Goal: Task Accomplishment & Management: Use online tool/utility

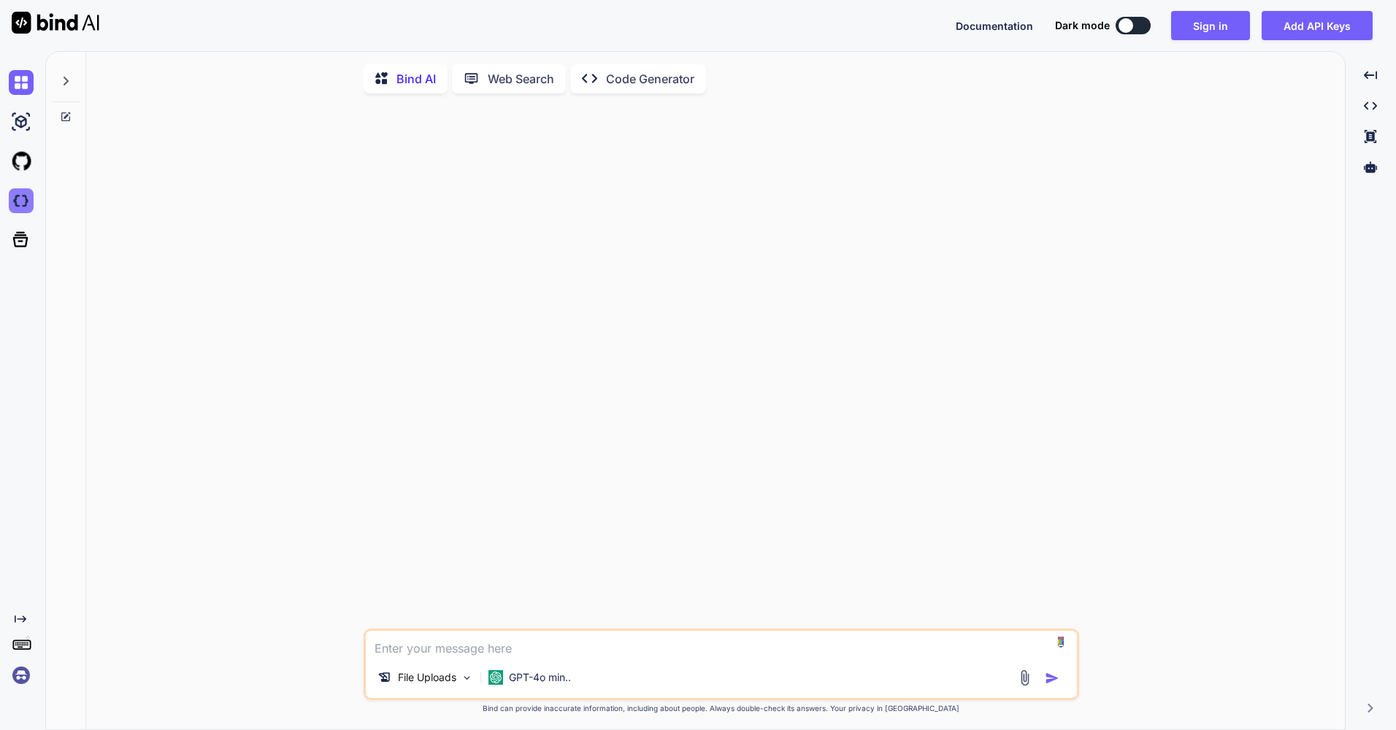
click at [21, 203] on img at bounding box center [21, 200] width 25 height 25
type textarea "x"
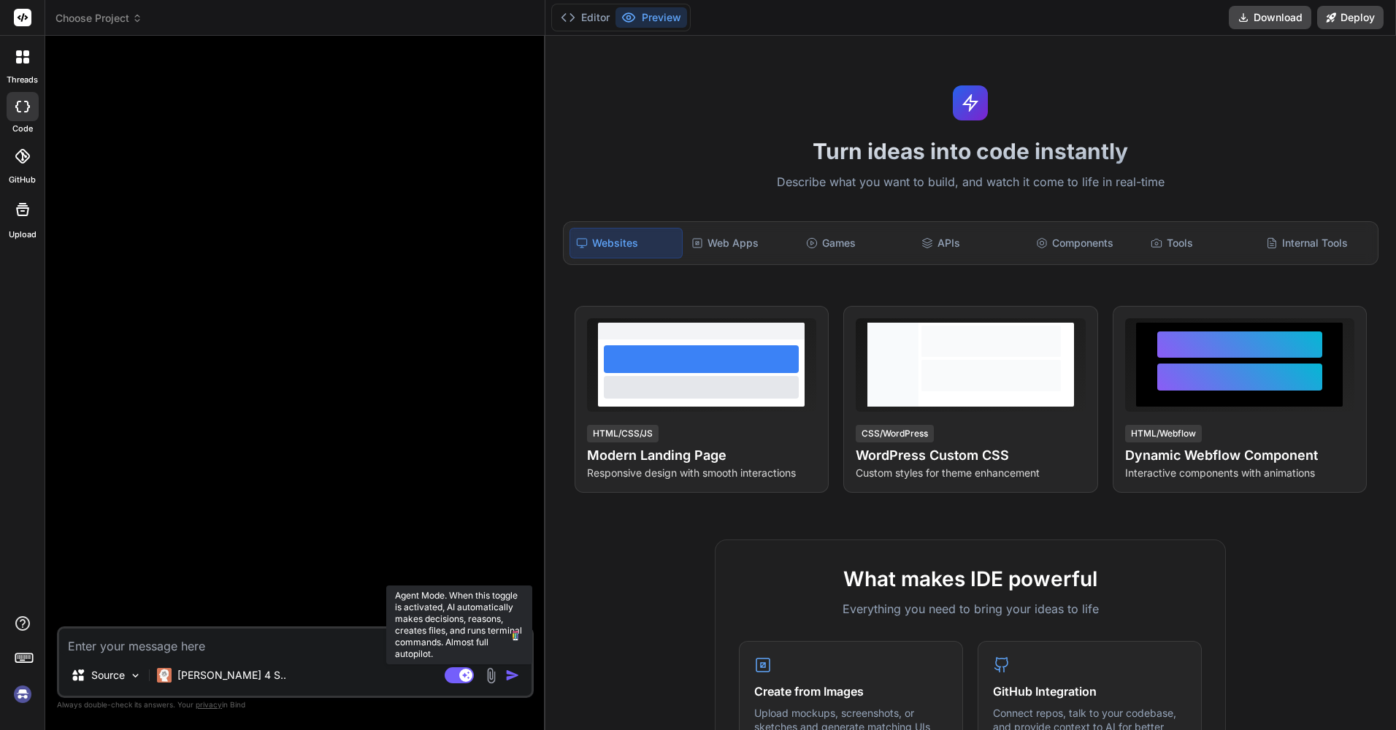
click at [448, 683] on icon at bounding box center [459, 676] width 29 height 17
click at [458, 683] on rect at bounding box center [459, 676] width 29 height 16
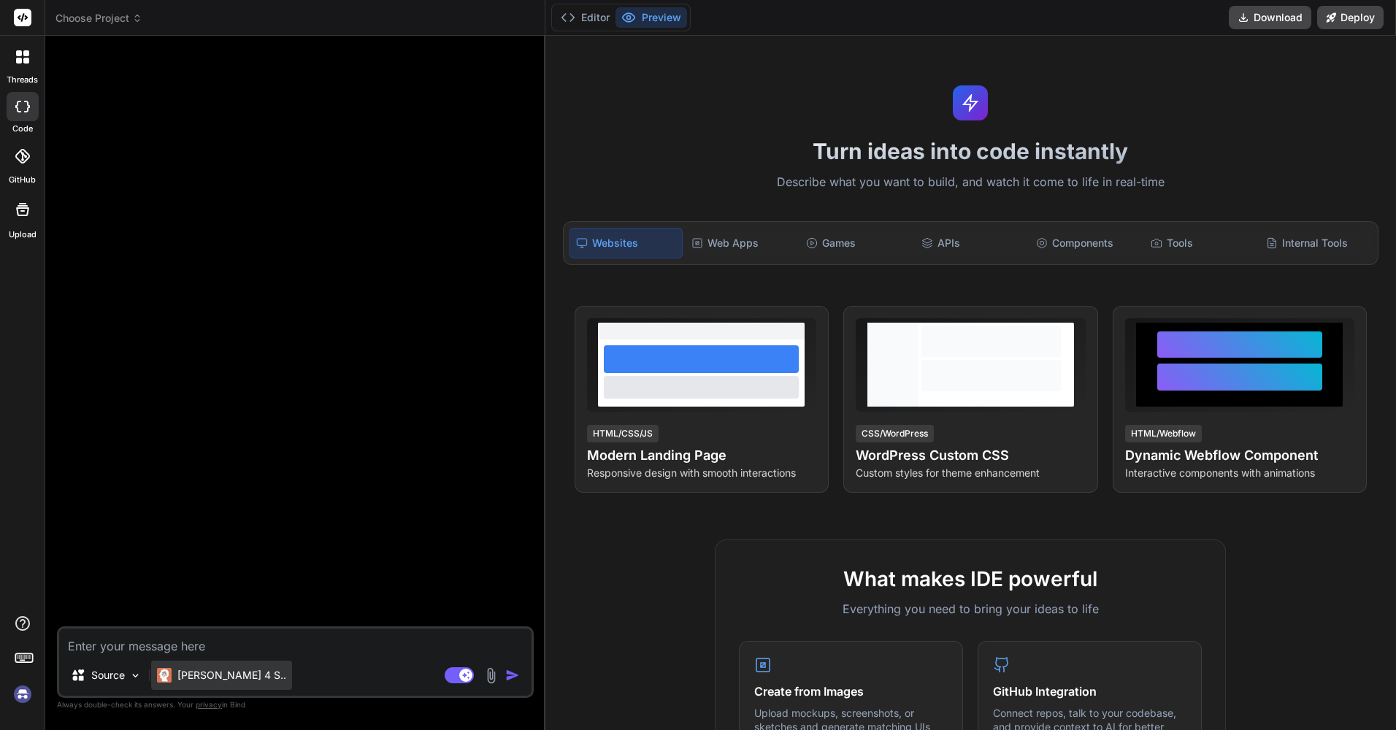
click at [186, 669] on p "[PERSON_NAME] 4 S.." at bounding box center [231, 675] width 109 height 15
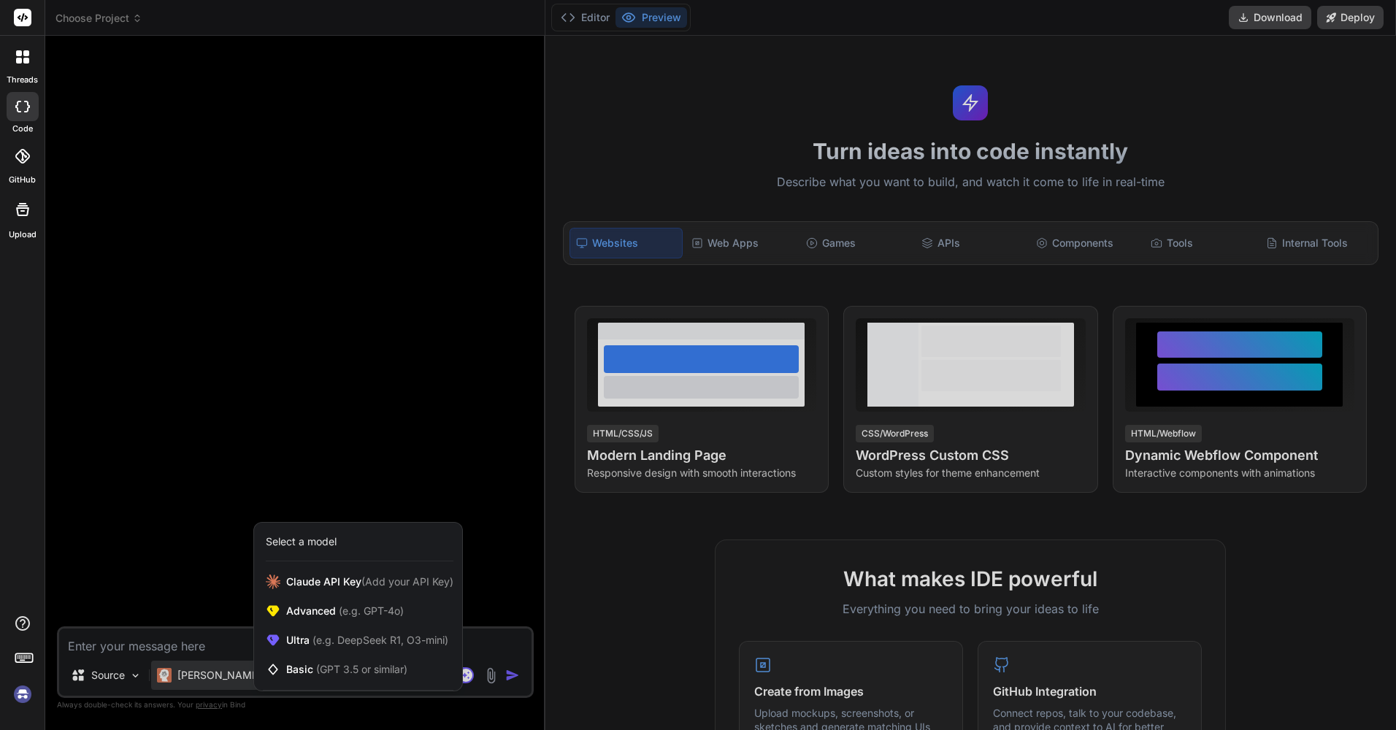
click at [469, 676] on div at bounding box center [698, 365] width 1396 height 730
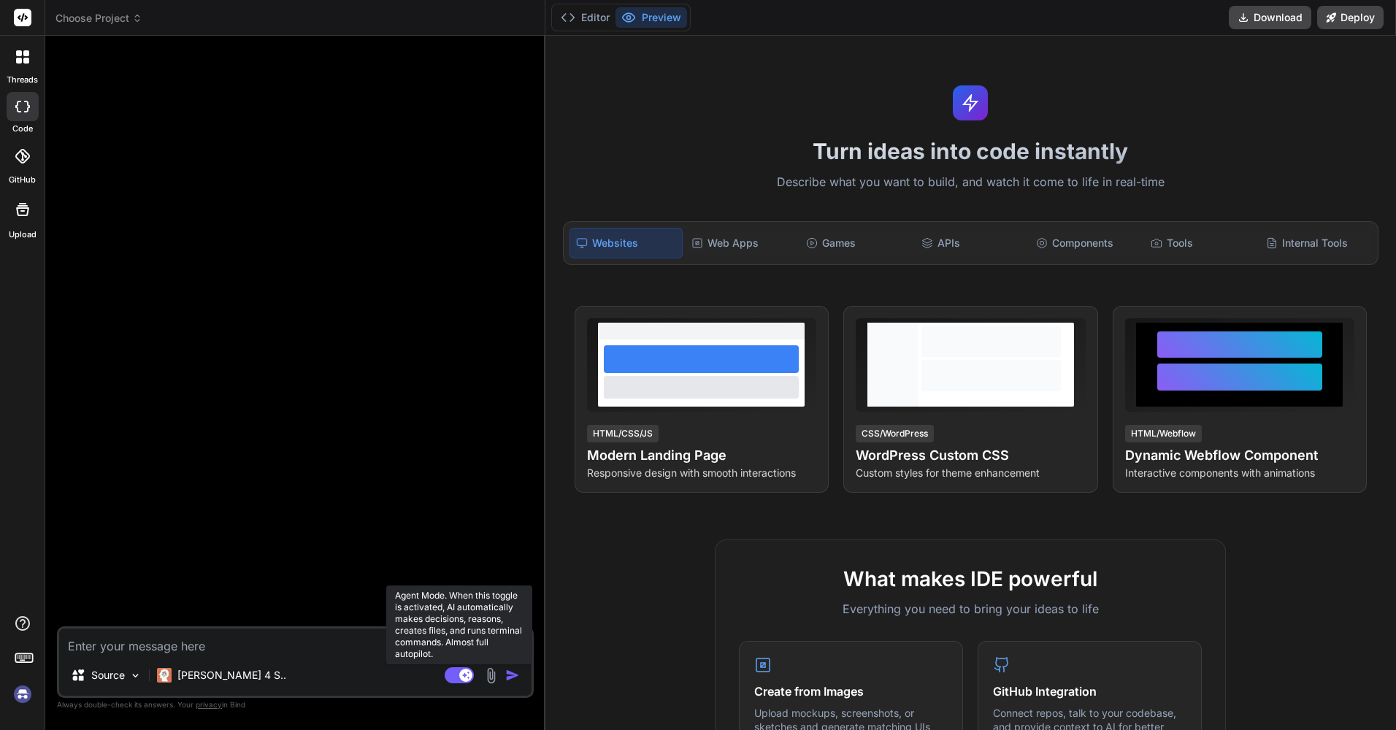
click at [469, 676] on rect at bounding box center [465, 675] width 13 height 13
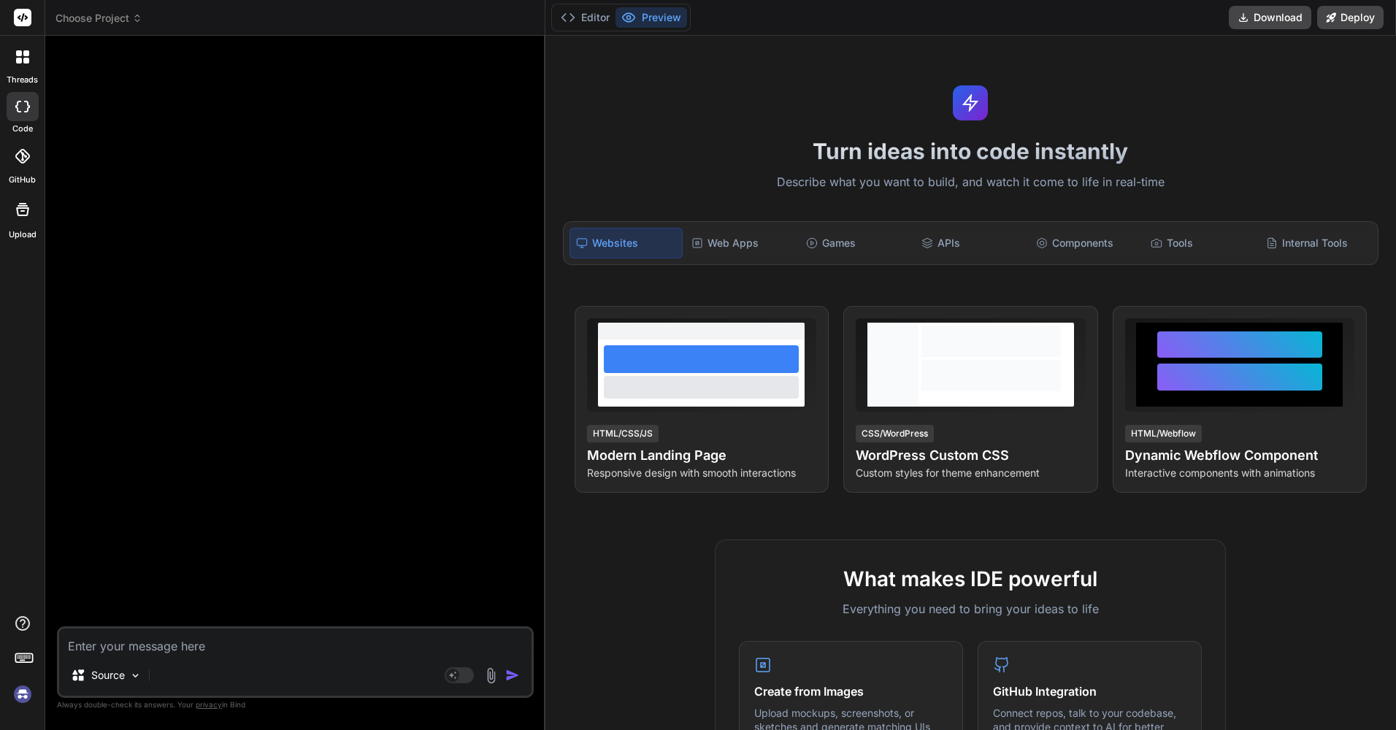
click at [26, 697] on img at bounding box center [22, 694] width 25 height 25
click at [83, 22] on span "Choose Project" at bounding box center [99, 18] width 87 height 15
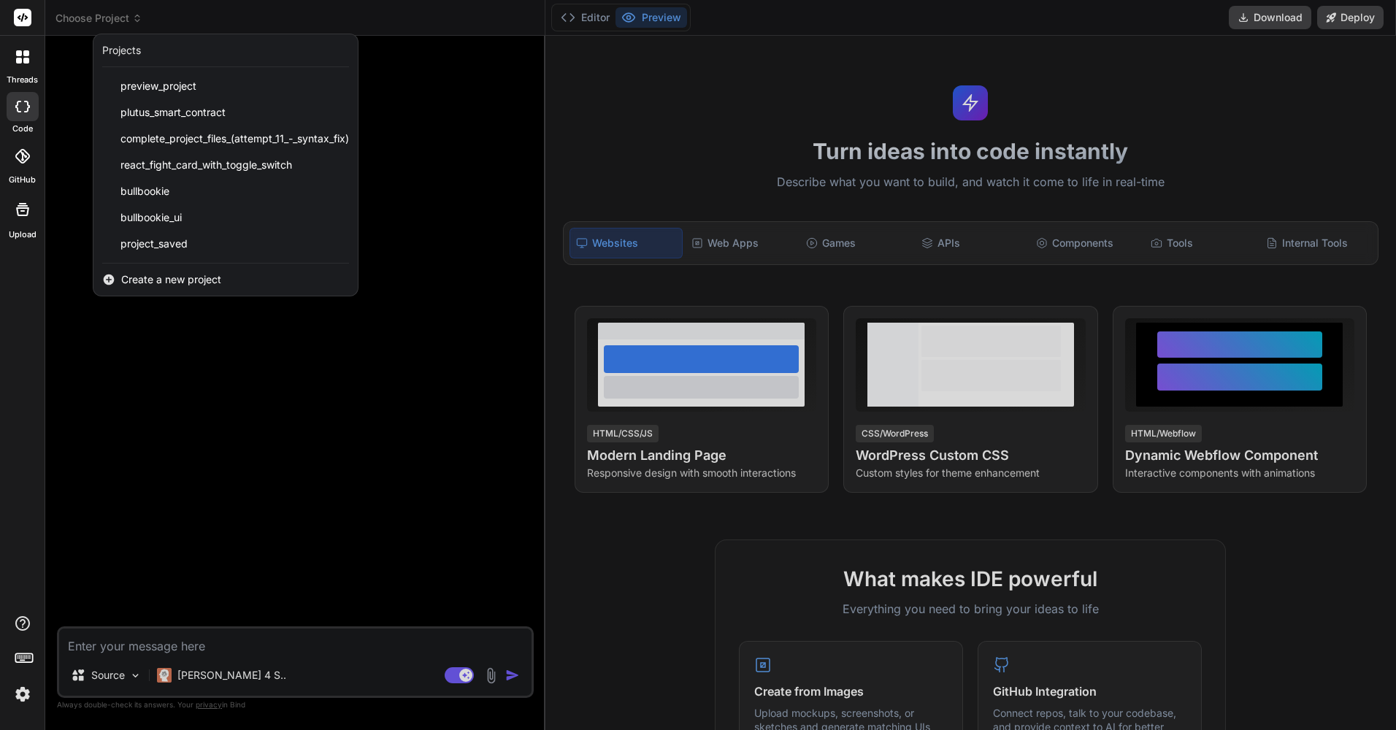
click at [83, 22] on div at bounding box center [698, 365] width 1396 height 730
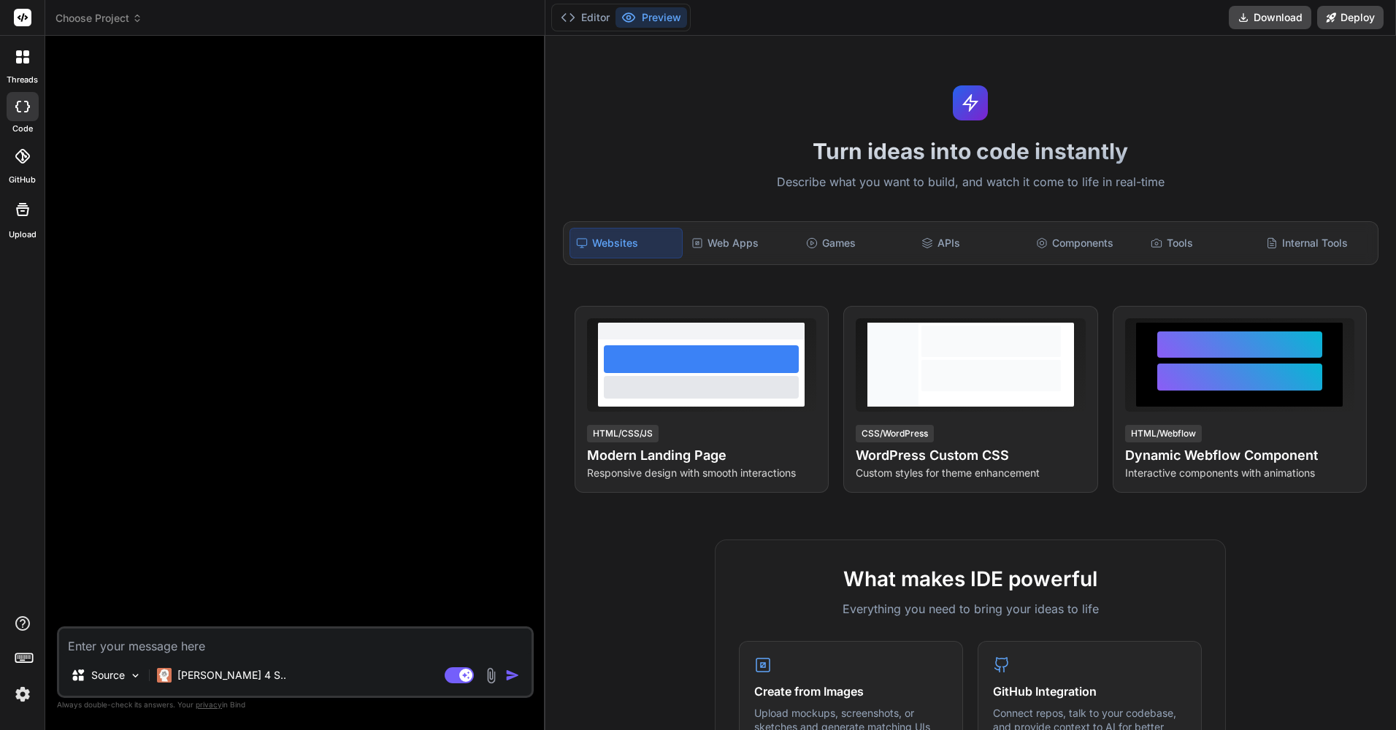
click at [83, 22] on span "Choose Project" at bounding box center [99, 18] width 87 height 15
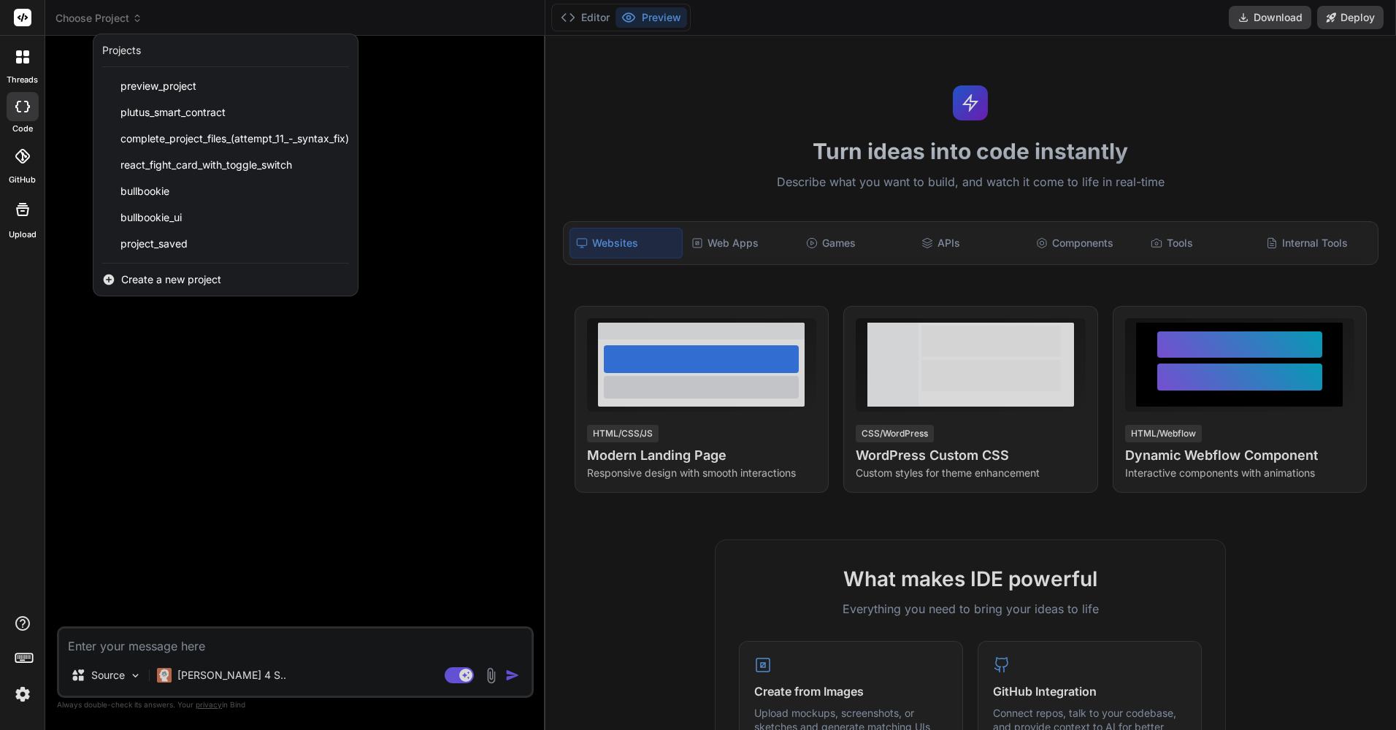
click at [83, 22] on div at bounding box center [698, 365] width 1396 height 730
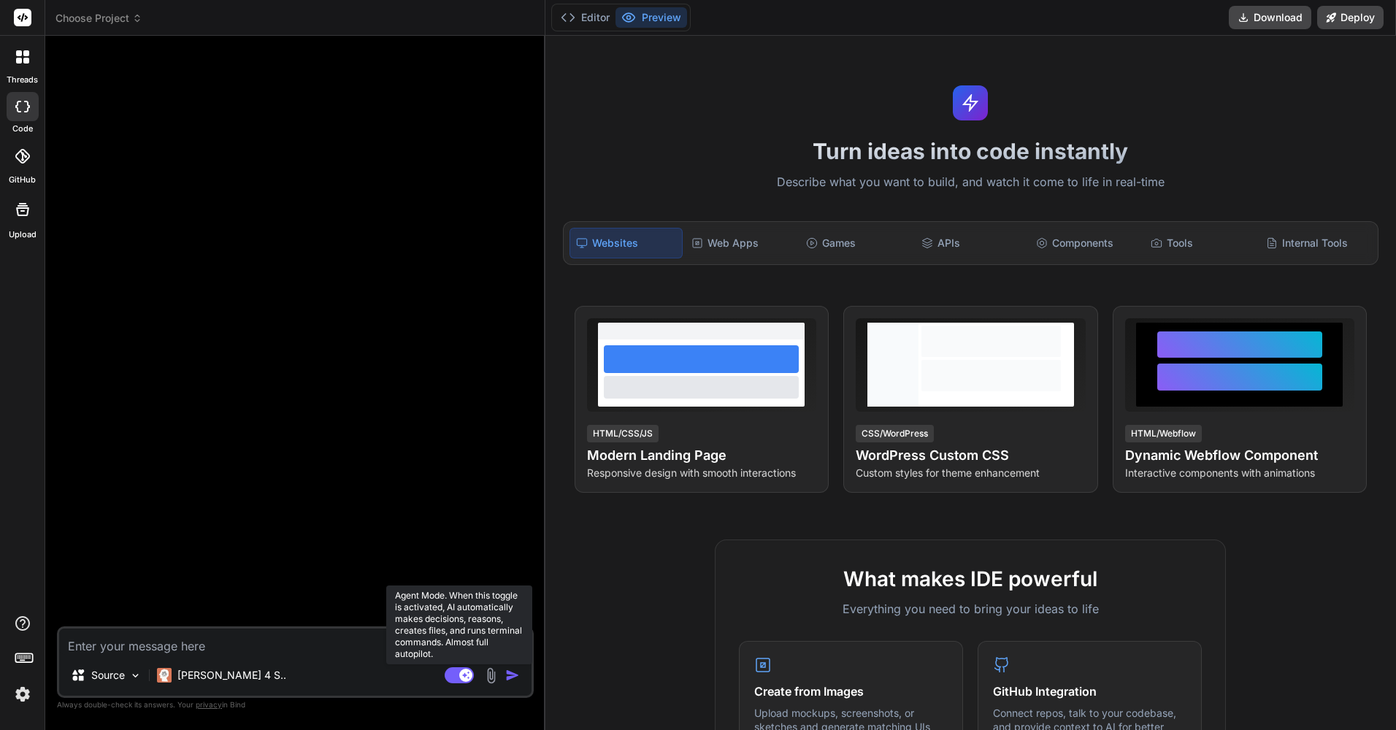
click at [466, 675] on icon at bounding box center [465, 674] width 7 height 7
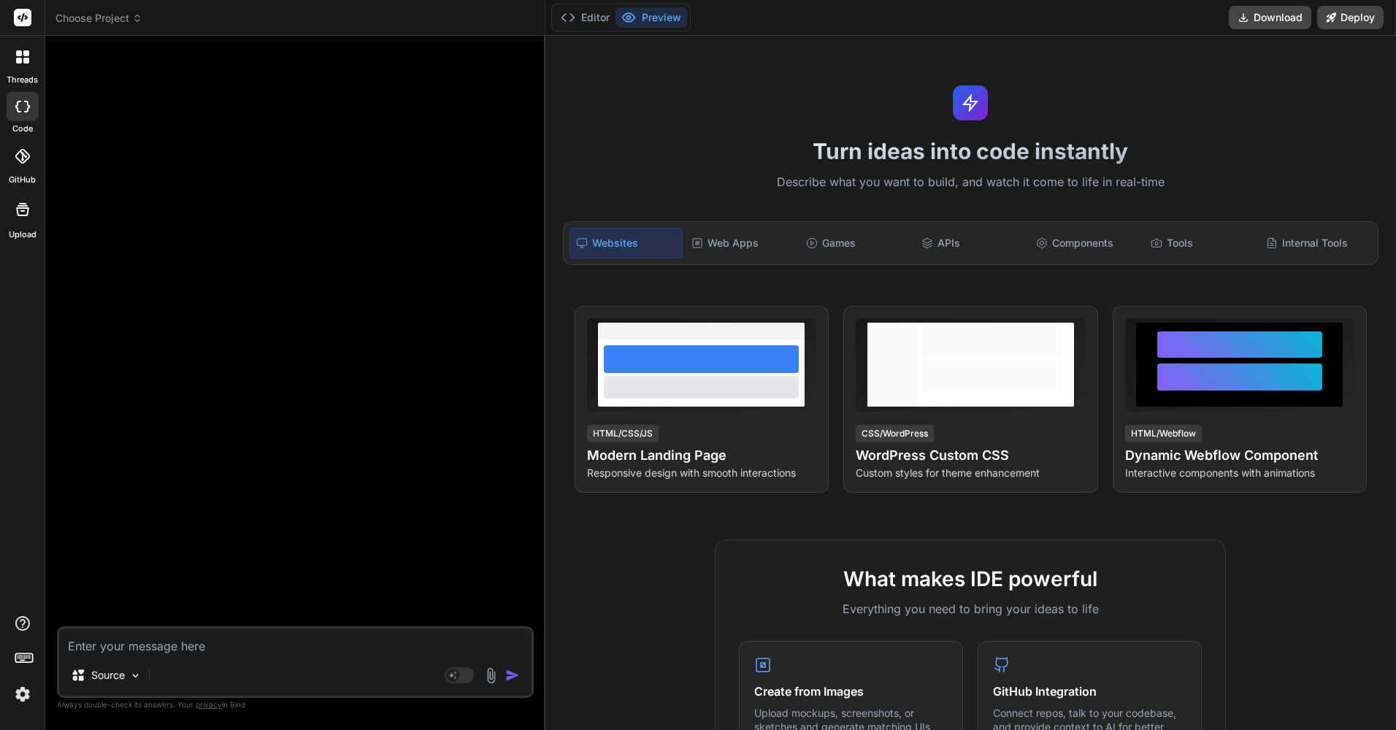
click at [500, 110] on div at bounding box center [297, 336] width 474 height 579
click at [121, 13] on span "Choose Project" at bounding box center [99, 18] width 87 height 15
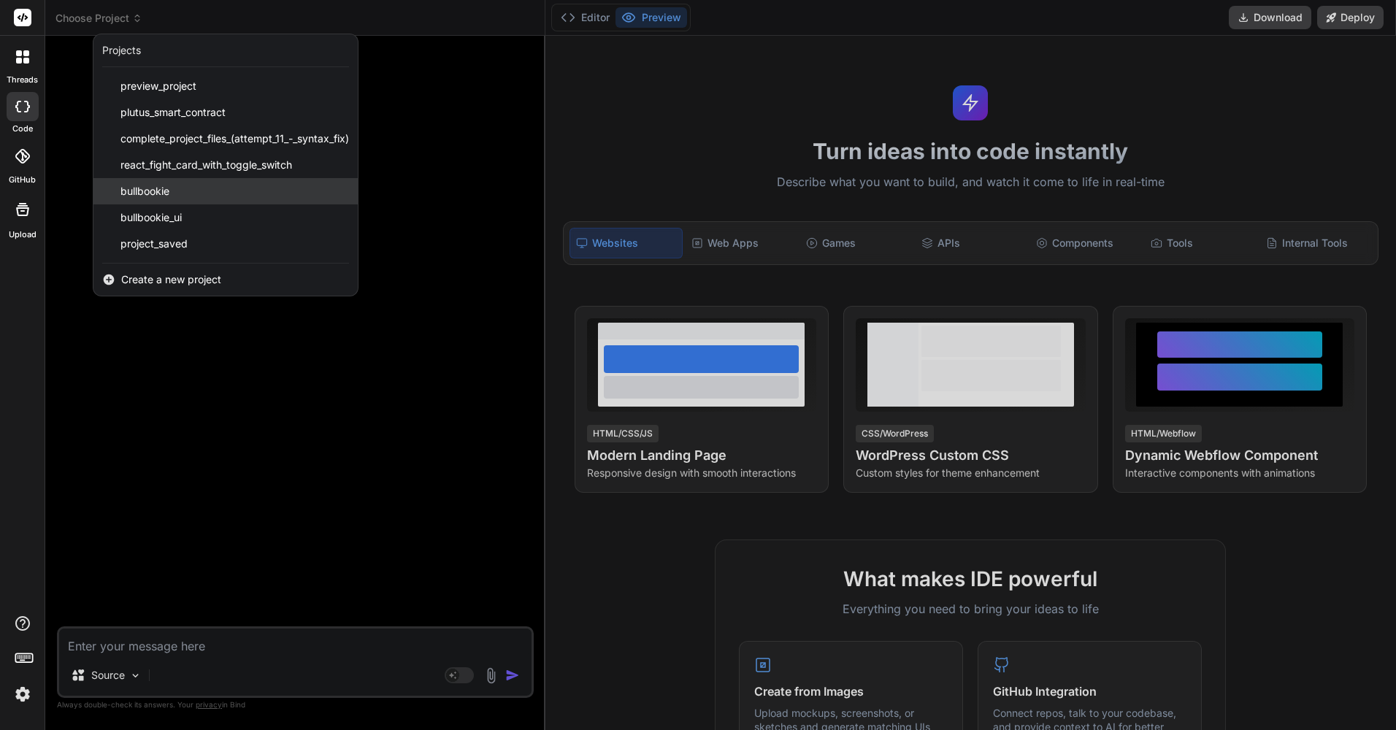
click at [176, 198] on div "bullbookie" at bounding box center [225, 191] width 264 height 26
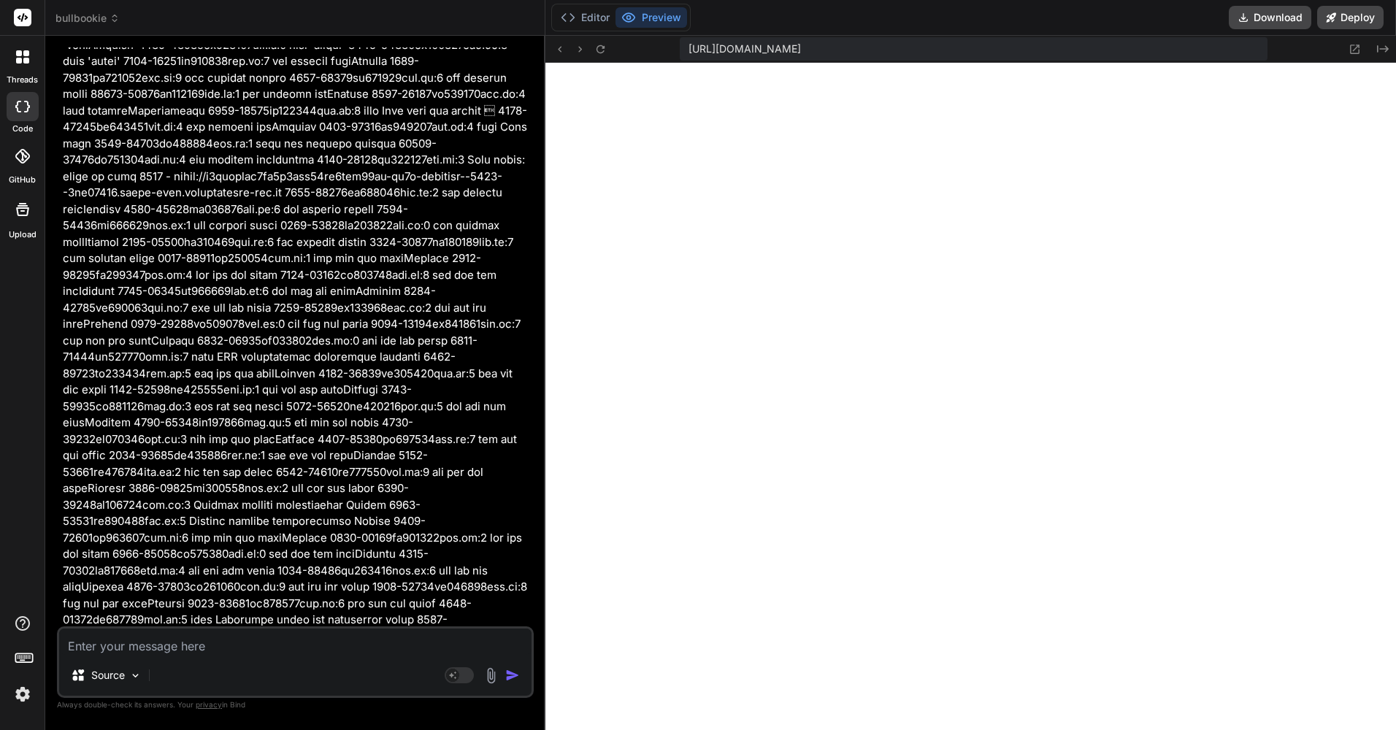
scroll to position [569, 0]
click at [105, 19] on span "bullbookie" at bounding box center [88, 18] width 64 height 15
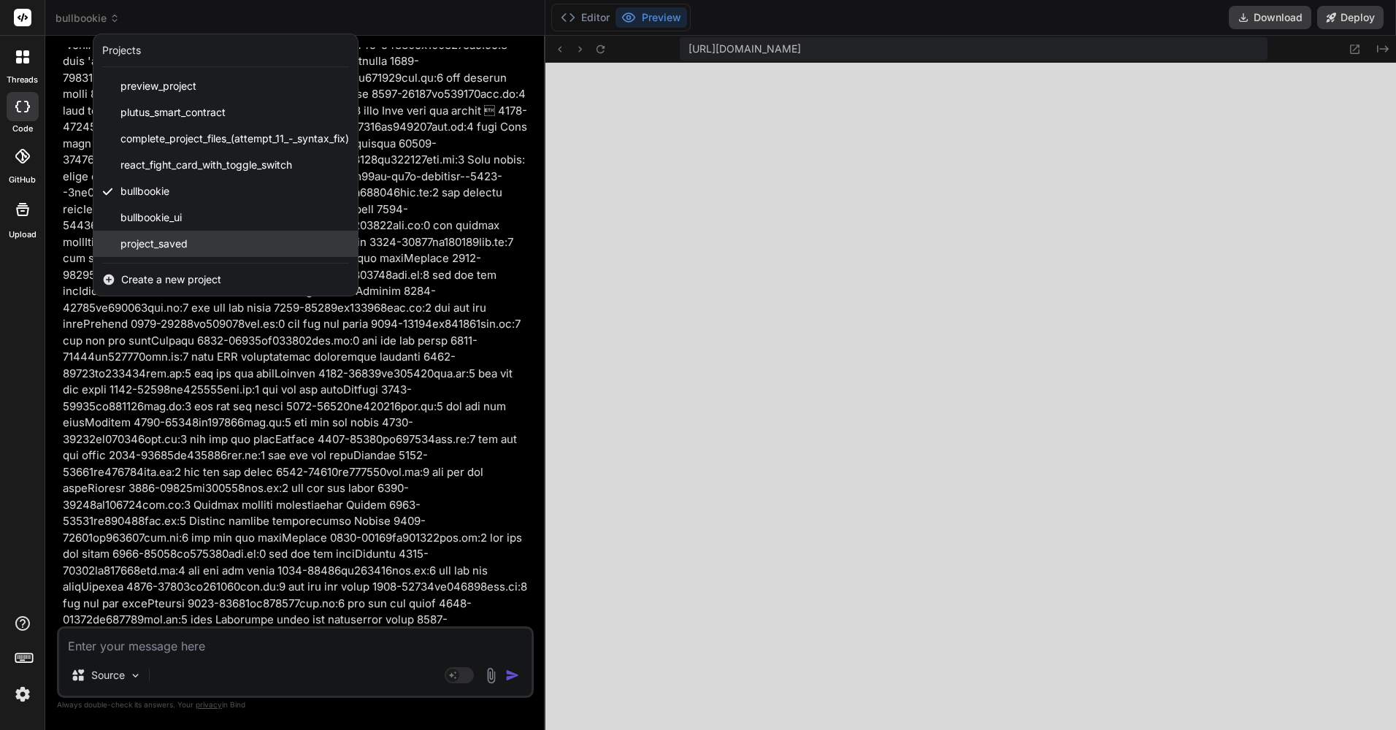
click at [175, 245] on span "project_saved" at bounding box center [154, 244] width 67 height 15
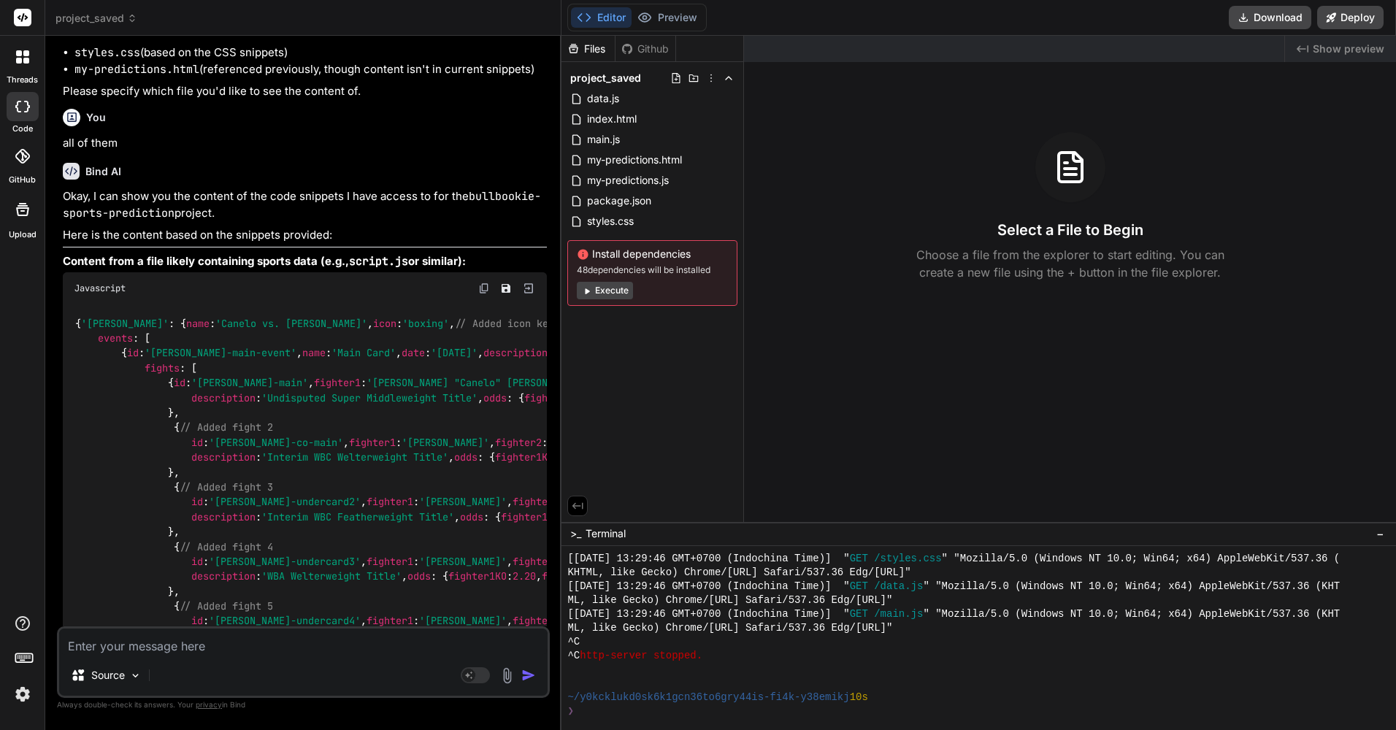
scroll to position [0, 0]
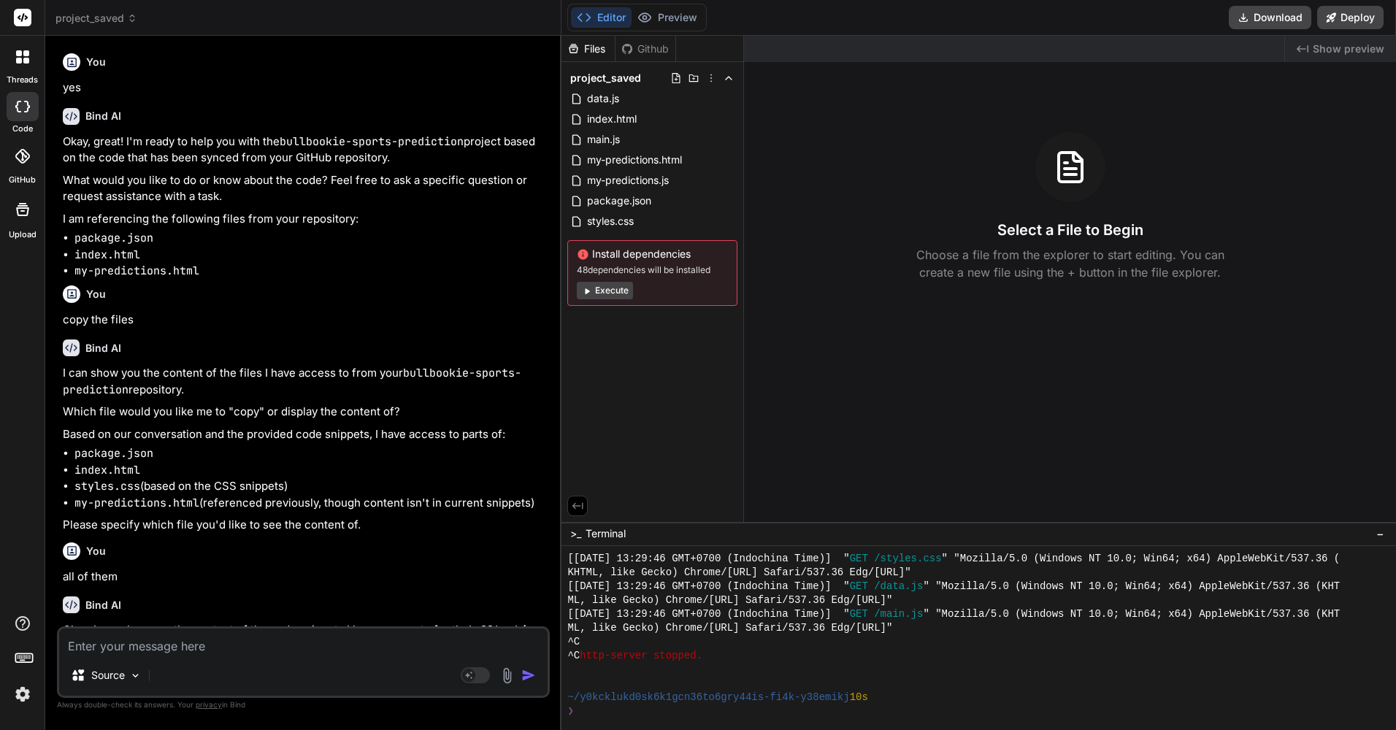
click at [102, 18] on span "project_saved" at bounding box center [97, 18] width 82 height 15
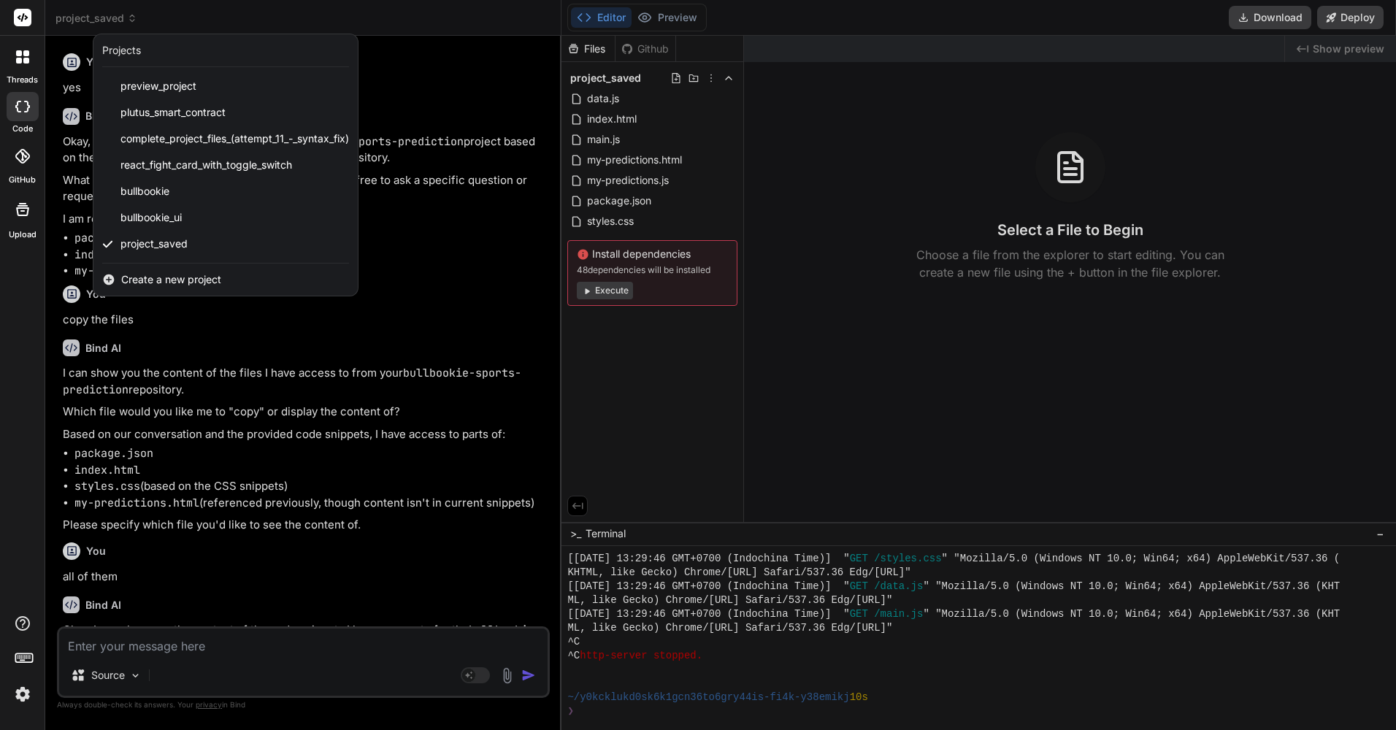
click at [158, 275] on span "Create a new project" at bounding box center [171, 279] width 100 height 15
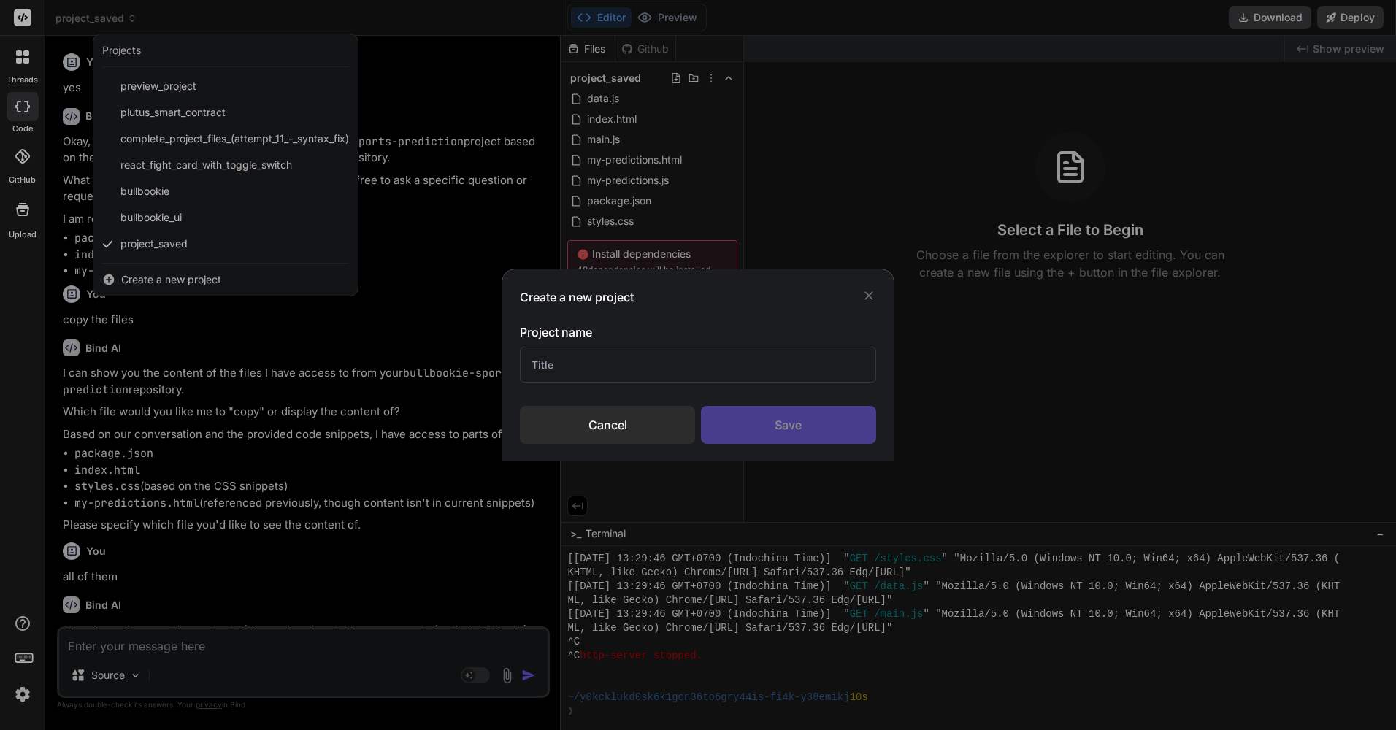
click at [865, 294] on icon at bounding box center [869, 295] width 15 height 15
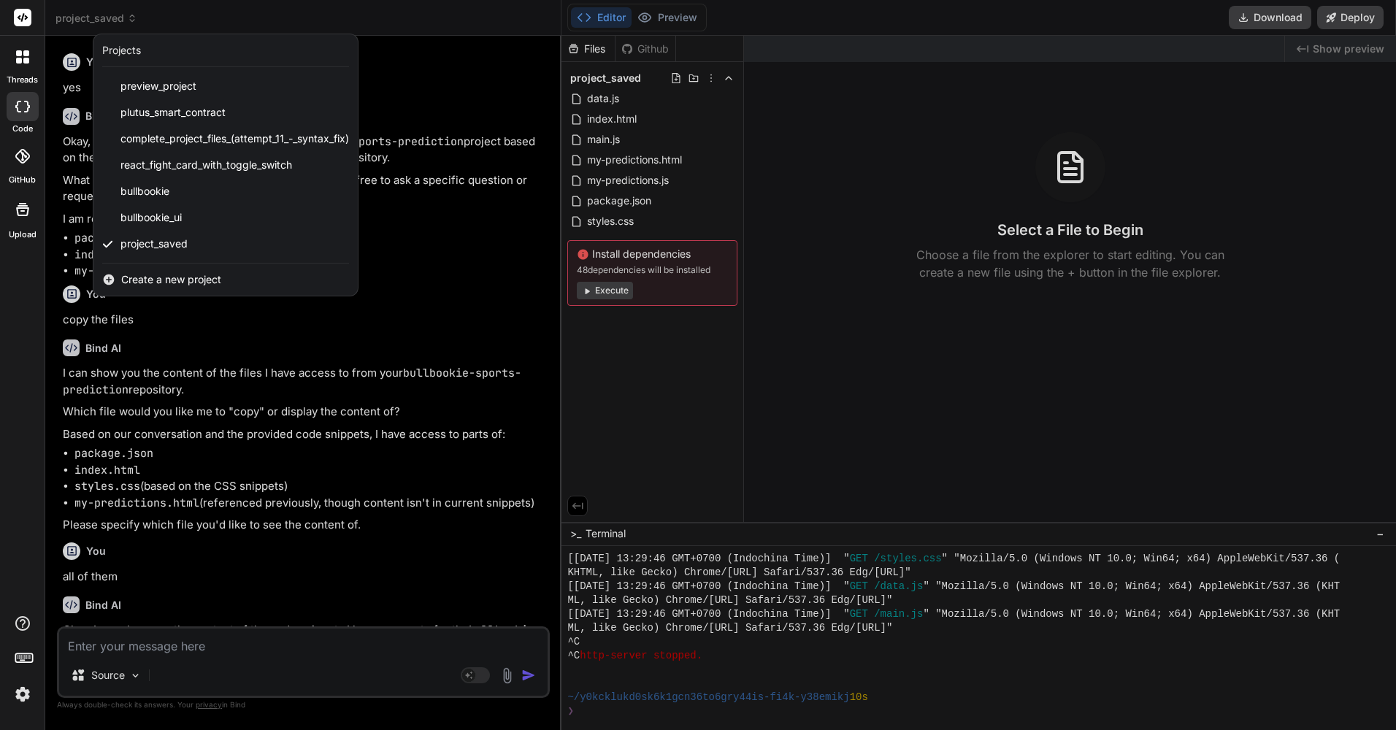
click at [663, 21] on div at bounding box center [698, 365] width 1396 height 730
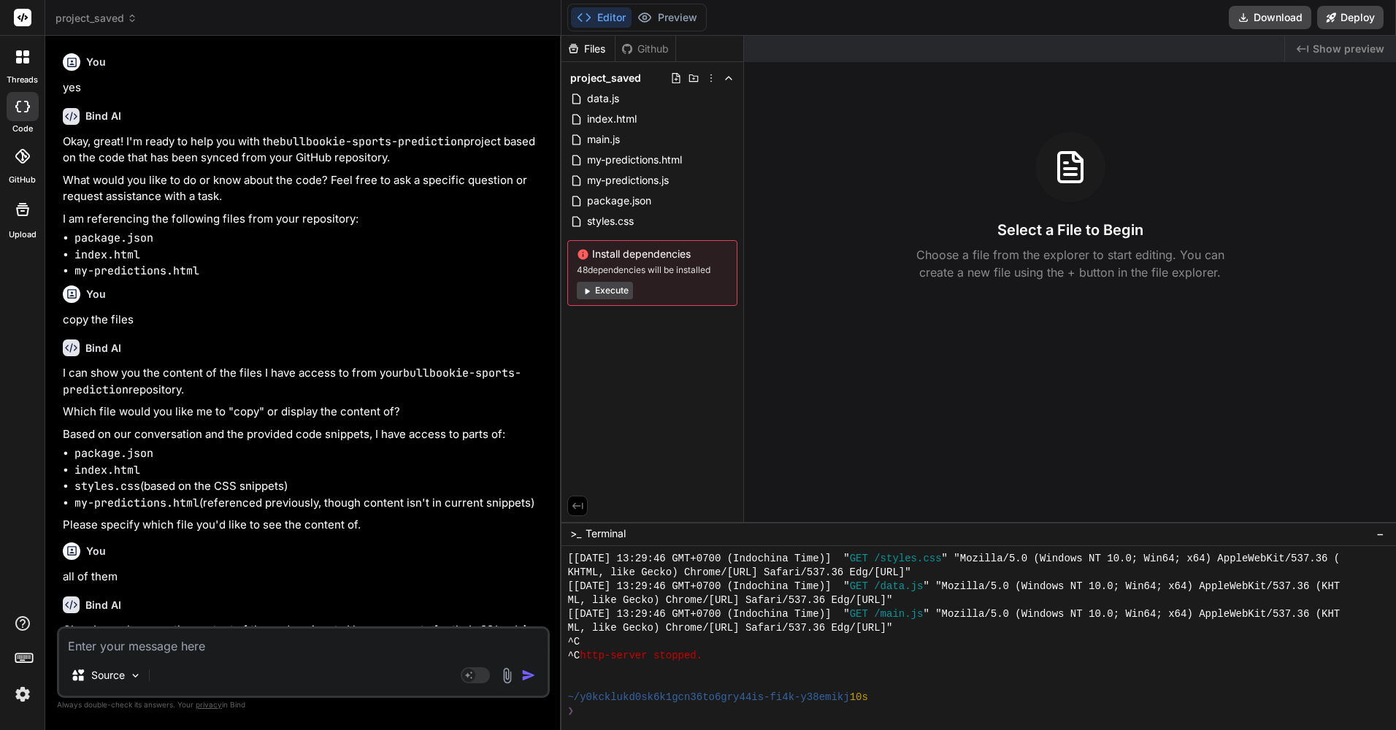
click at [26, 158] on icon at bounding box center [22, 156] width 15 height 15
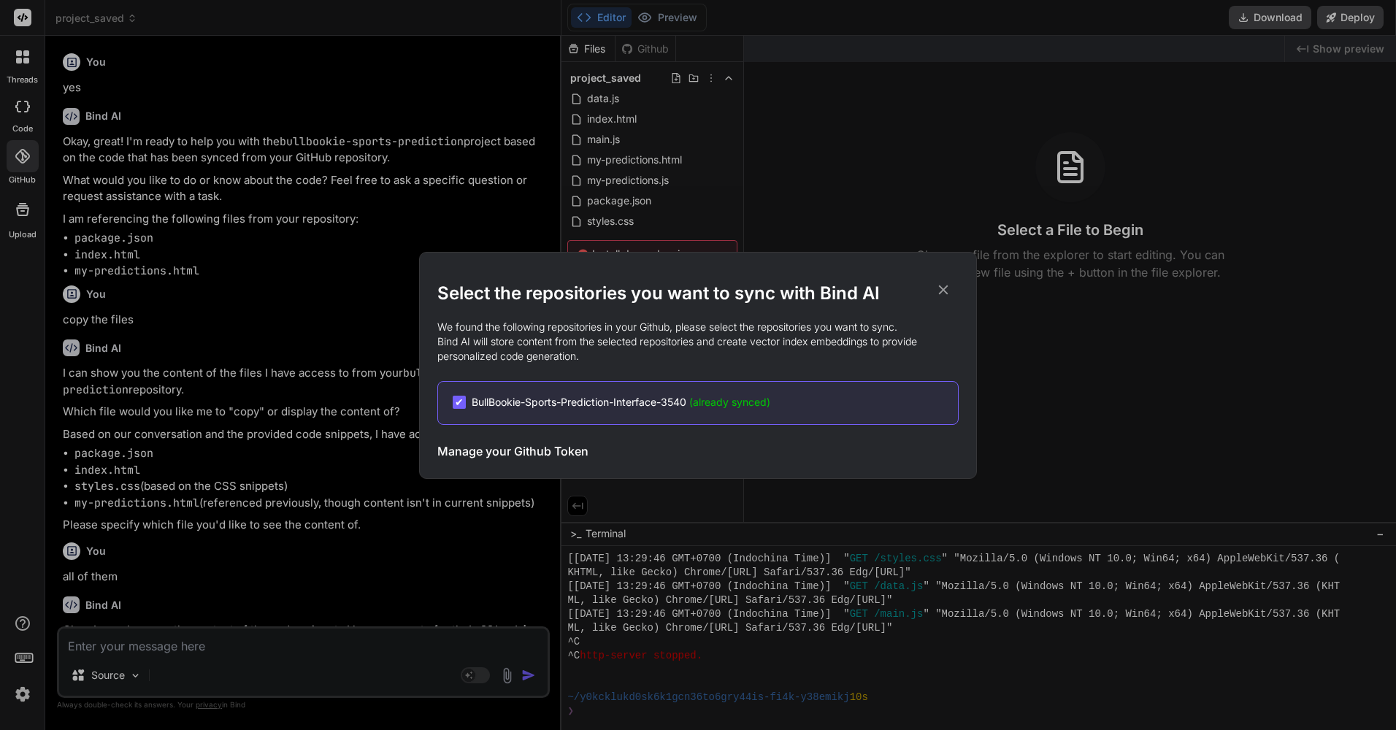
click at [291, 80] on div "Select the repositories you want to sync with Bind AI We found the following re…" at bounding box center [698, 365] width 1396 height 730
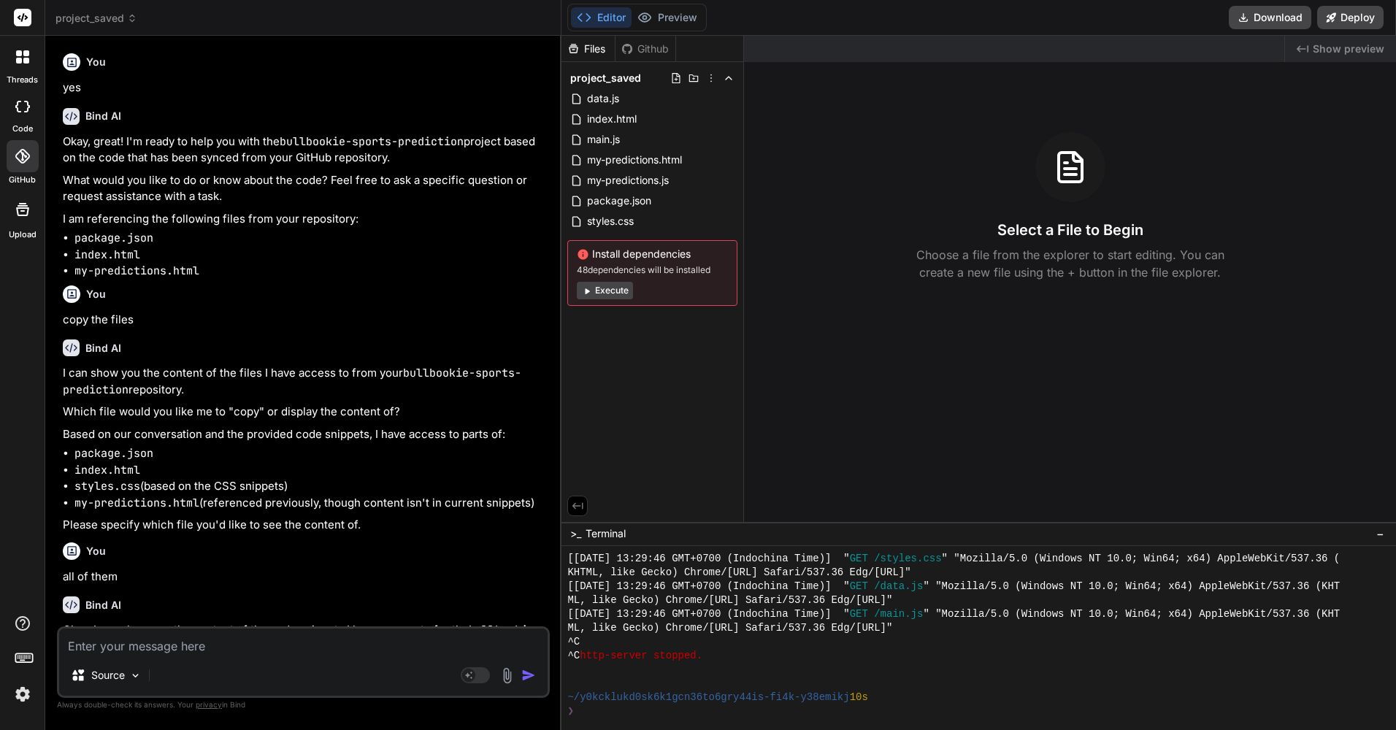
click at [23, 219] on div at bounding box center [22, 209] width 35 height 35
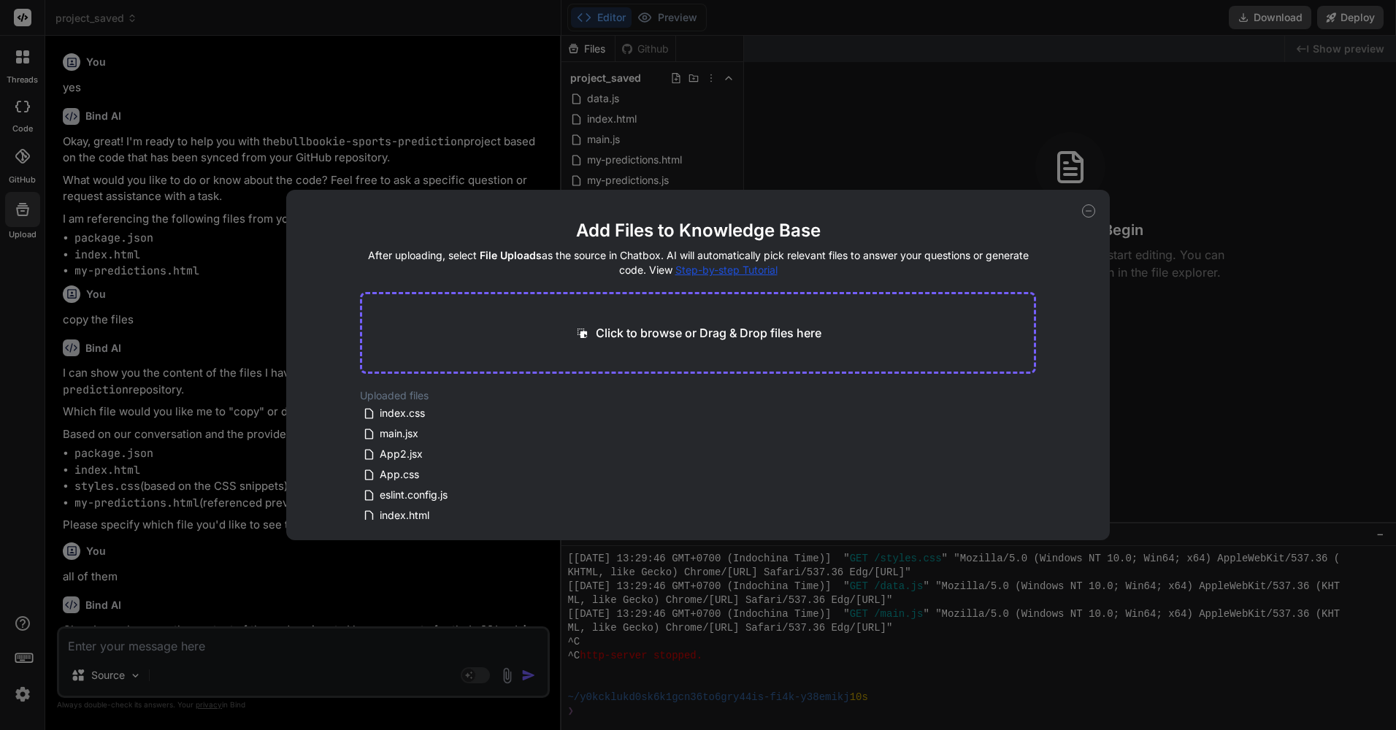
click at [1089, 210] on icon at bounding box center [1088, 210] width 13 height 13
type textarea "x"
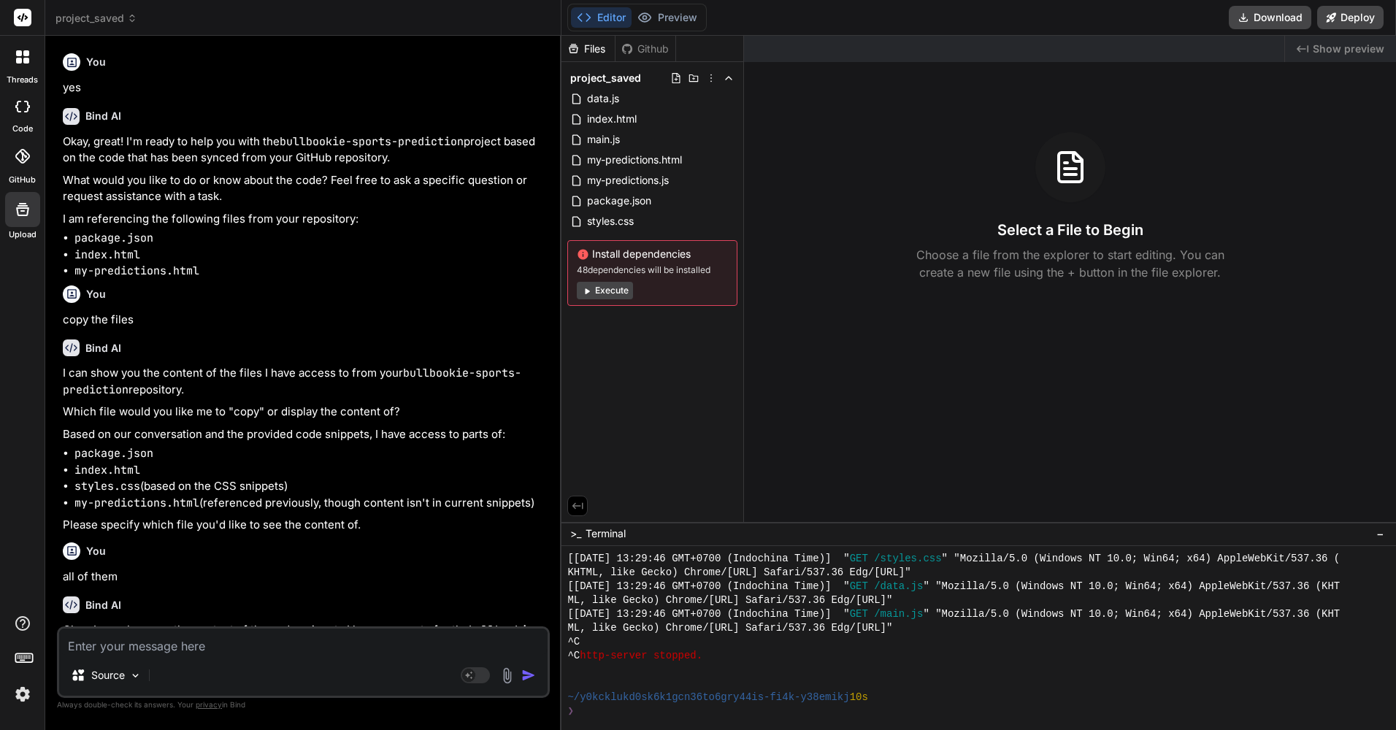
click at [99, 20] on span "project_saved" at bounding box center [97, 18] width 82 height 15
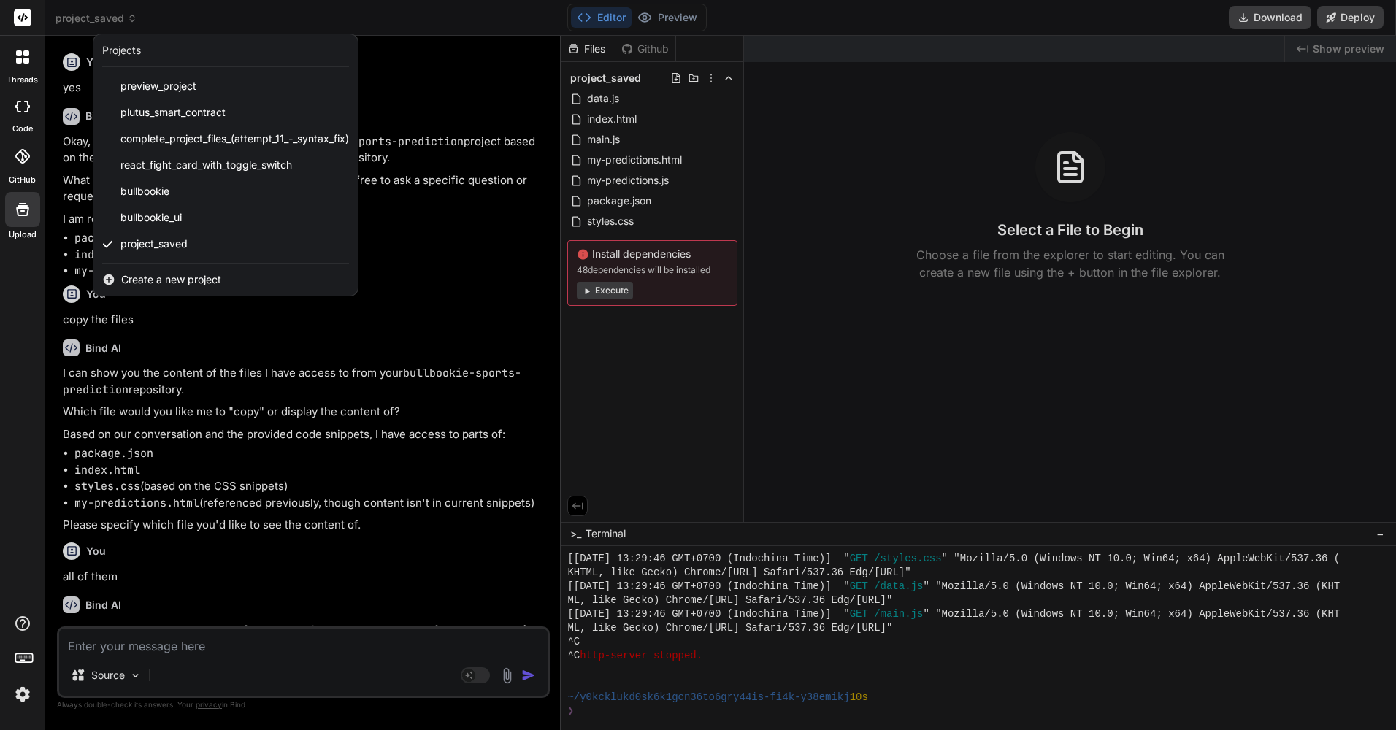
click at [167, 273] on span "Create a new project" at bounding box center [171, 279] width 100 height 15
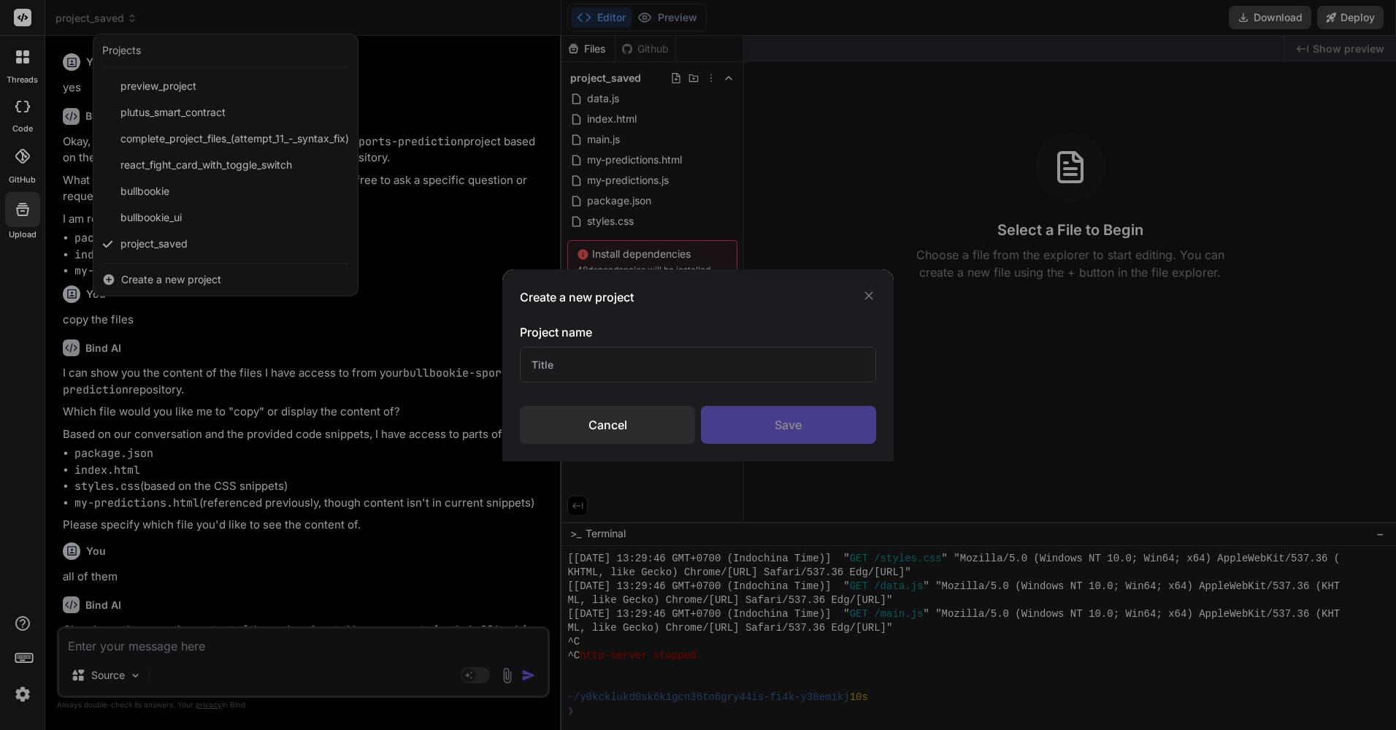
click at [735, 375] on input "text" at bounding box center [698, 365] width 356 height 36
type input "G"
type input "BullBookie - Greta"
click at [841, 424] on div "Save" at bounding box center [788, 425] width 175 height 38
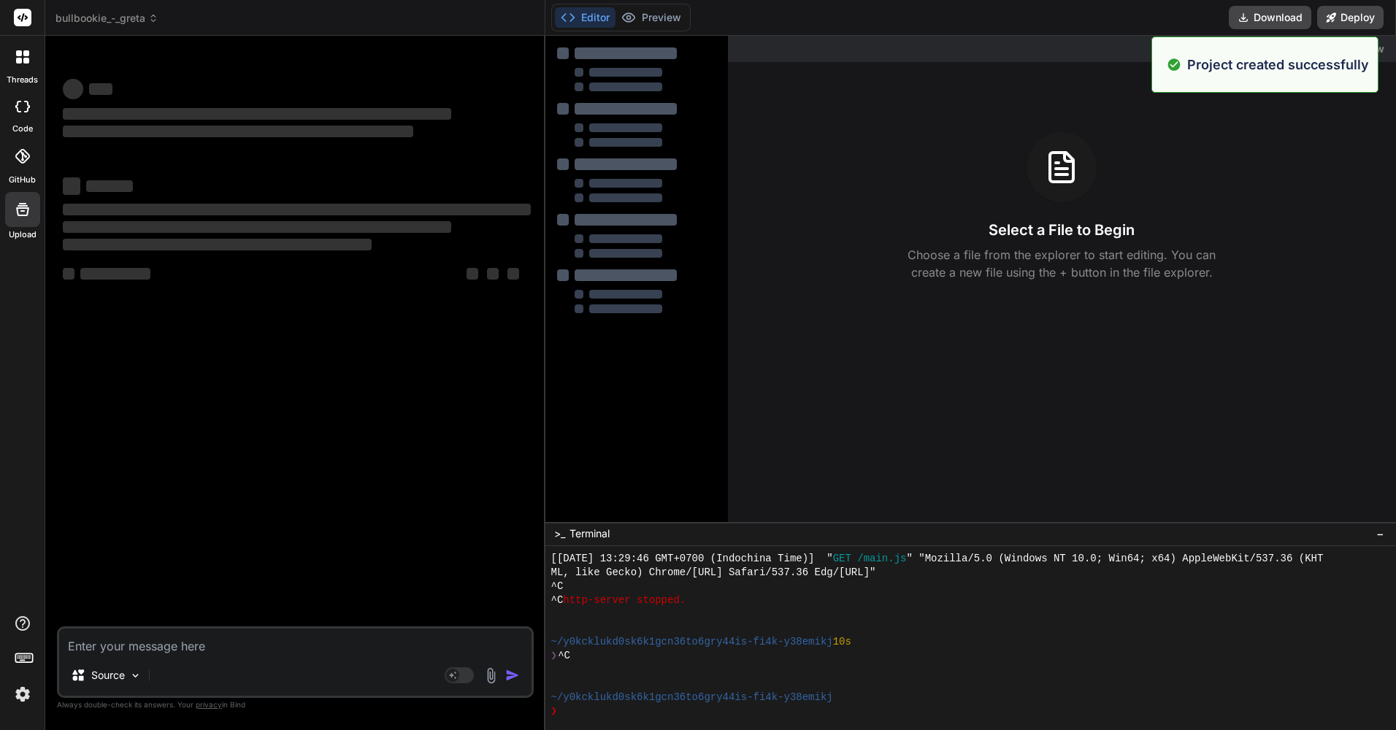
scroll to position [694, 0]
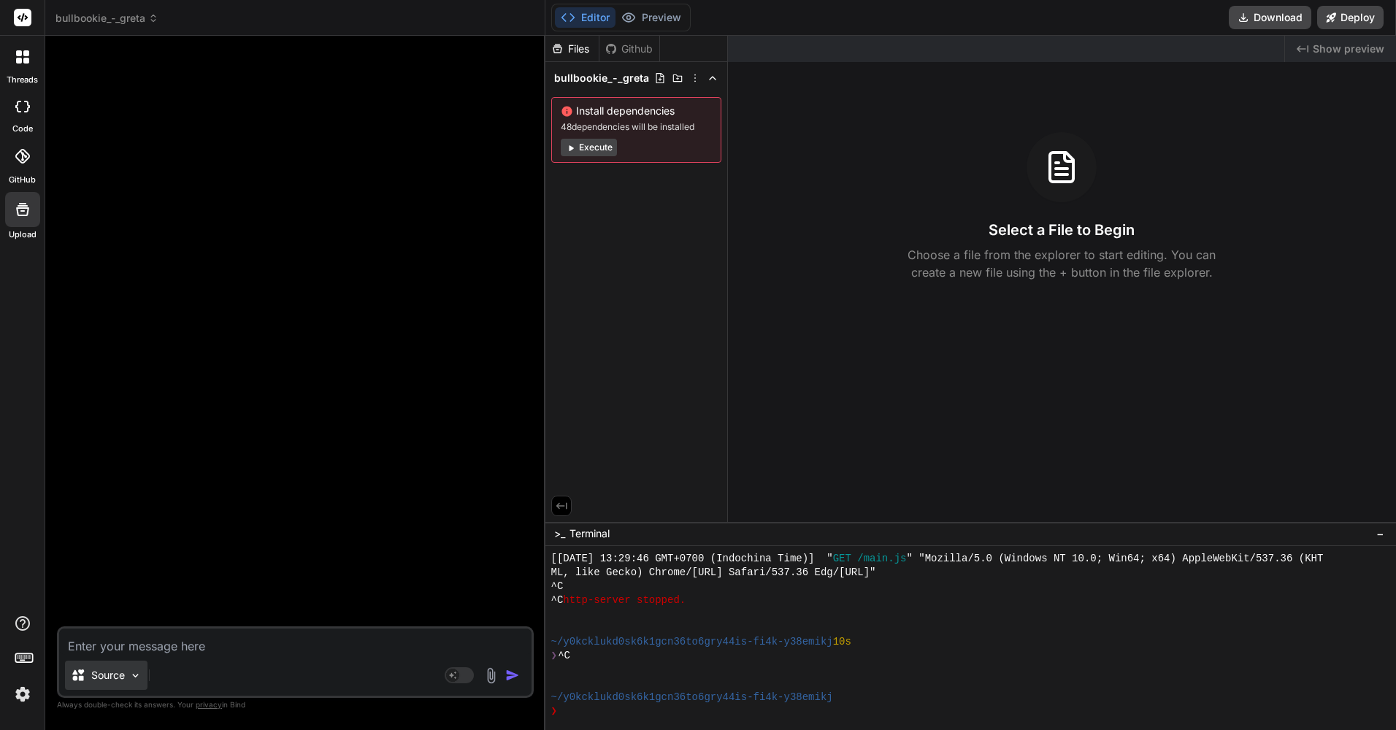
click at [137, 670] on img at bounding box center [135, 676] width 12 height 12
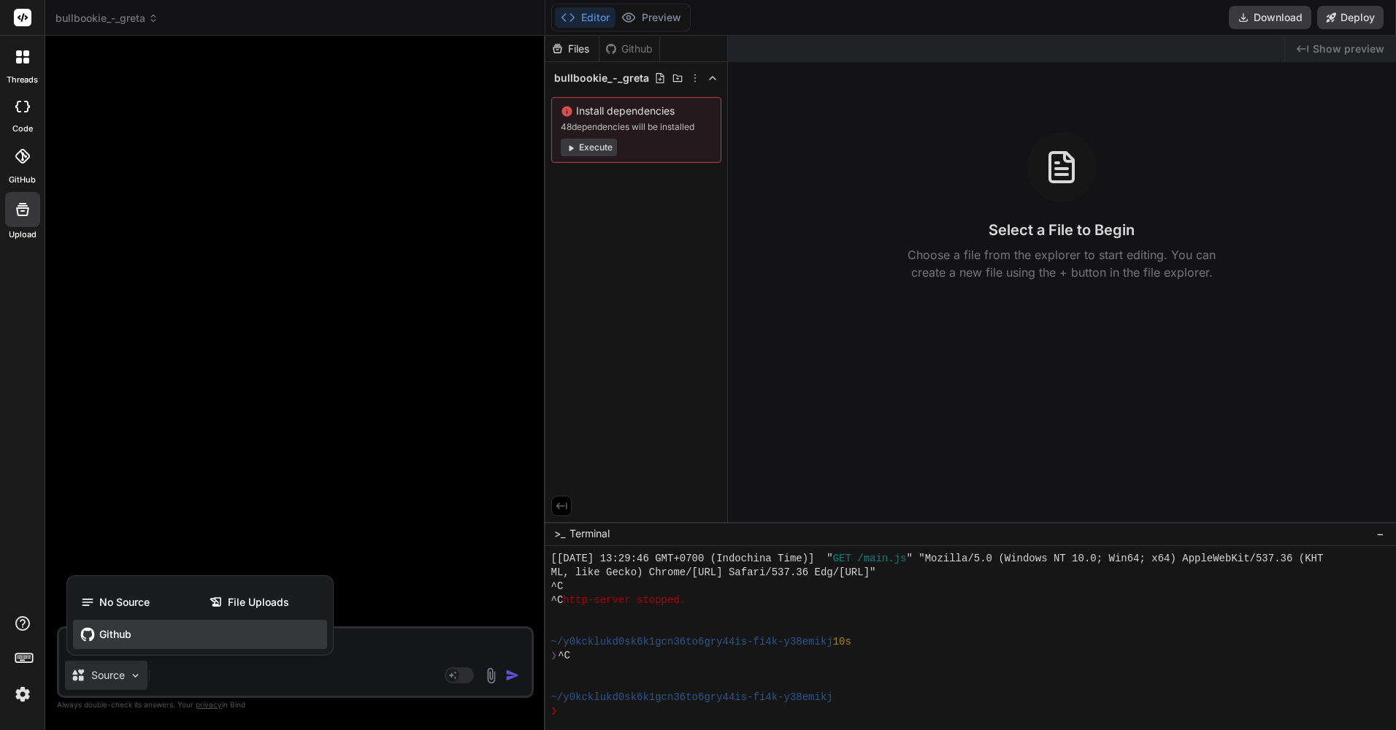
click at [130, 624] on div "Github" at bounding box center [200, 634] width 254 height 29
type textarea "x"
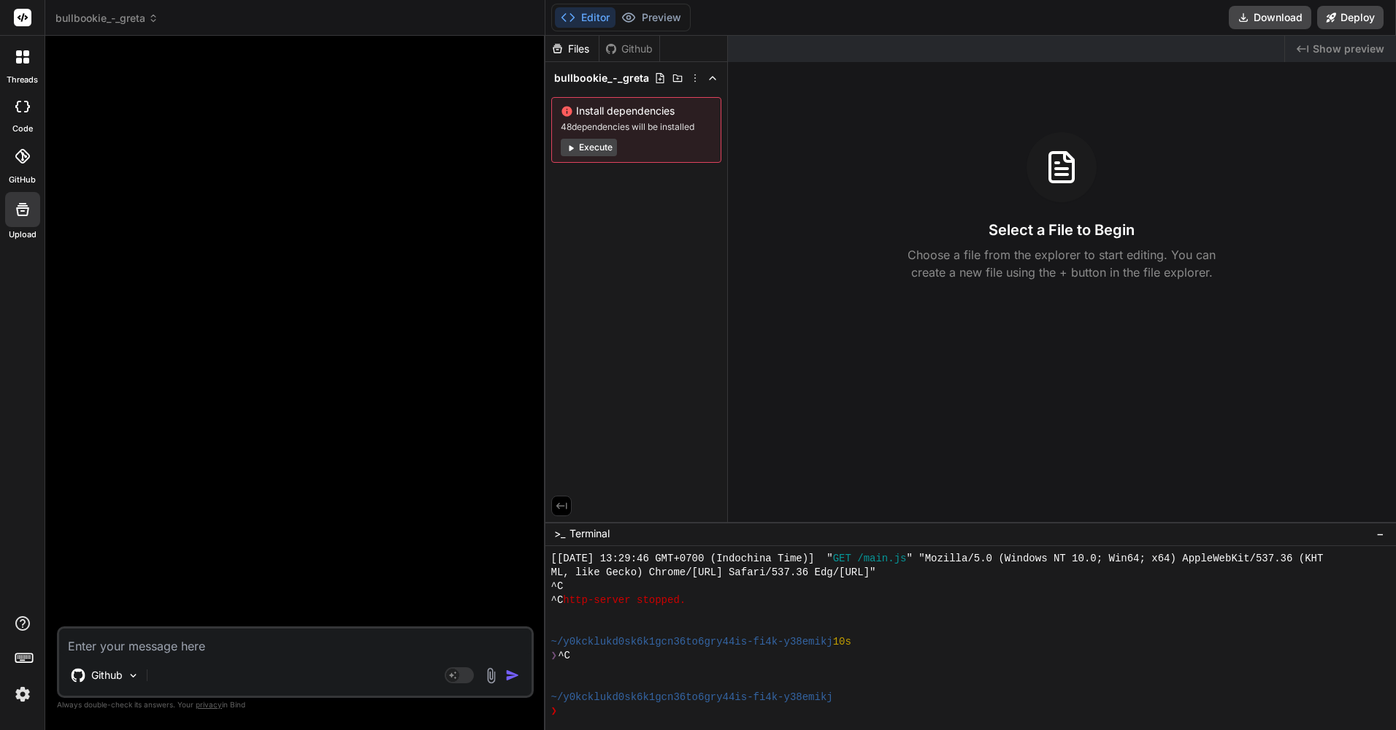
click at [21, 181] on label "GitHub" at bounding box center [22, 180] width 27 height 12
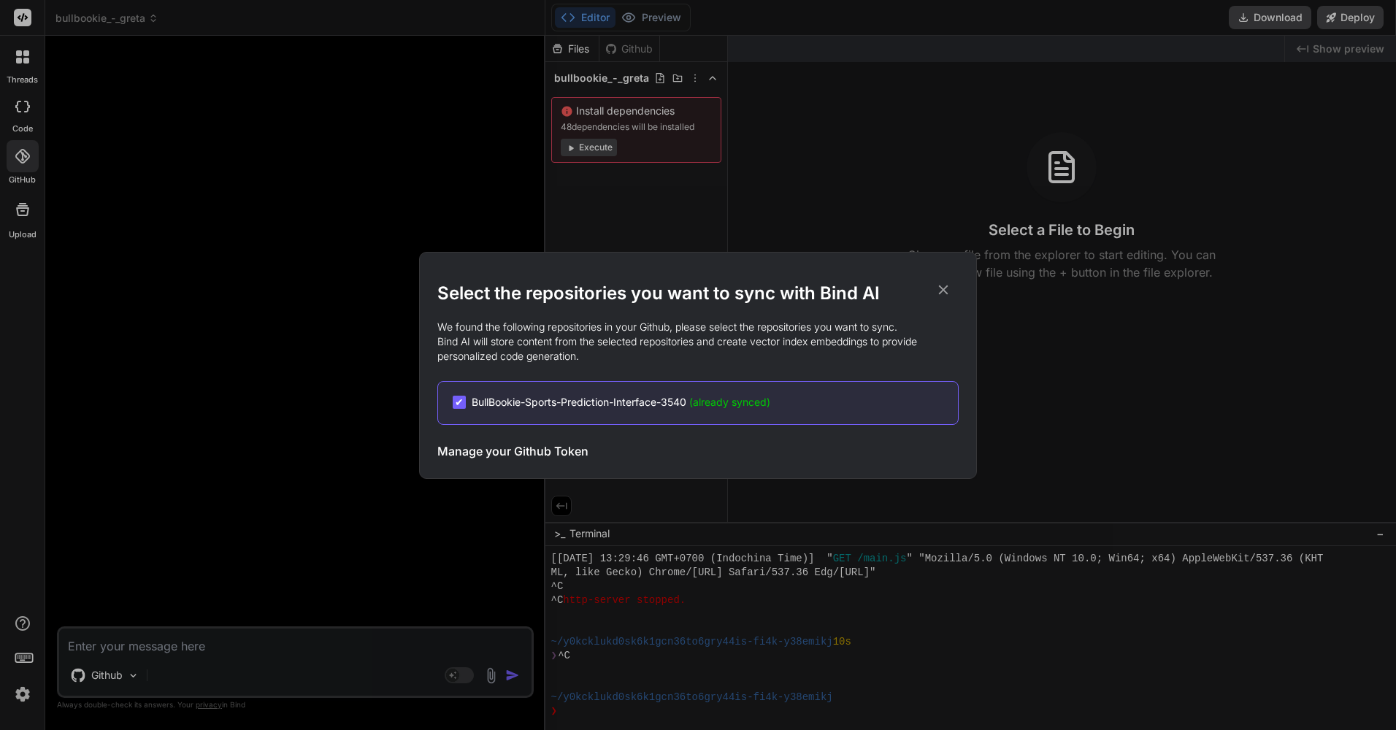
click at [942, 292] on icon at bounding box center [944, 290] width 16 height 16
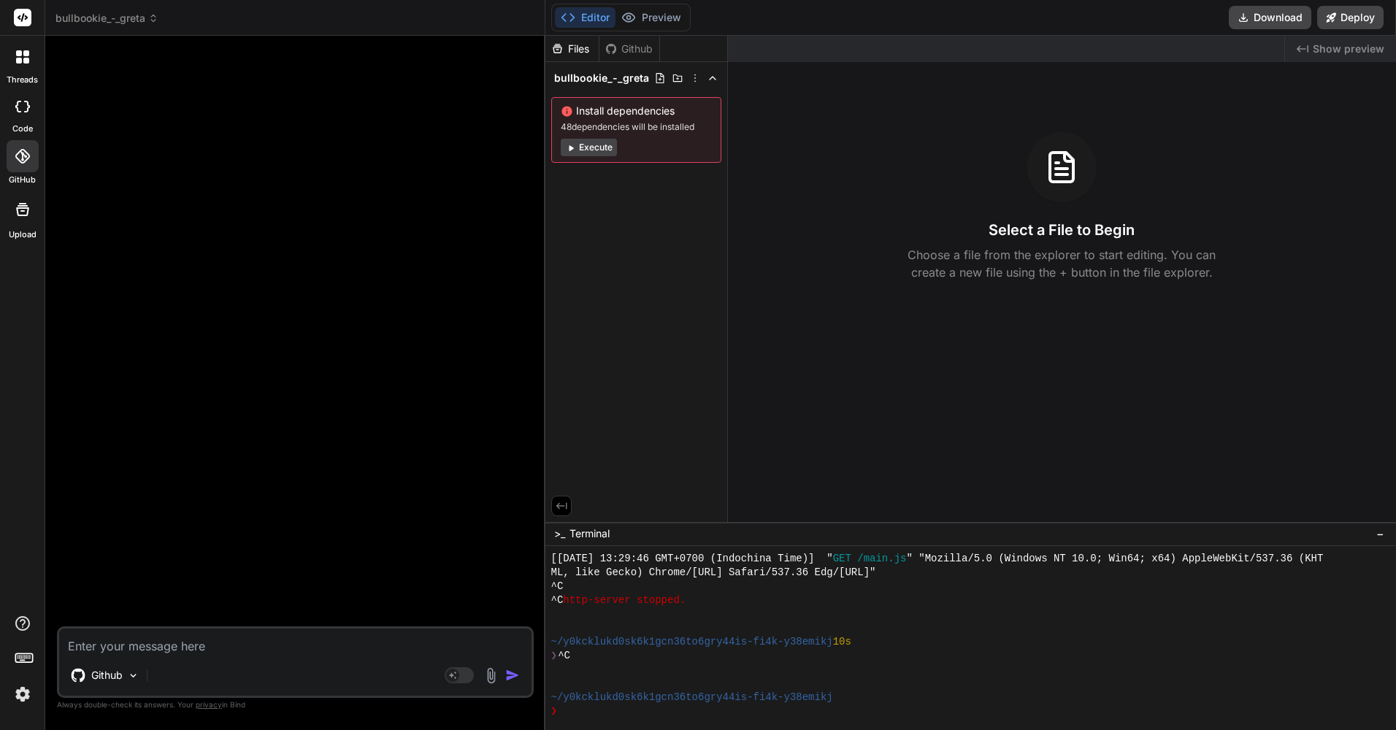
click at [227, 641] on textarea at bounding box center [295, 642] width 473 height 26
type textarea "a"
type textarea "x"
type textarea "an"
type textarea "x"
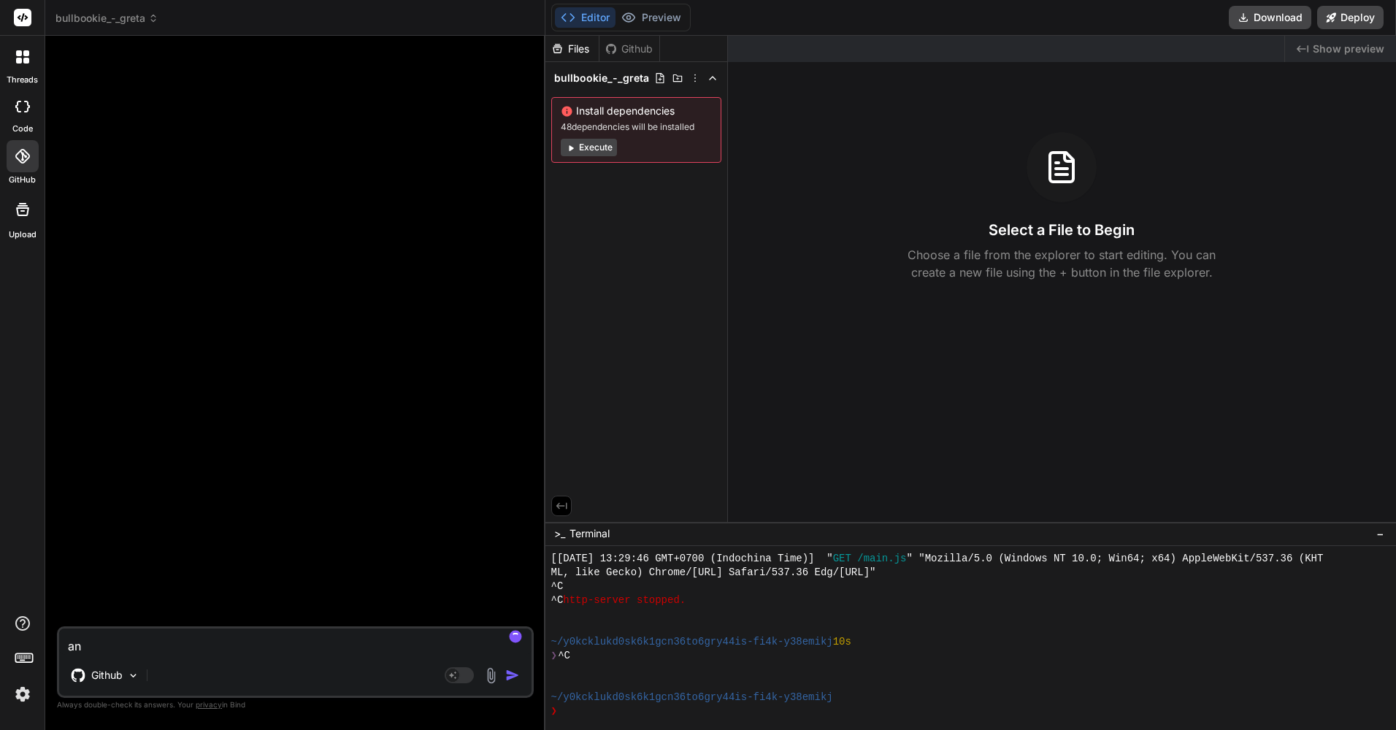
type textarea "ana"
type textarea "x"
type textarea "anal"
type textarea "x"
type textarea "analy"
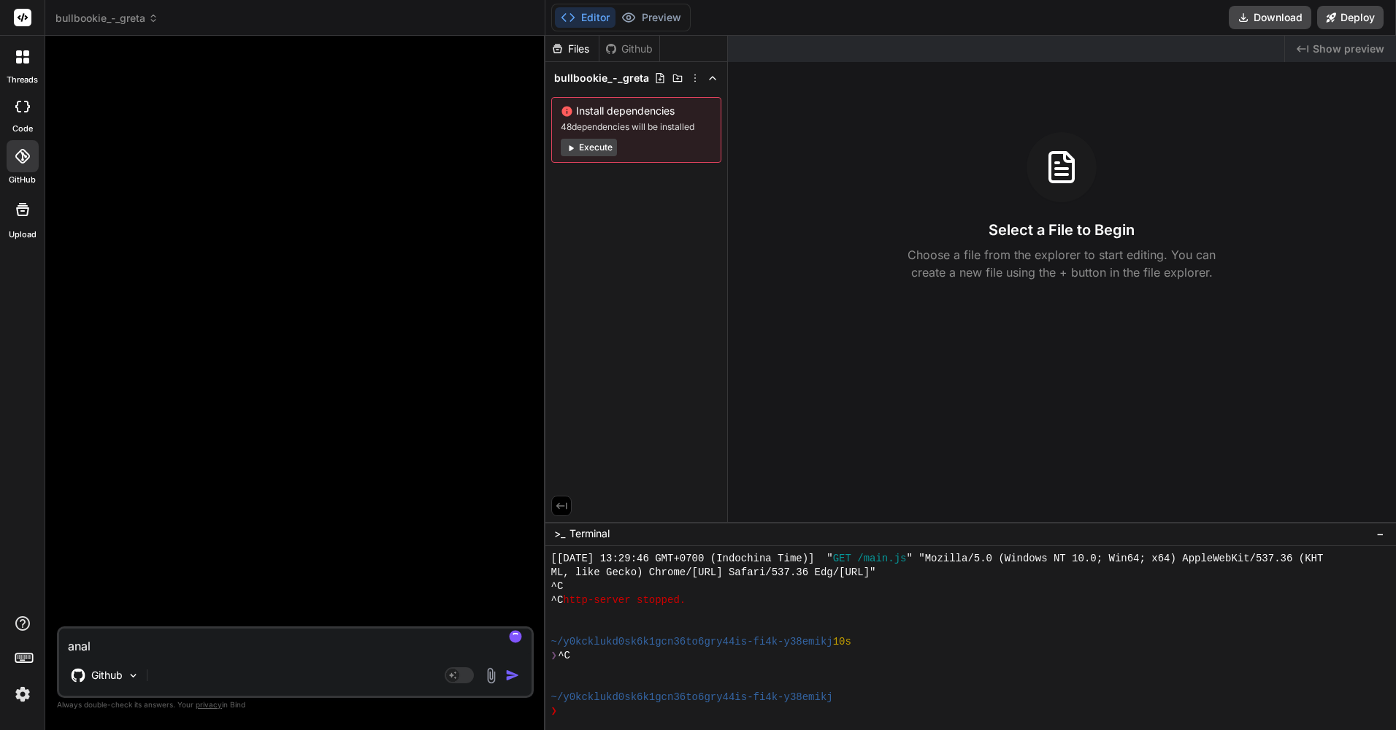
type textarea "x"
type textarea "analyz"
type textarea "x"
type textarea "analyze"
type textarea "x"
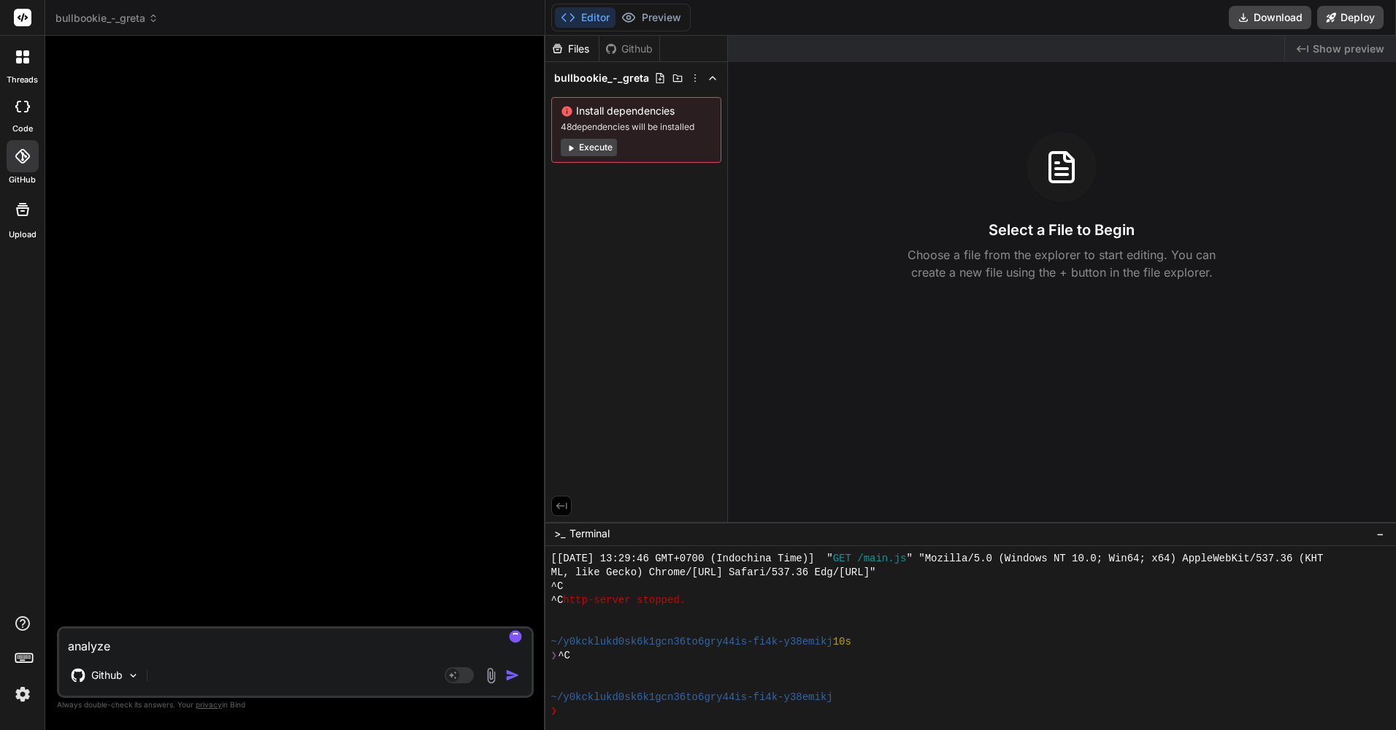
type textarea "analyze"
type textarea "x"
type textarea "analyze"
type textarea "x"
type textarea "analyz"
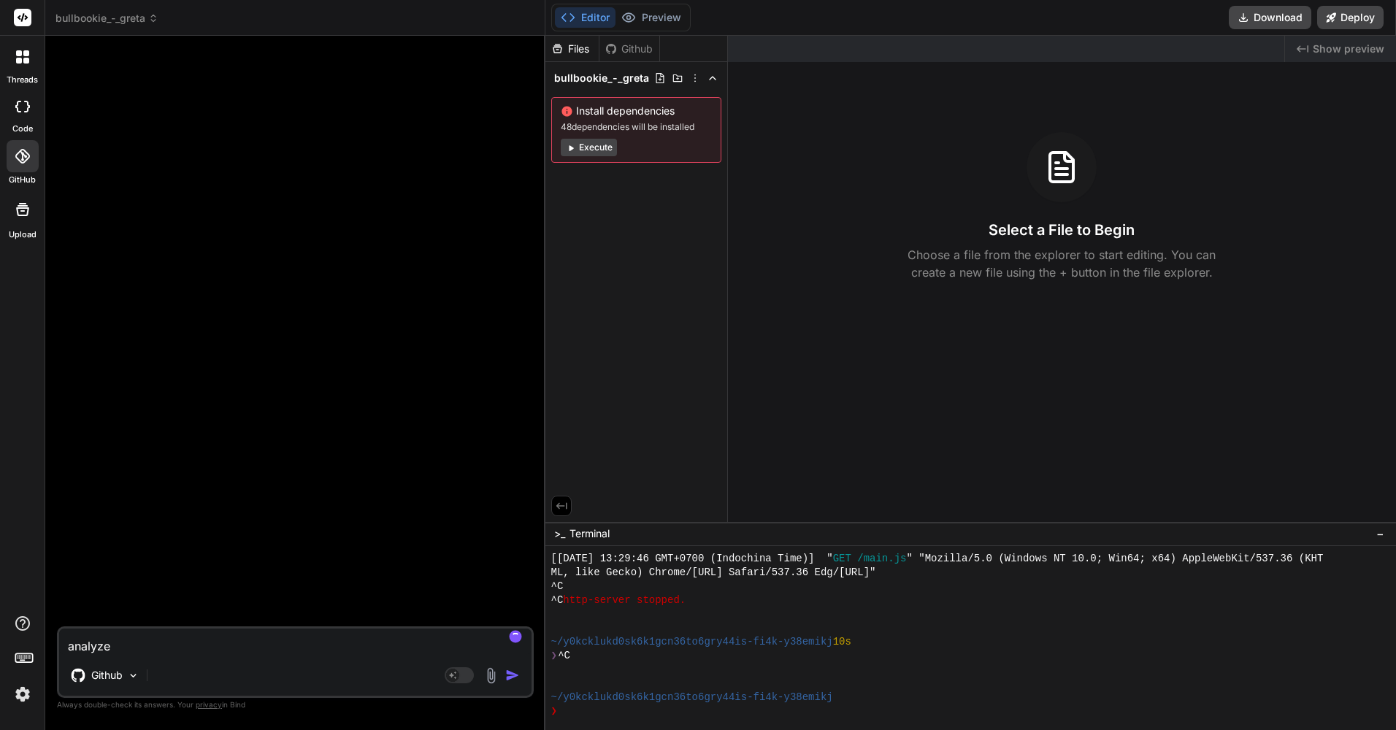
type textarea "x"
type textarea "analy"
type textarea "x"
type textarea "anal"
type textarea "x"
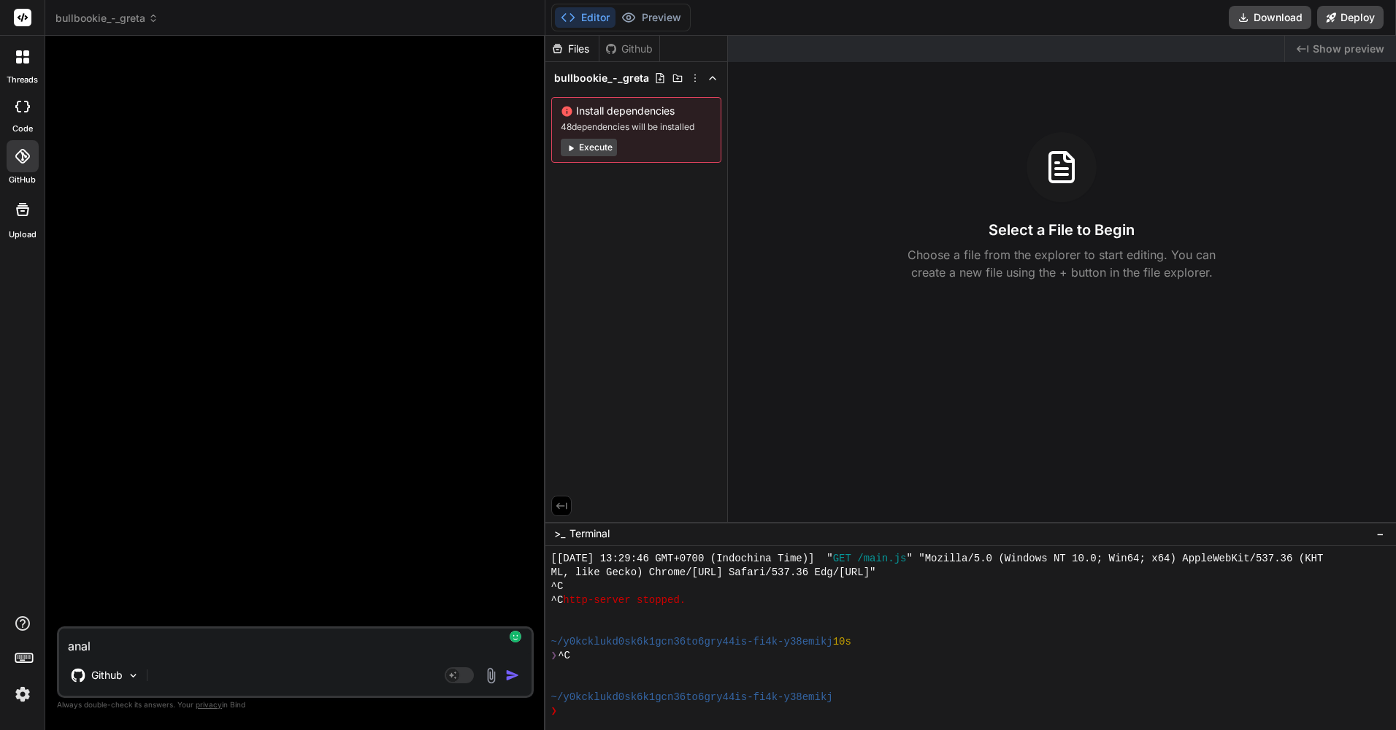
type textarea "anali"
type textarea "x"
type textarea "analic"
type textarea "x"
type textarea "analice"
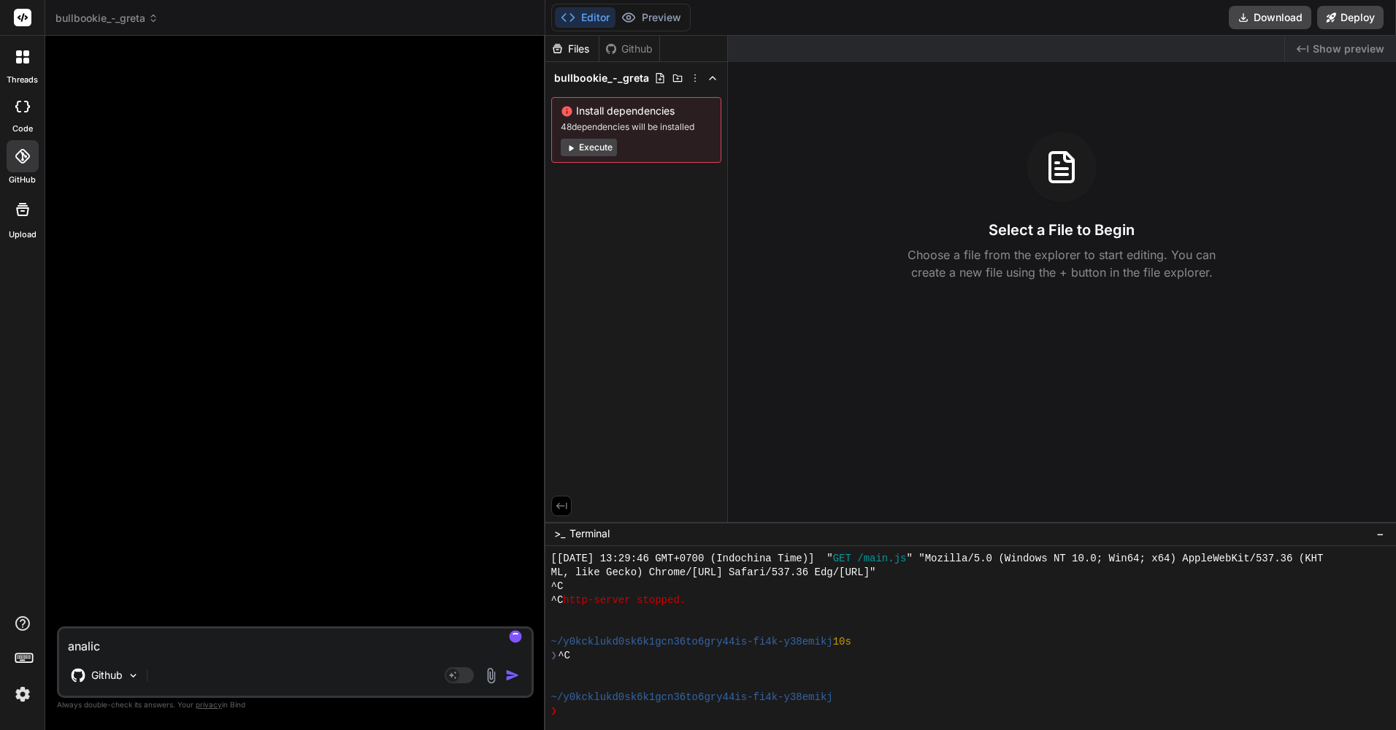
type textarea "x"
type textarea "analice"
type textarea "x"
type textarea "analice a"
type textarea "x"
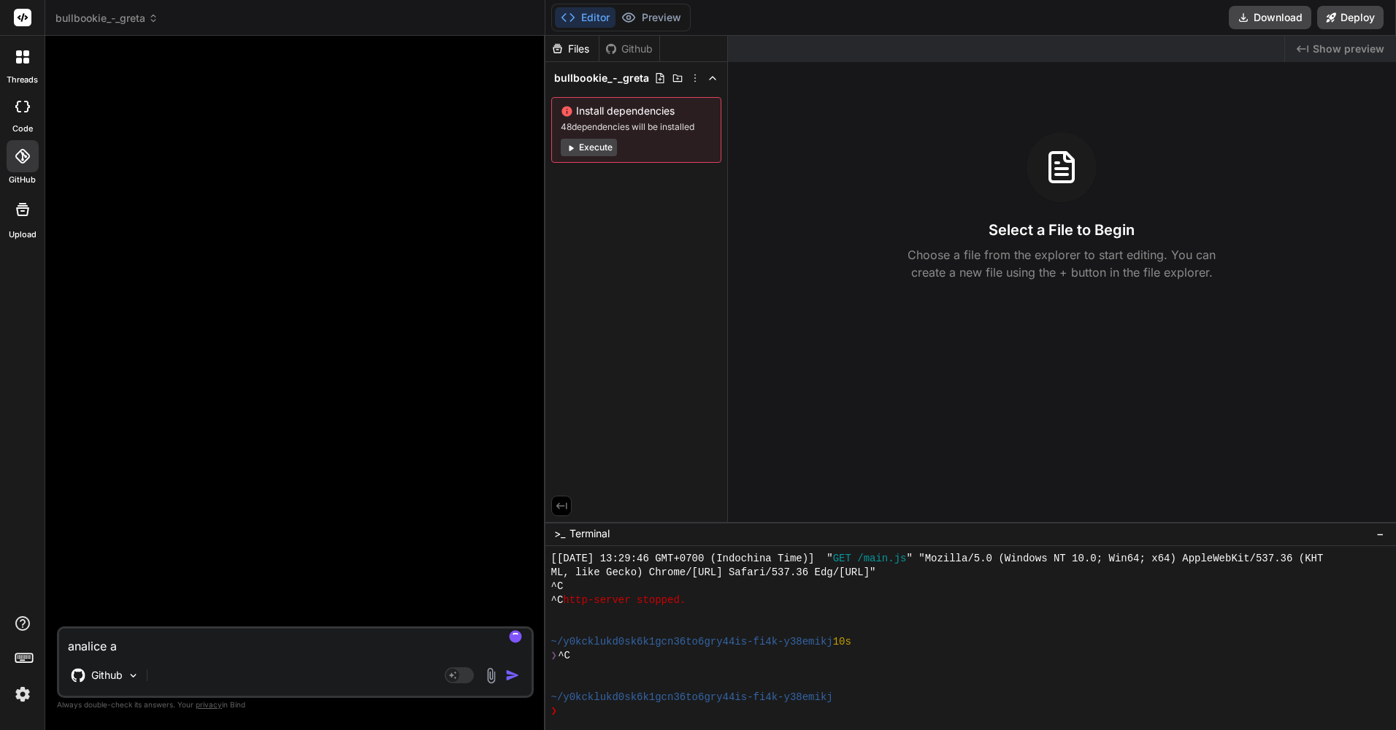
type textarea "analice an"
type textarea "x"
type textarea "analice and"
type textarea "x"
type textarea "analice and"
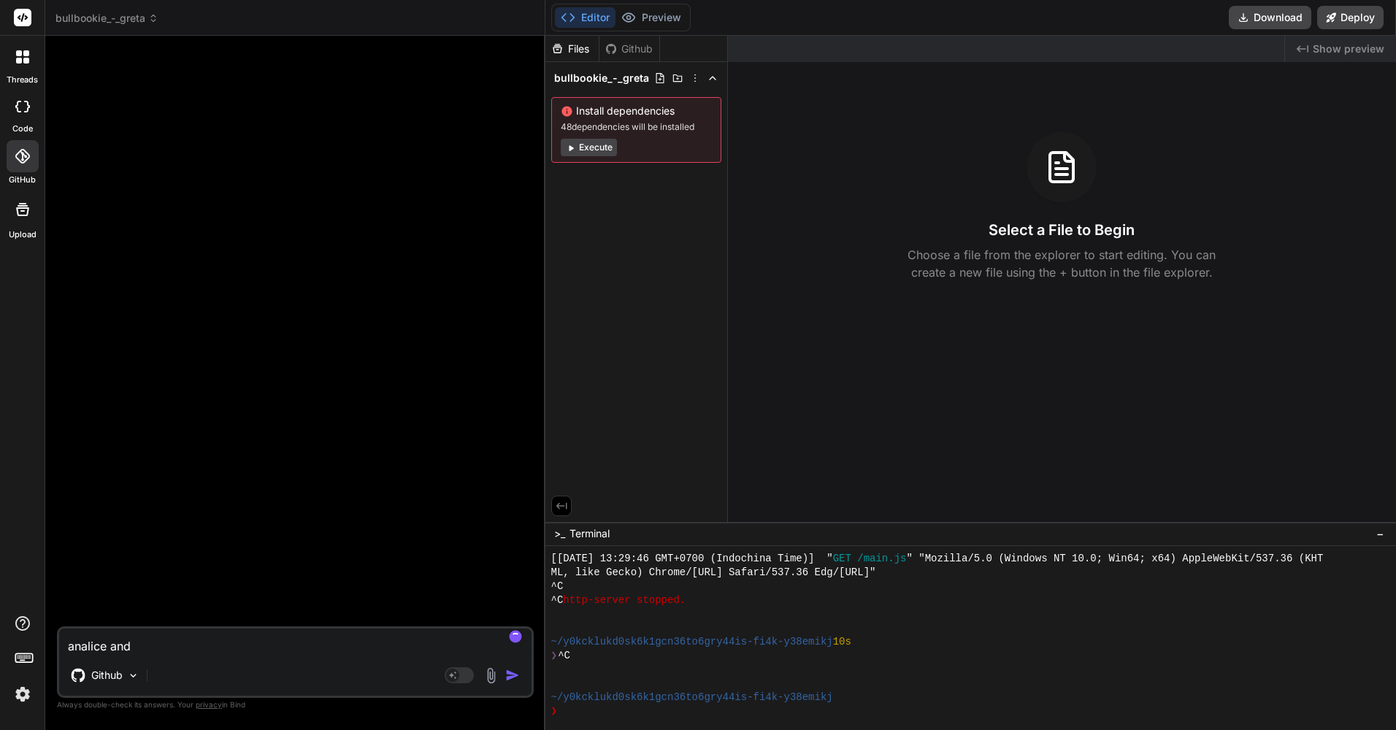
type textarea "x"
type textarea "analice and p"
type textarea "x"
type textarea "analice and pu"
type textarea "x"
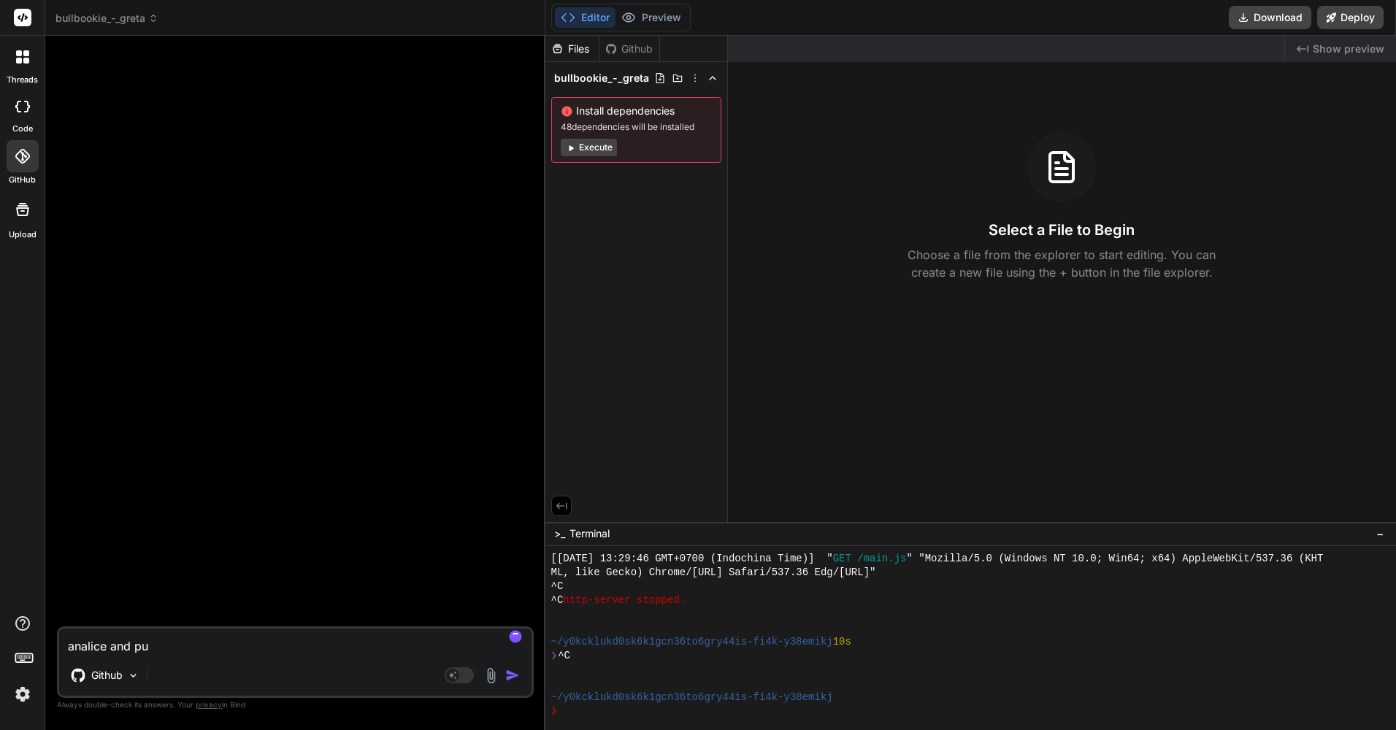
type textarea "analice and pul"
type textarea "x"
type textarea "analice and pull"
type textarea "x"
type textarea "analice and pull"
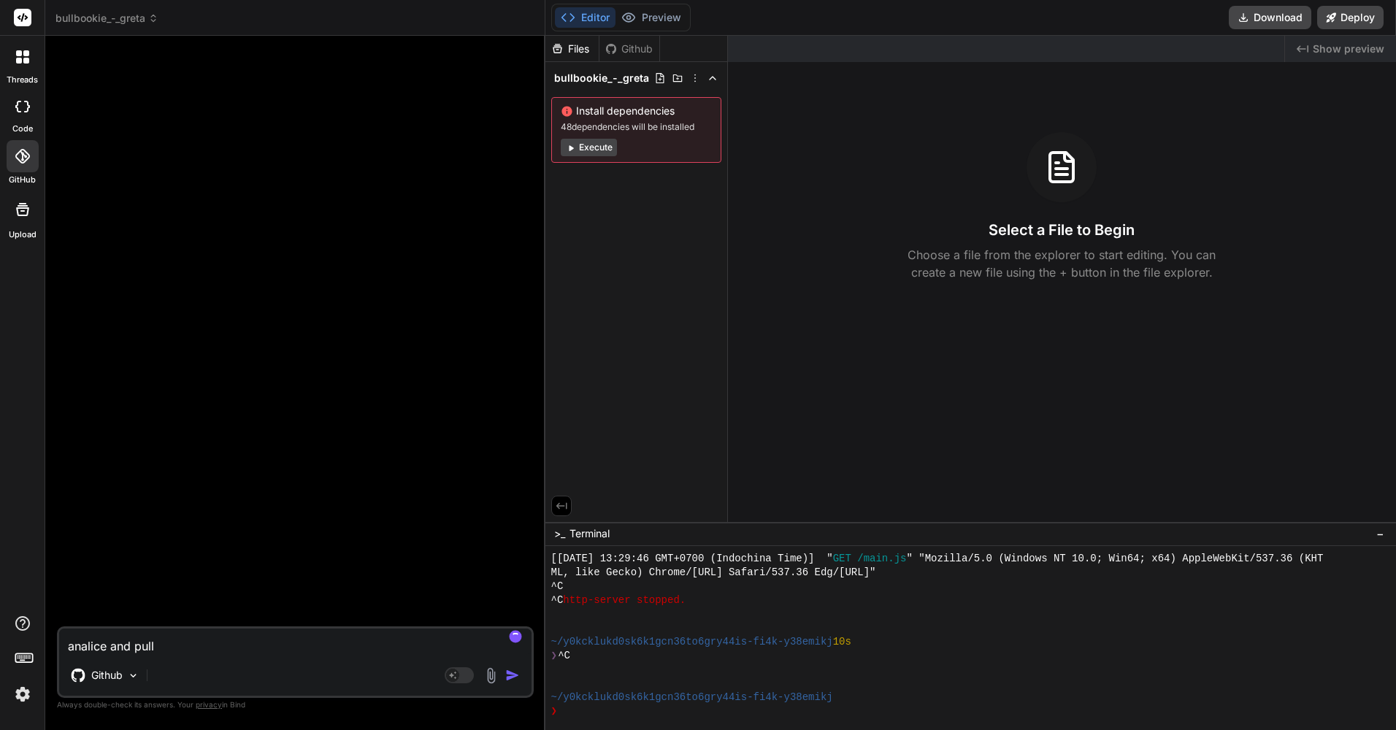
type textarea "x"
type textarea "analice and pull p"
type textarea "x"
type textarea "analice and pull pr"
type textarea "x"
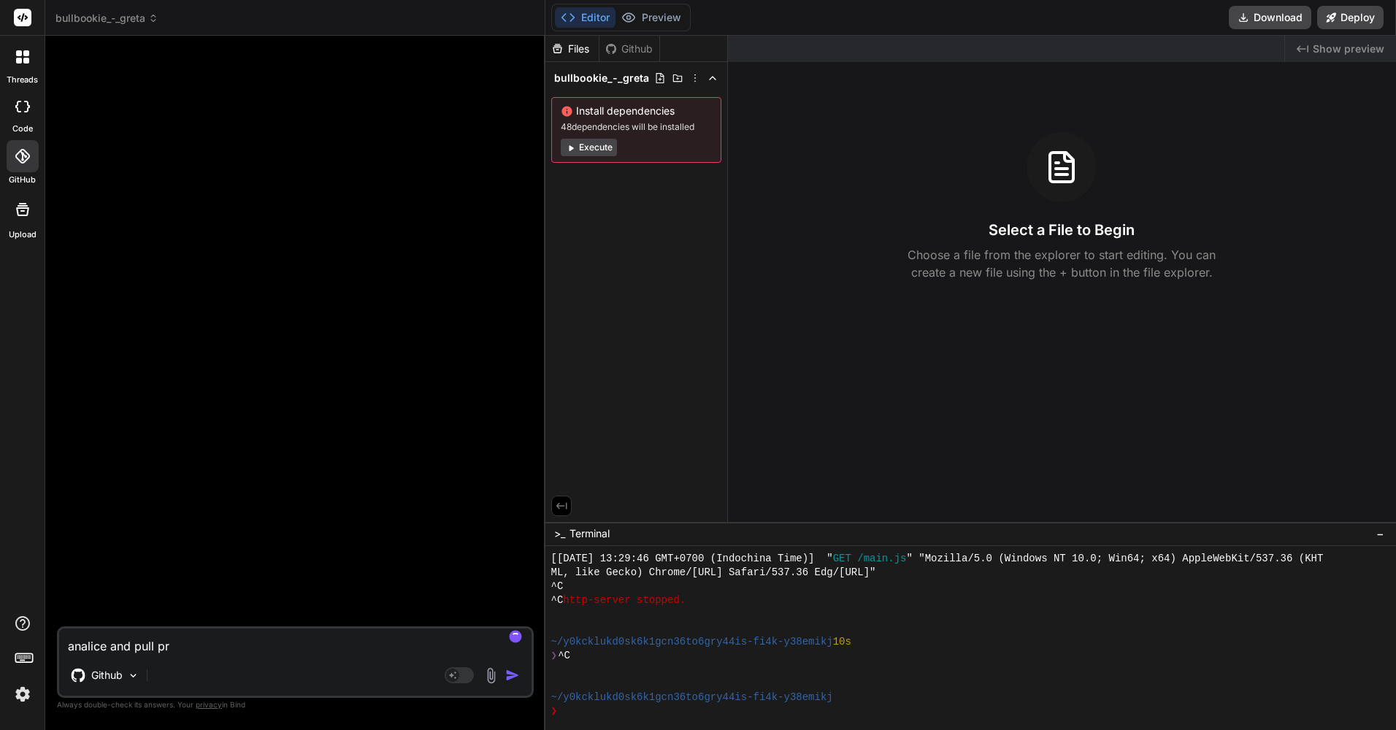
type textarea "analice and pull pro"
type textarea "x"
type textarea "analice and pull pr"
type textarea "x"
type textarea "analice and pull prj"
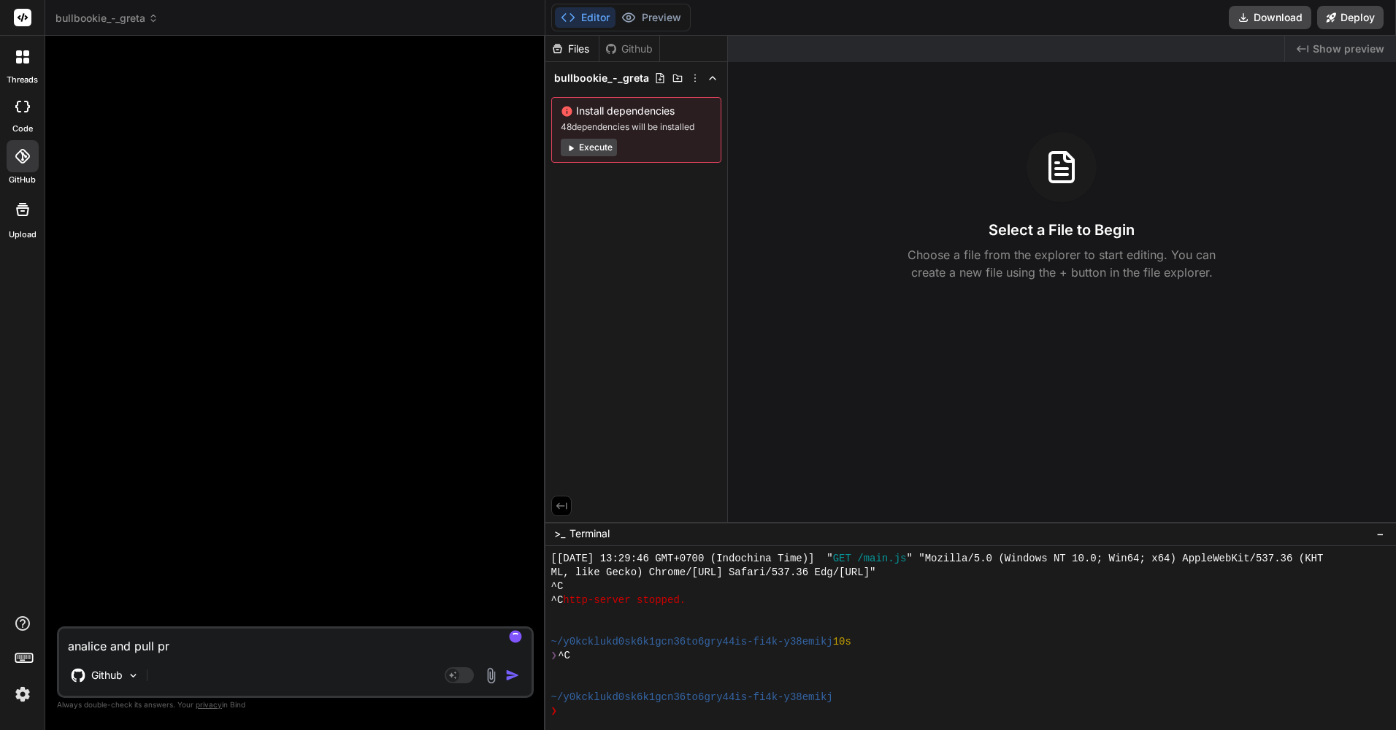
type textarea "x"
type textarea "analice and pull prje"
type textarea "x"
type textarea "analice and pull prj"
type textarea "x"
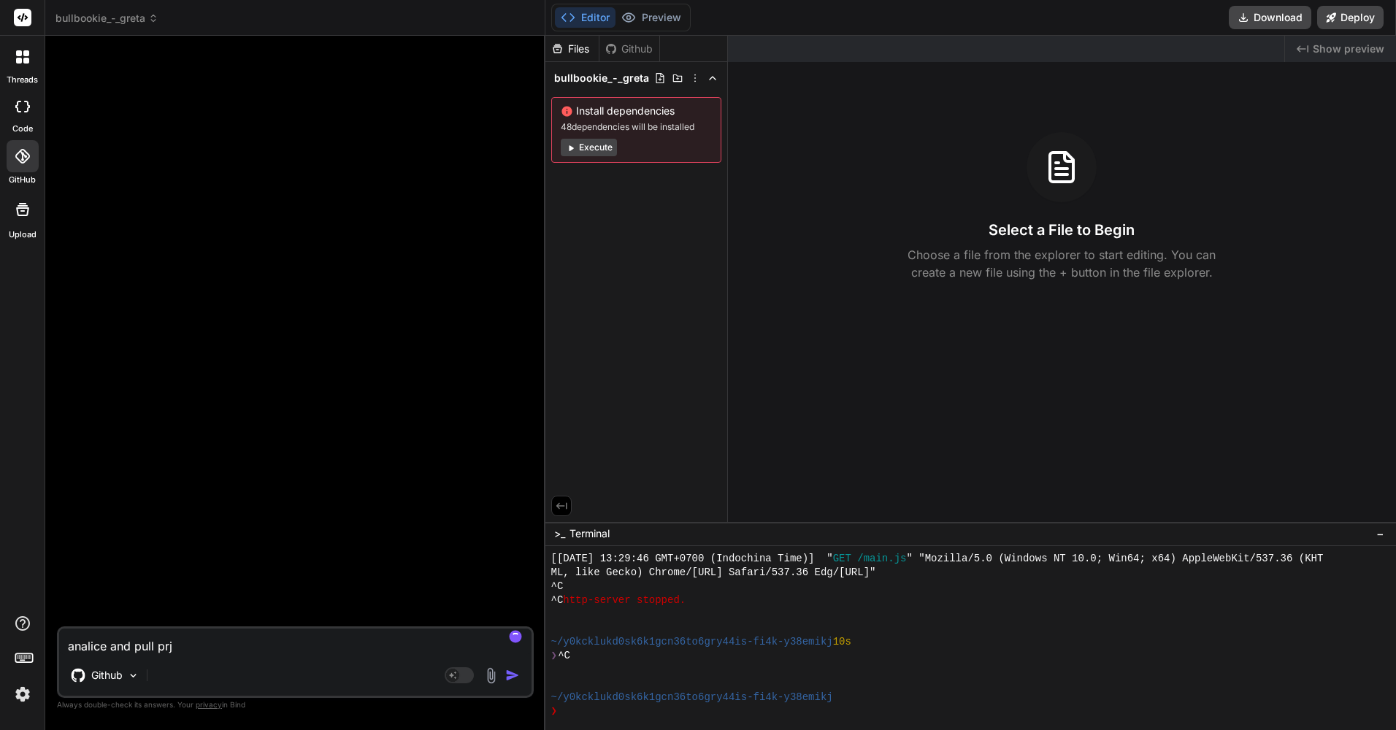
type textarea "analice and pull pr"
type textarea "x"
type textarea "analice and pull pro"
type textarea "x"
type textarea "analice and pull pr"
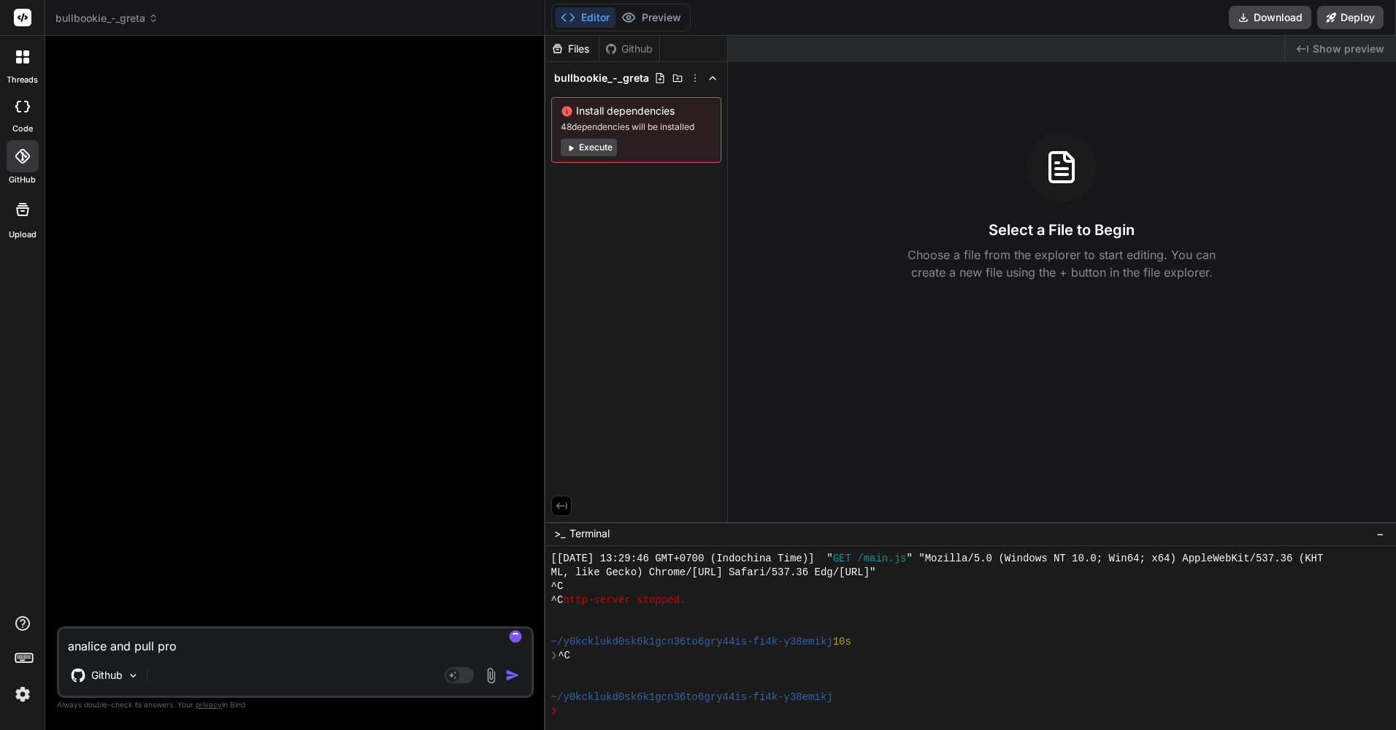
type textarea "x"
type textarea "analice and pull p"
type textarea "x"
type textarea "analice and pull pb"
type textarea "x"
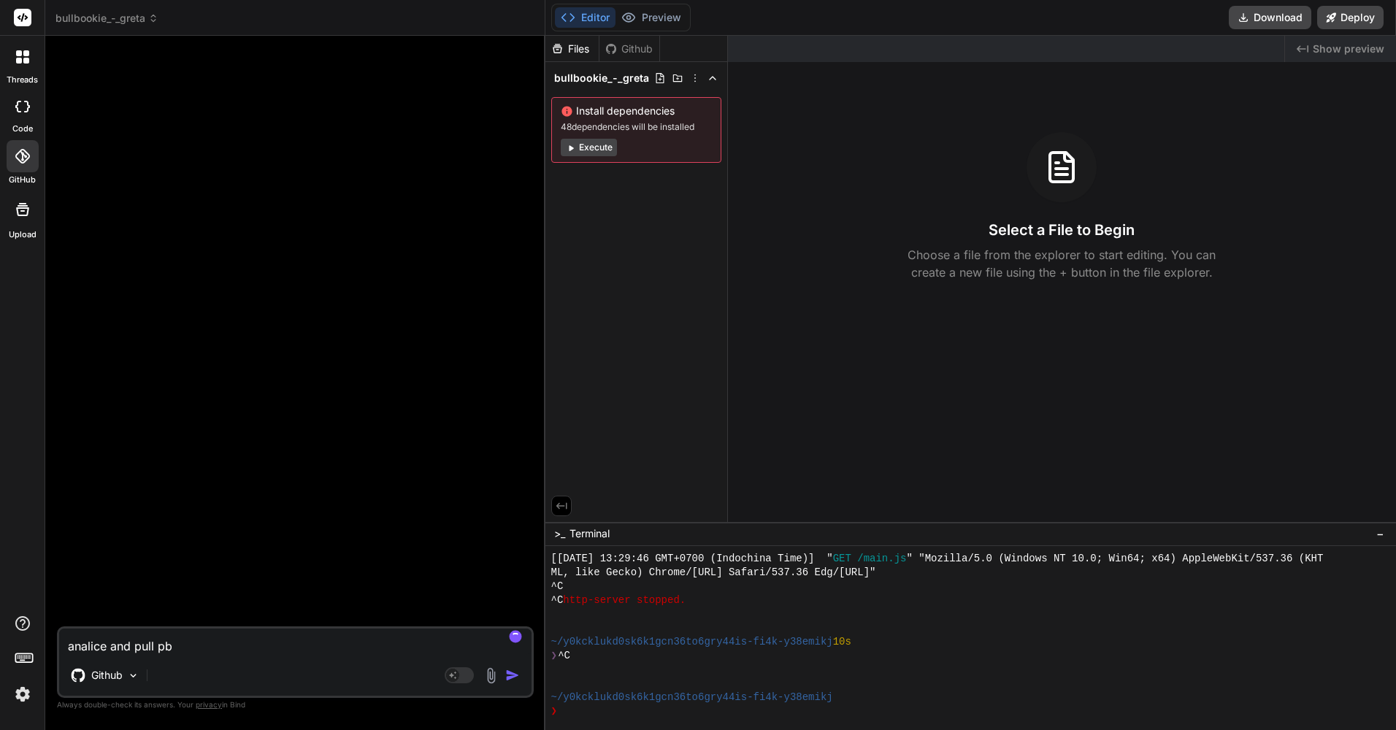
type textarea "analice and pull p"
type textarea "x"
type textarea "analice and pull"
type textarea "x"
type textarea "analice and pull b"
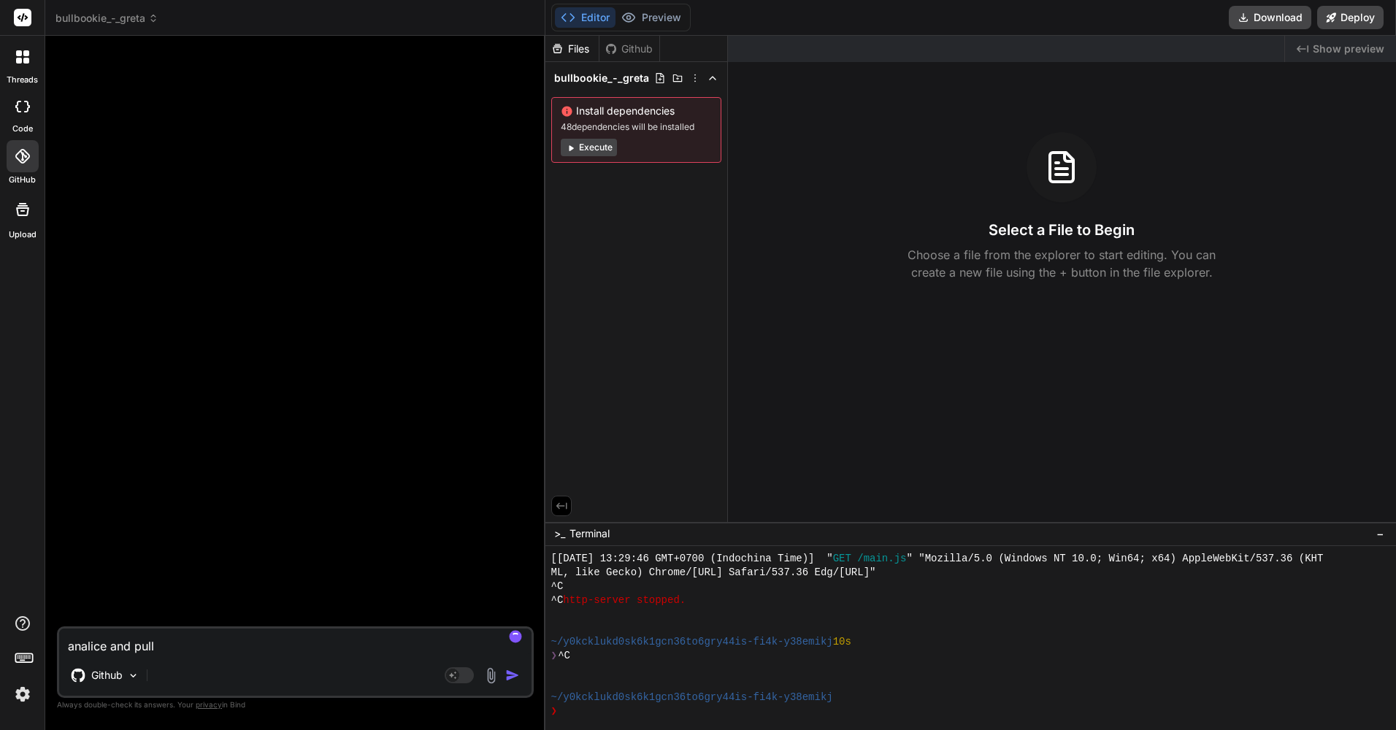
type textarea "x"
type textarea "analice and pull bu"
type textarea "x"
type textarea "analice and pull bul"
type textarea "x"
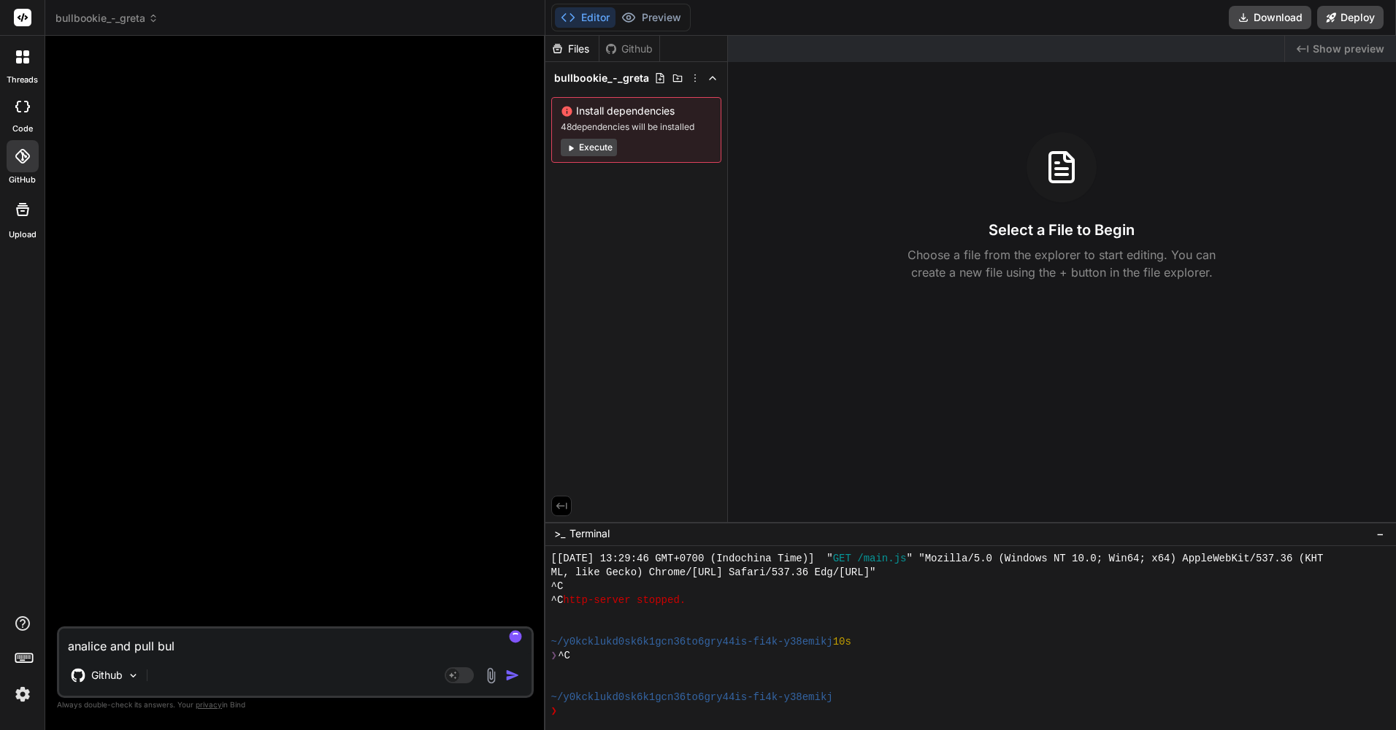
type textarea "analice and pull bull"
type textarea "x"
type textarea "analice and pull bullb"
type textarea "x"
type textarea "analice and pull bullbo"
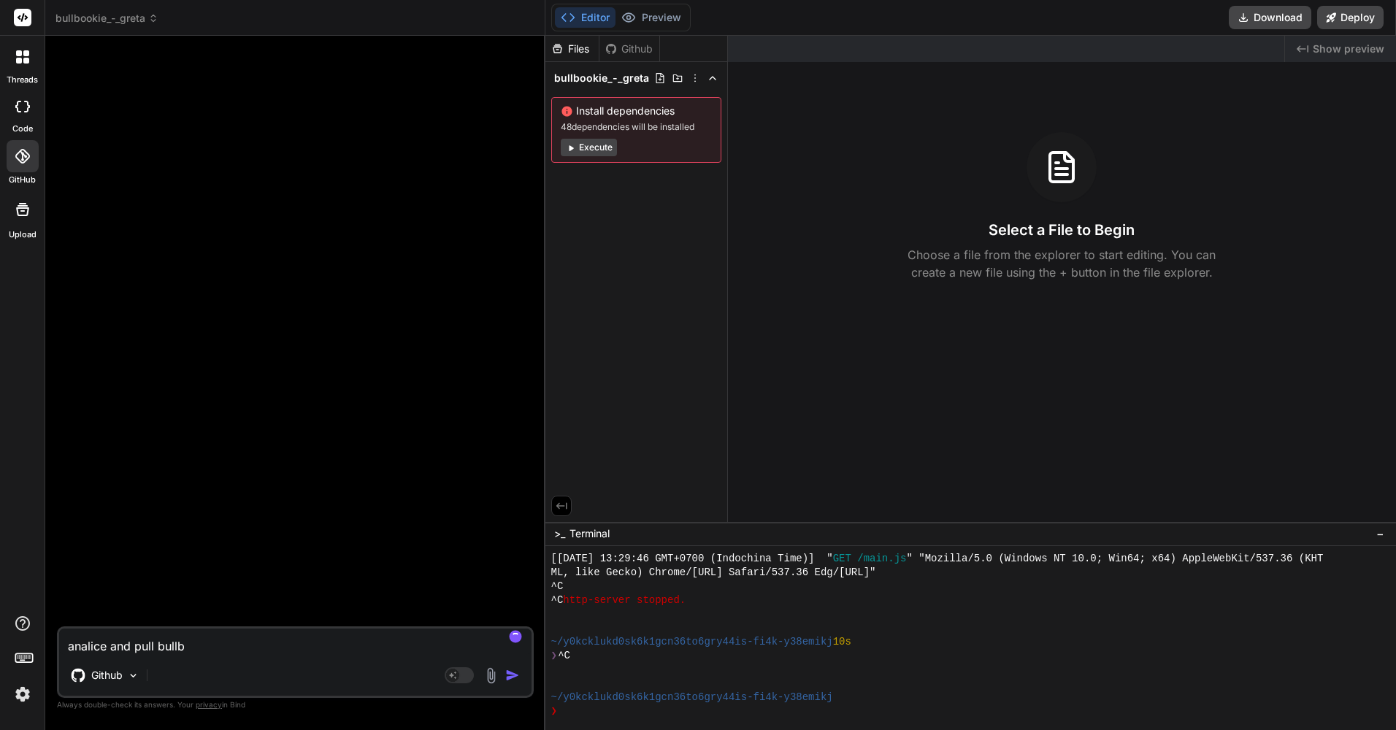
type textarea "x"
type textarea "analice and pull bullboo"
type textarea "x"
type textarea "analice and pull bullbook"
type textarea "x"
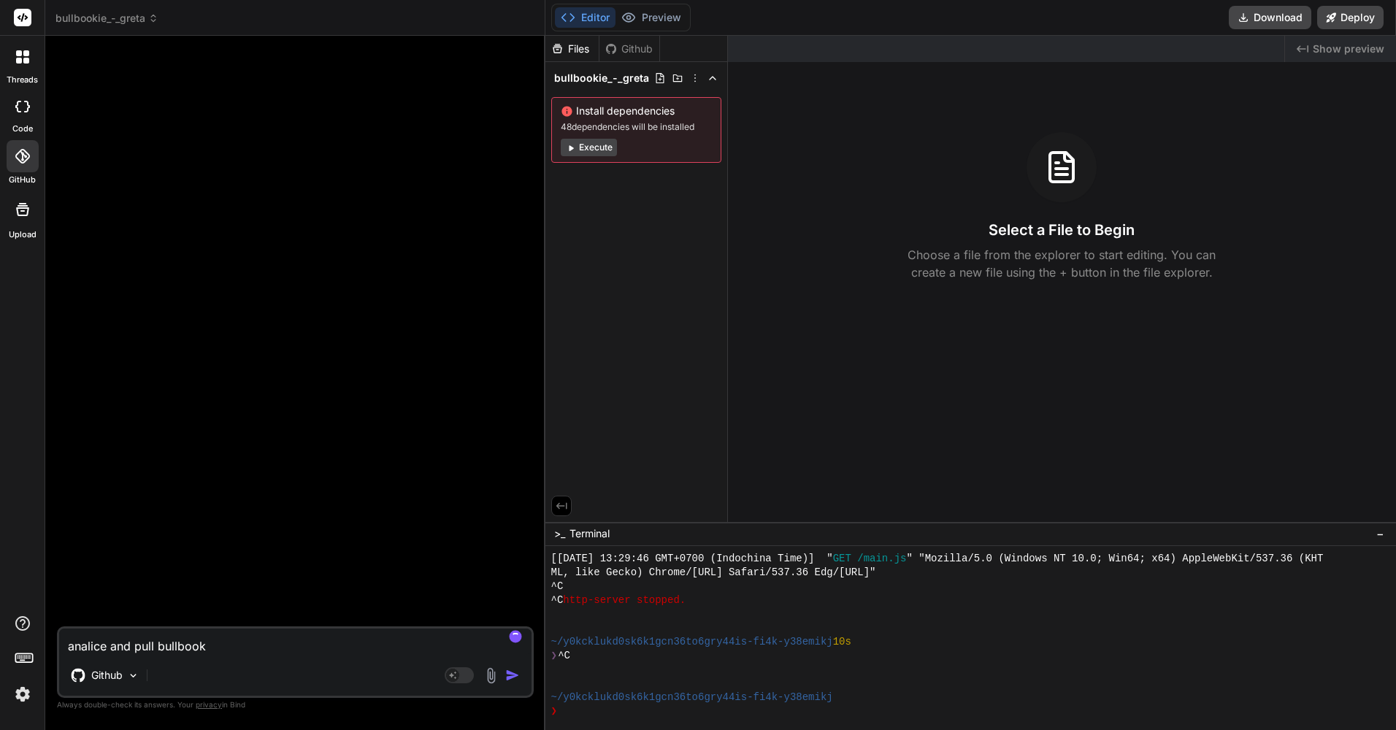
type textarea "analice and pull bullbooki"
type textarea "x"
type textarea "analice and pull bullbookie"
type textarea "x"
type textarea "analice and pull bullbookie"
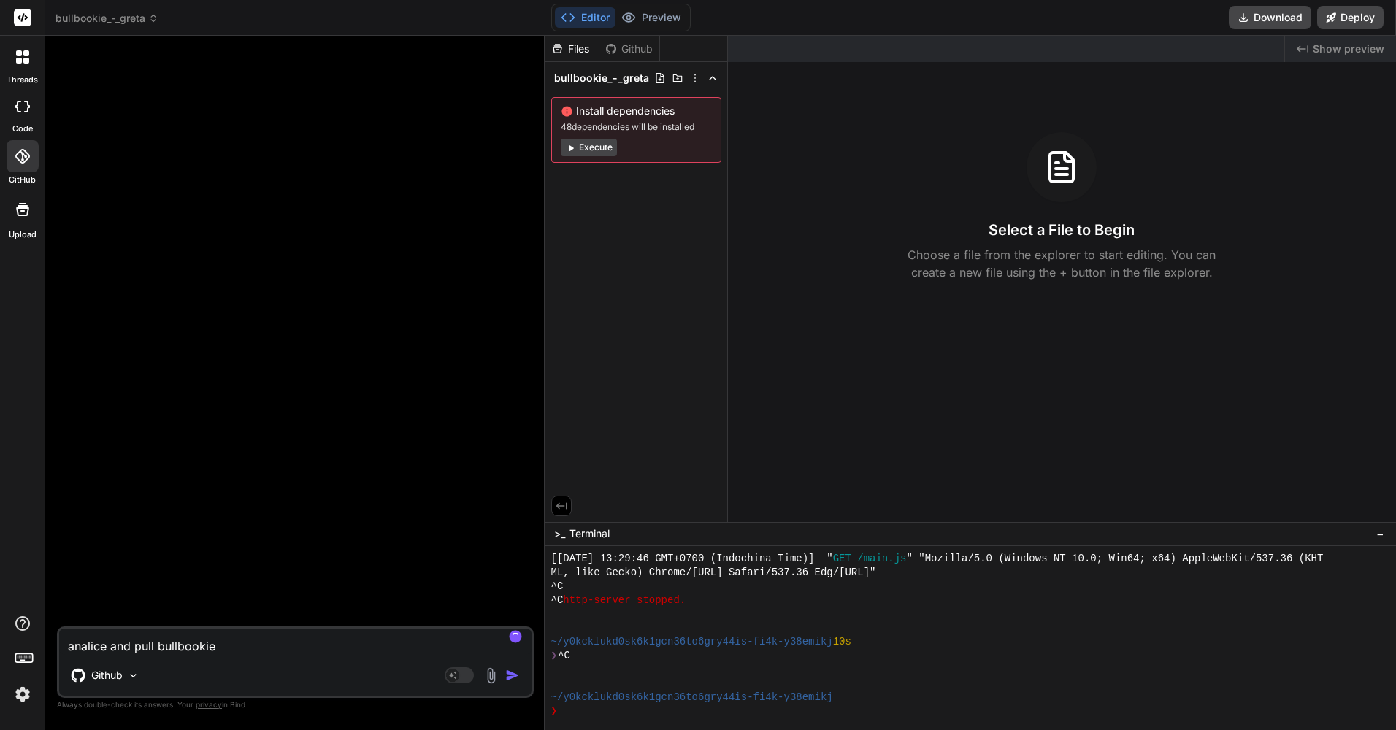
type textarea "x"
type textarea "analice and pull bullbookie p"
type textarea "x"
type textarea "analice and pull bullbookie pr"
type textarea "x"
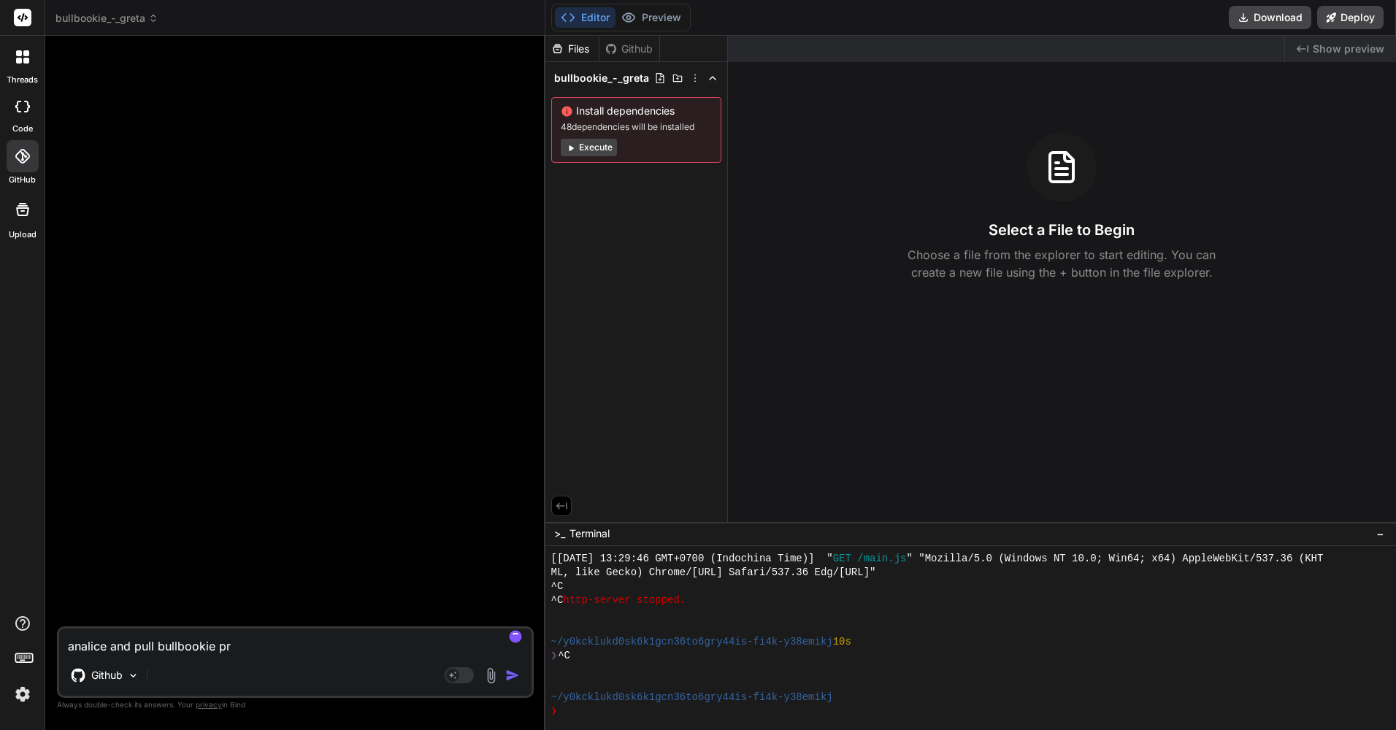
type textarea "analice and pull bullbookie pro"
type textarea "x"
type textarea "analice and pull bullbookie proe"
type textarea "x"
type textarea "analice and pull bullbookie pro"
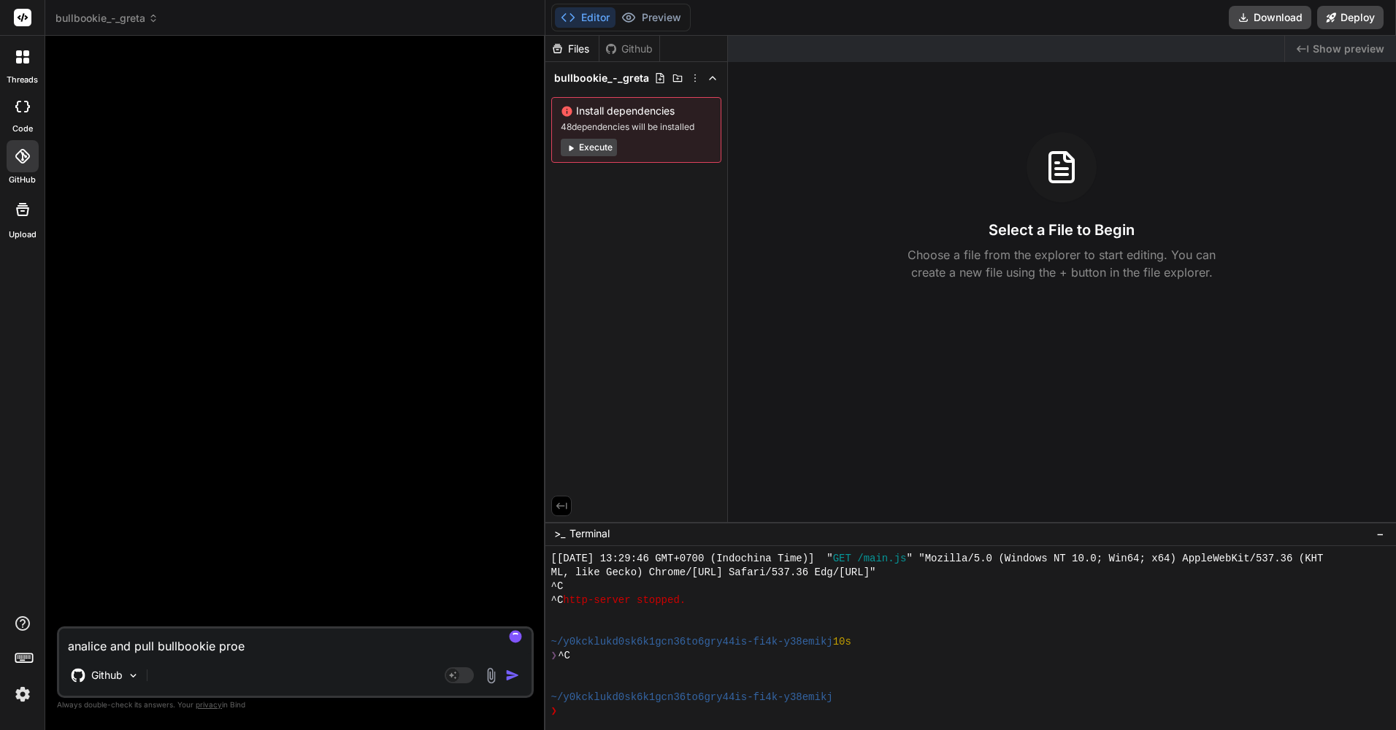
type textarea "x"
type textarea "analice and pull bullbookie proj"
type textarea "x"
type textarea "analice and pull bullbookie proje"
type textarea "x"
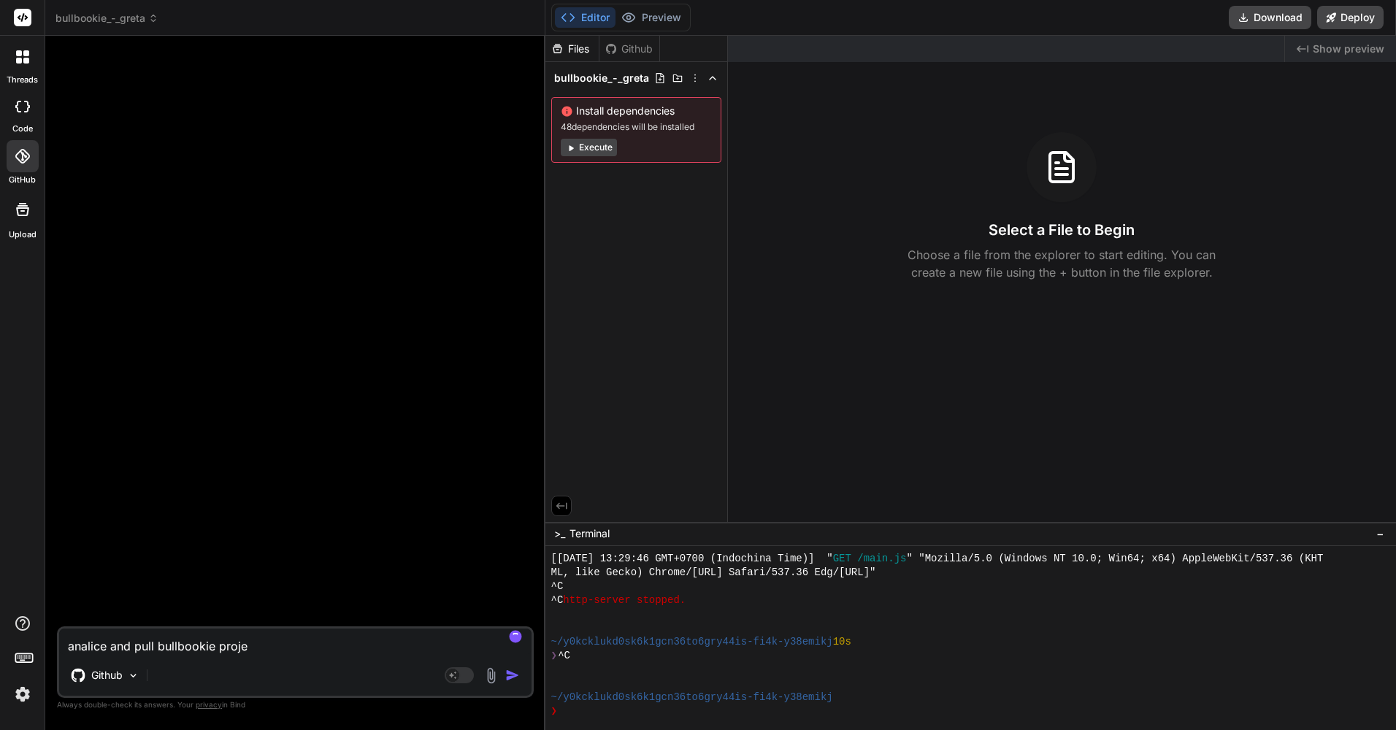
type textarea "analice and pull bullbookie projec"
type textarea "x"
type textarea "analice and pull bullbookie project"
click at [107, 647] on textarea "analice and pull bullbookie project" at bounding box center [295, 642] width 473 height 26
type textarea "x"
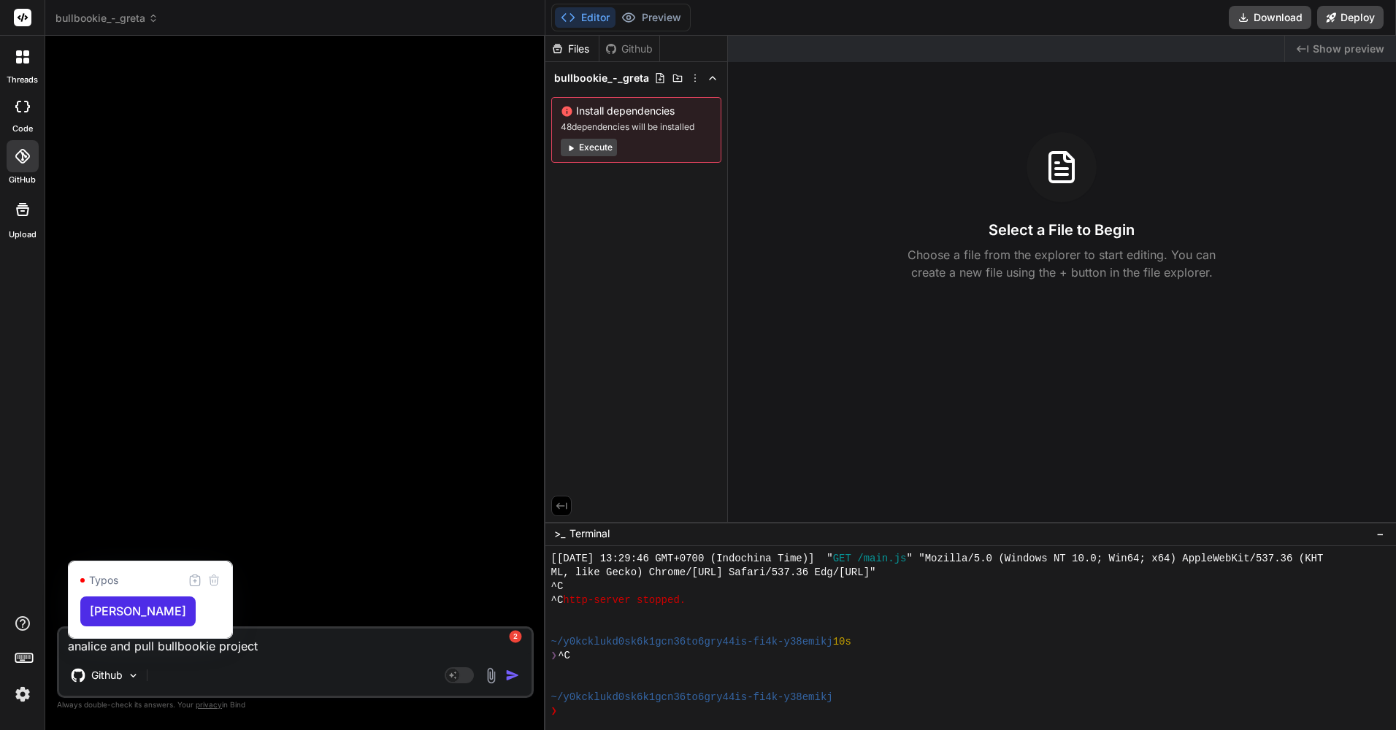
click at [102, 649] on textarea "analice and pull bullbookie project" at bounding box center [295, 642] width 473 height 26
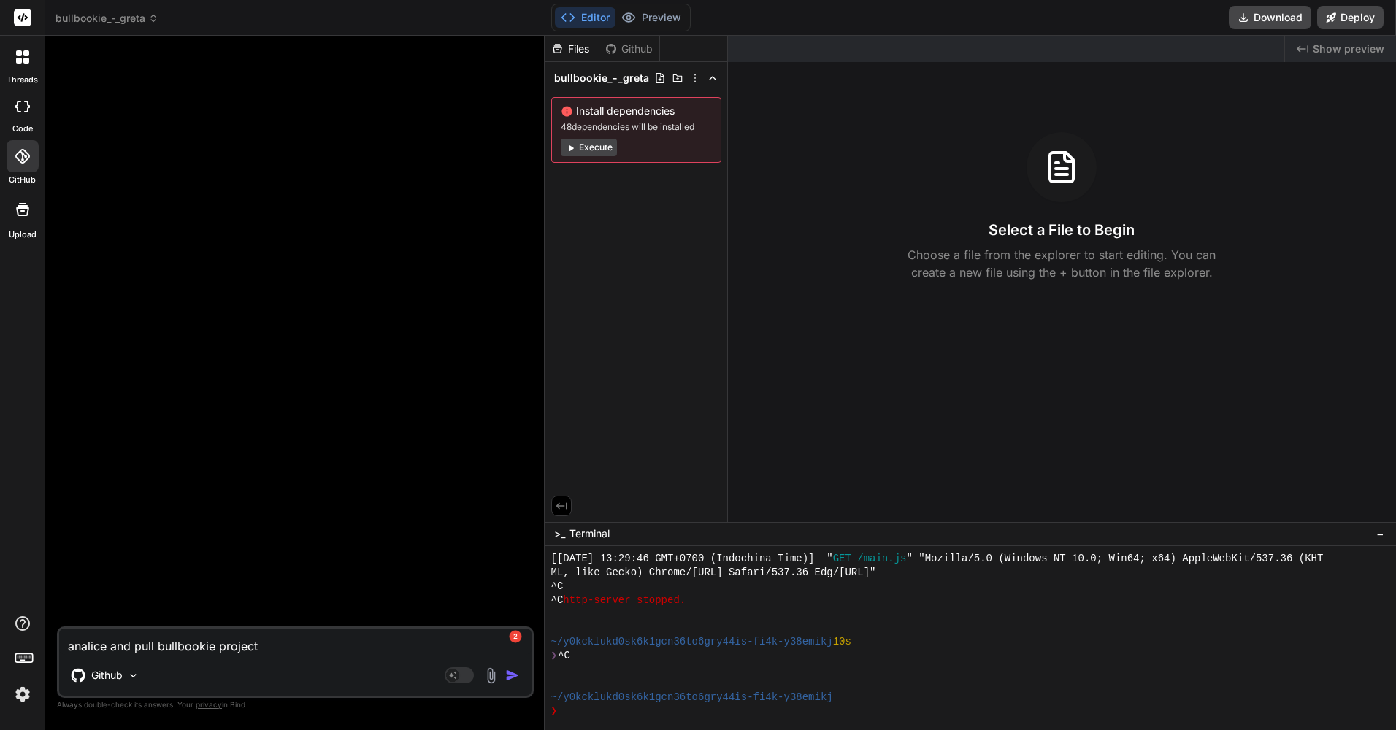
type textarea "analie and pull bullbookie project"
type textarea "x"
type textarea "analize and pull bullbookie project"
type textarea "x"
type textarea "analize and pull bullbookie project"
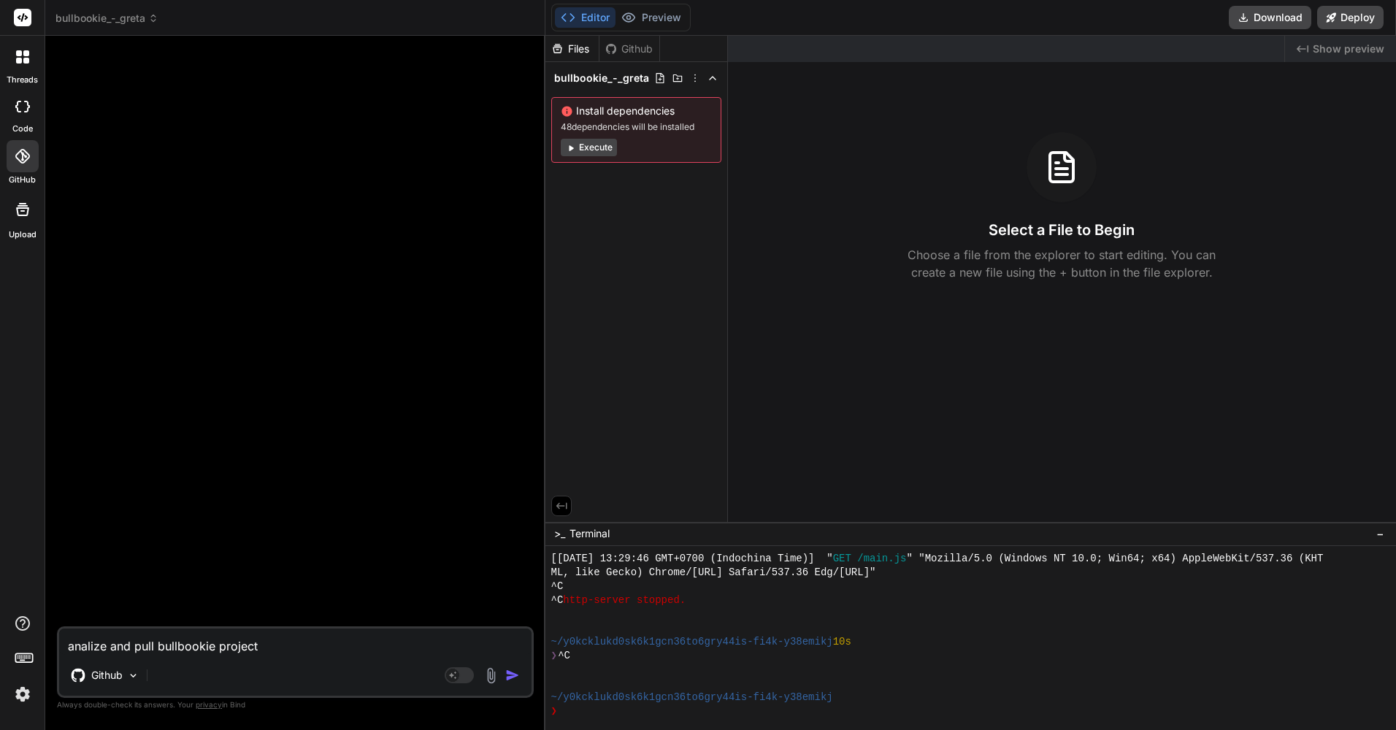
click at [516, 677] on img "button" at bounding box center [512, 675] width 15 height 15
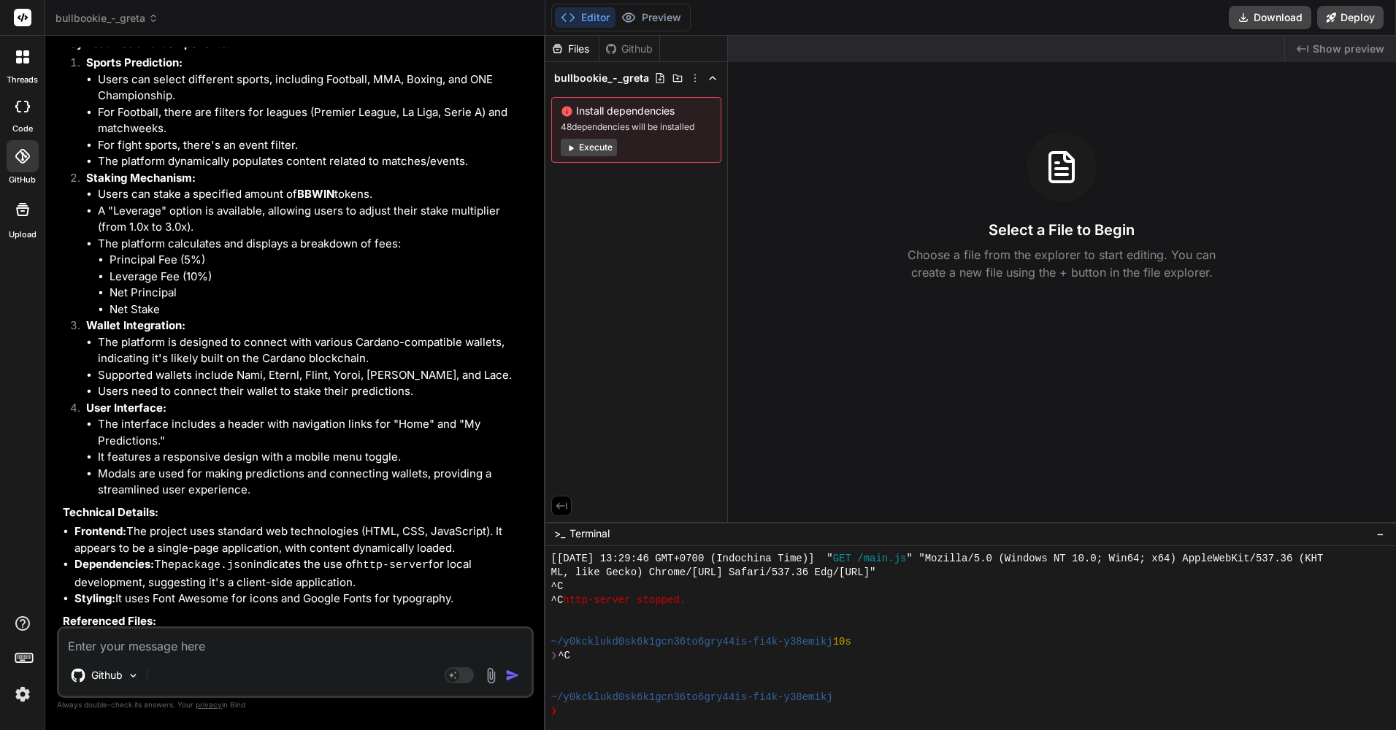
scroll to position [326, 0]
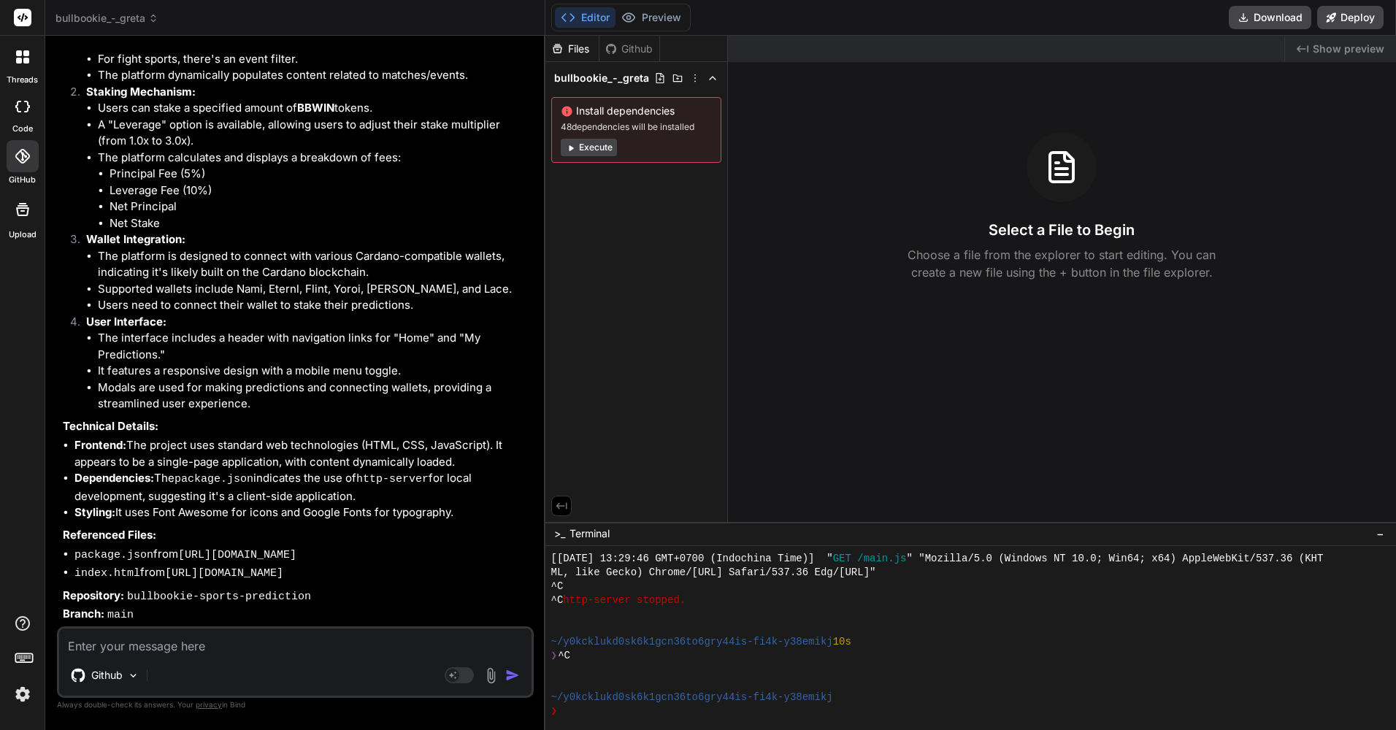
click at [601, 152] on button "Execute" at bounding box center [589, 148] width 56 height 18
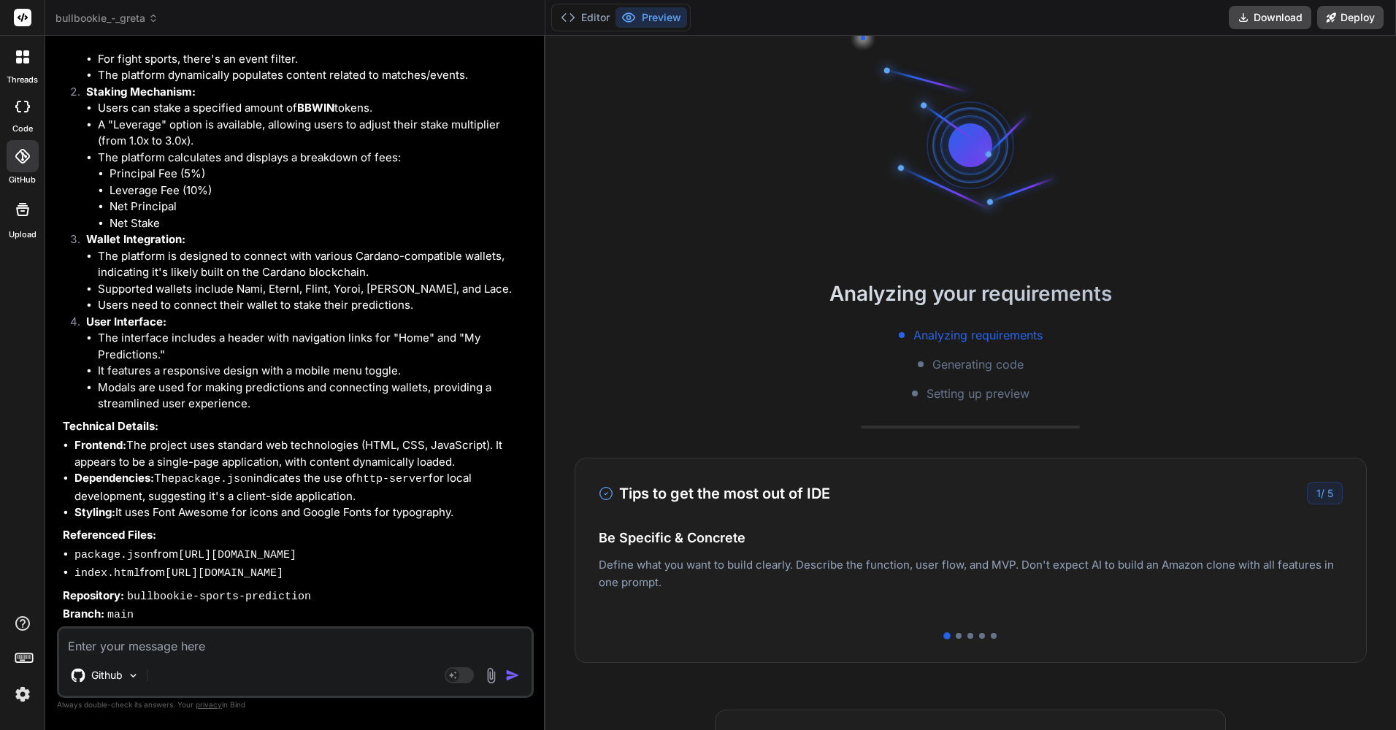
scroll to position [860, 0]
type textarea "x"
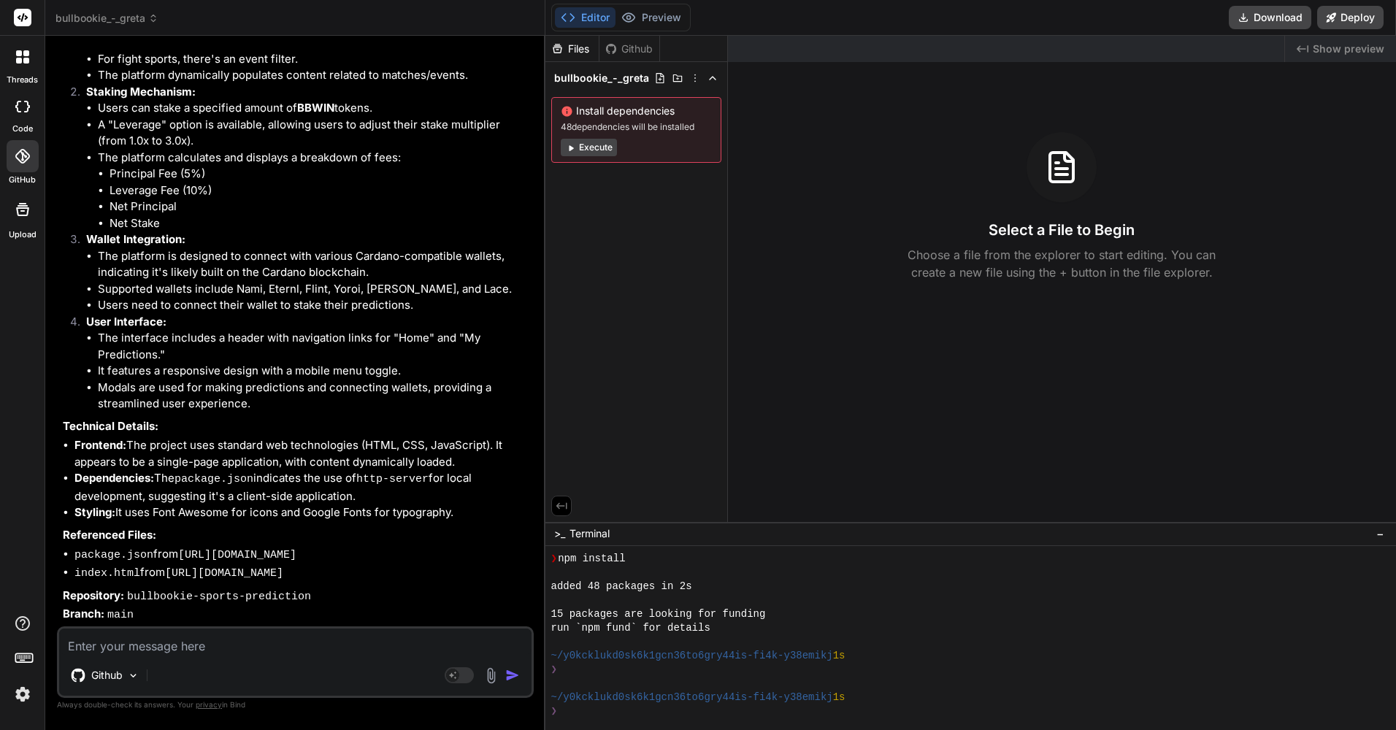
click at [287, 651] on textarea at bounding box center [295, 642] width 473 height 26
type textarea "o"
type textarea "x"
type textarea "or"
type textarea "x"
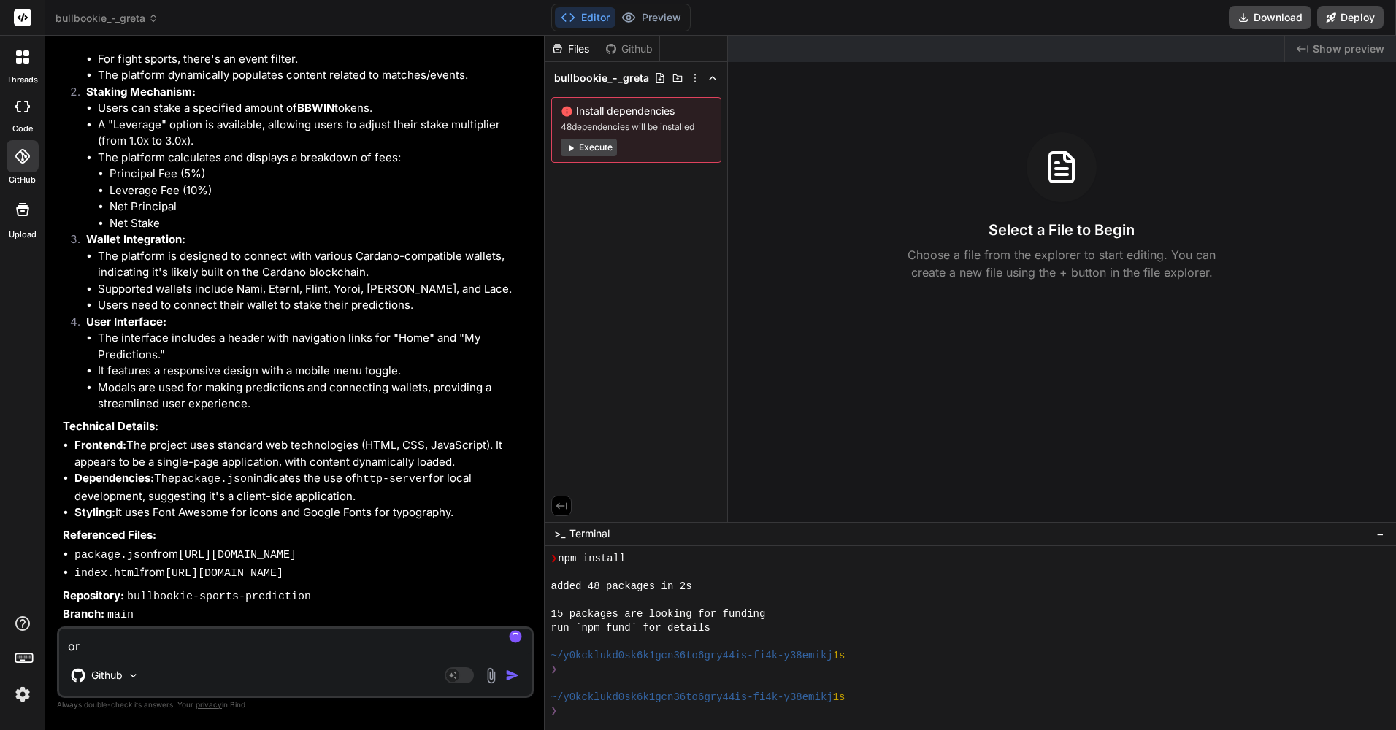
type textarea "ore"
type textarea "x"
type textarea "orev"
type textarea "x"
type textarea "orevu"
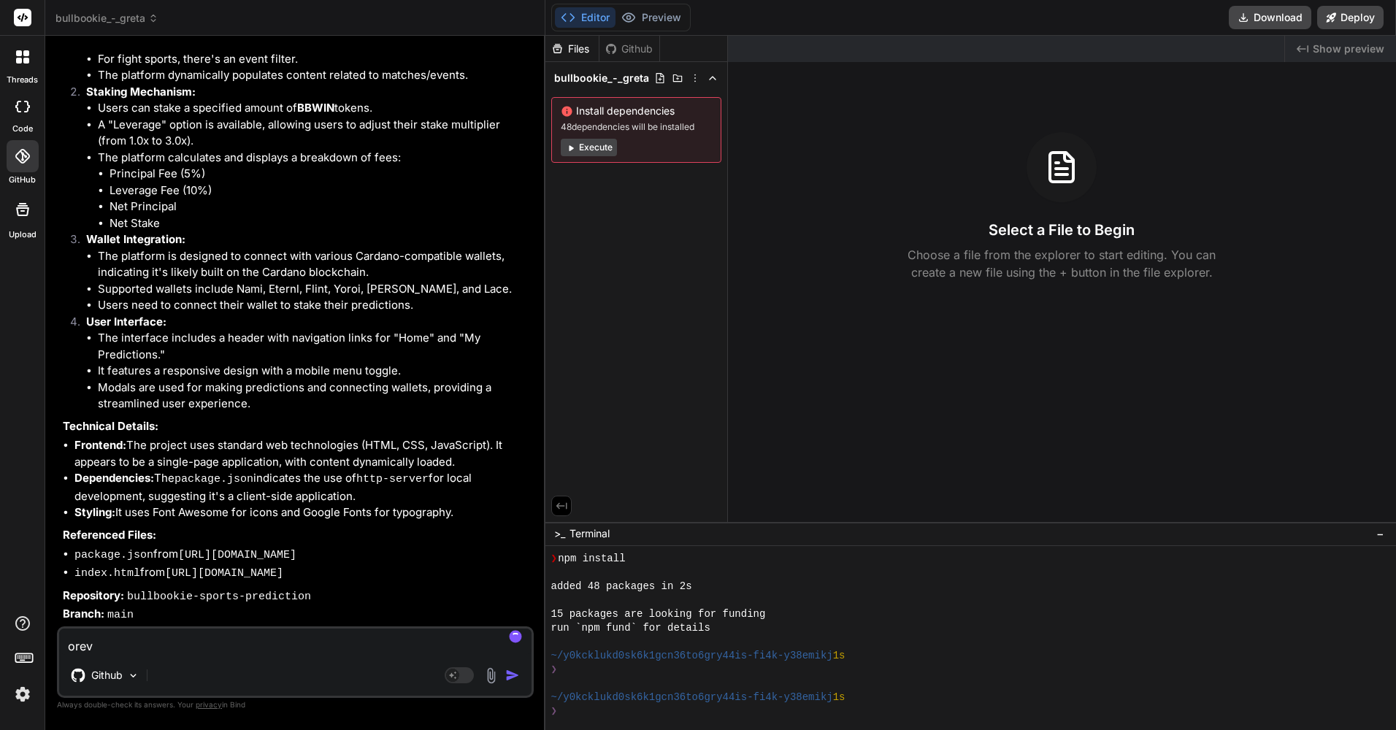
type textarea "x"
type textarea "orevue"
type textarea "x"
type textarea "orevuew"
type textarea "x"
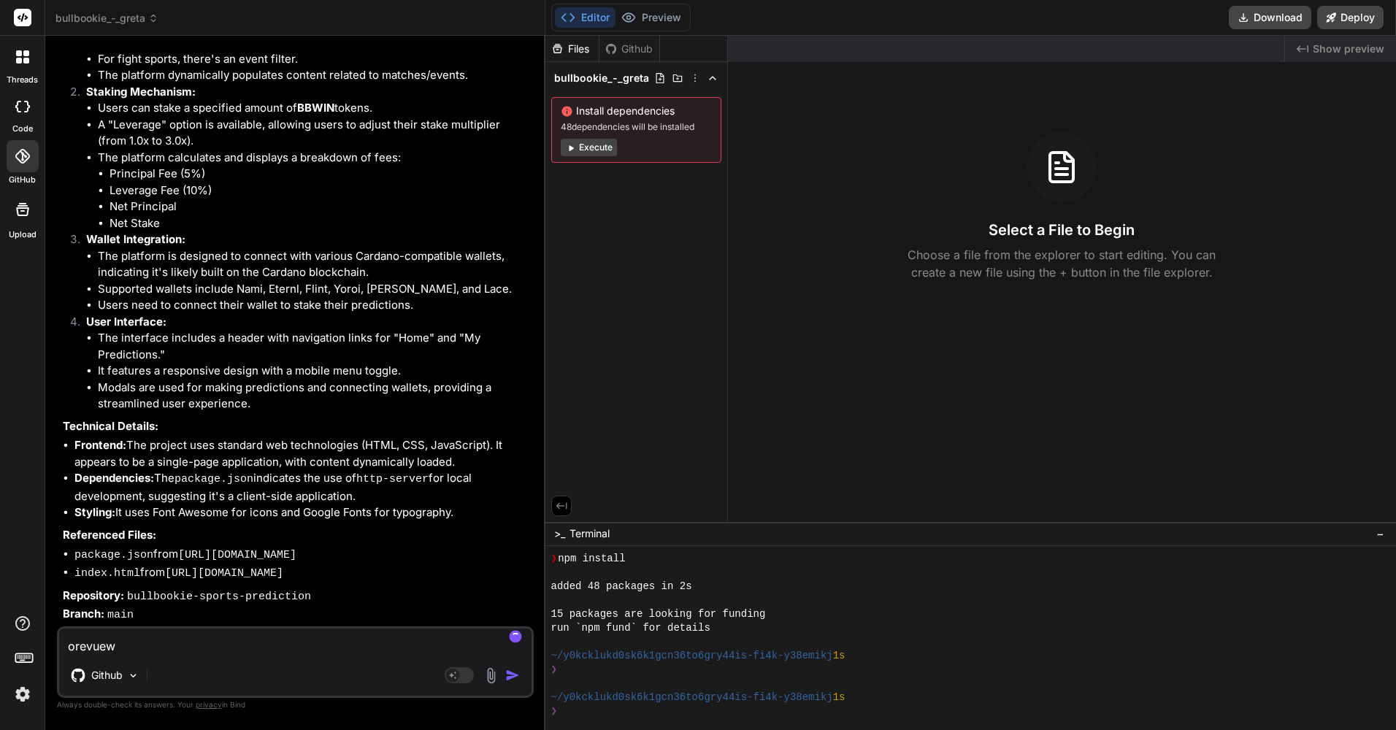
type textarea "orevuew]"
type textarea "x"
type textarea "orevuew"
type textarea "x"
type textarea "orevue"
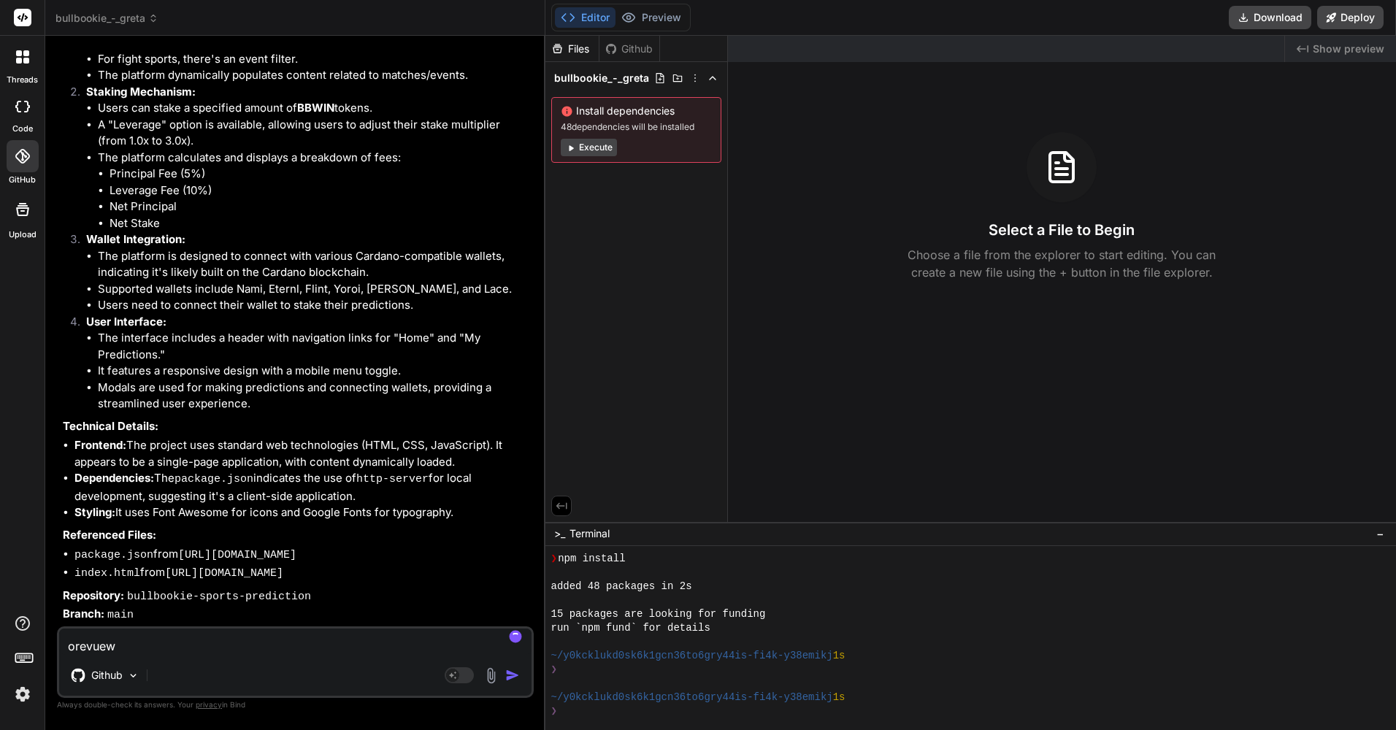
type textarea "x"
type textarea "orevu"
type textarea "x"
type textarea "orev"
type textarea "x"
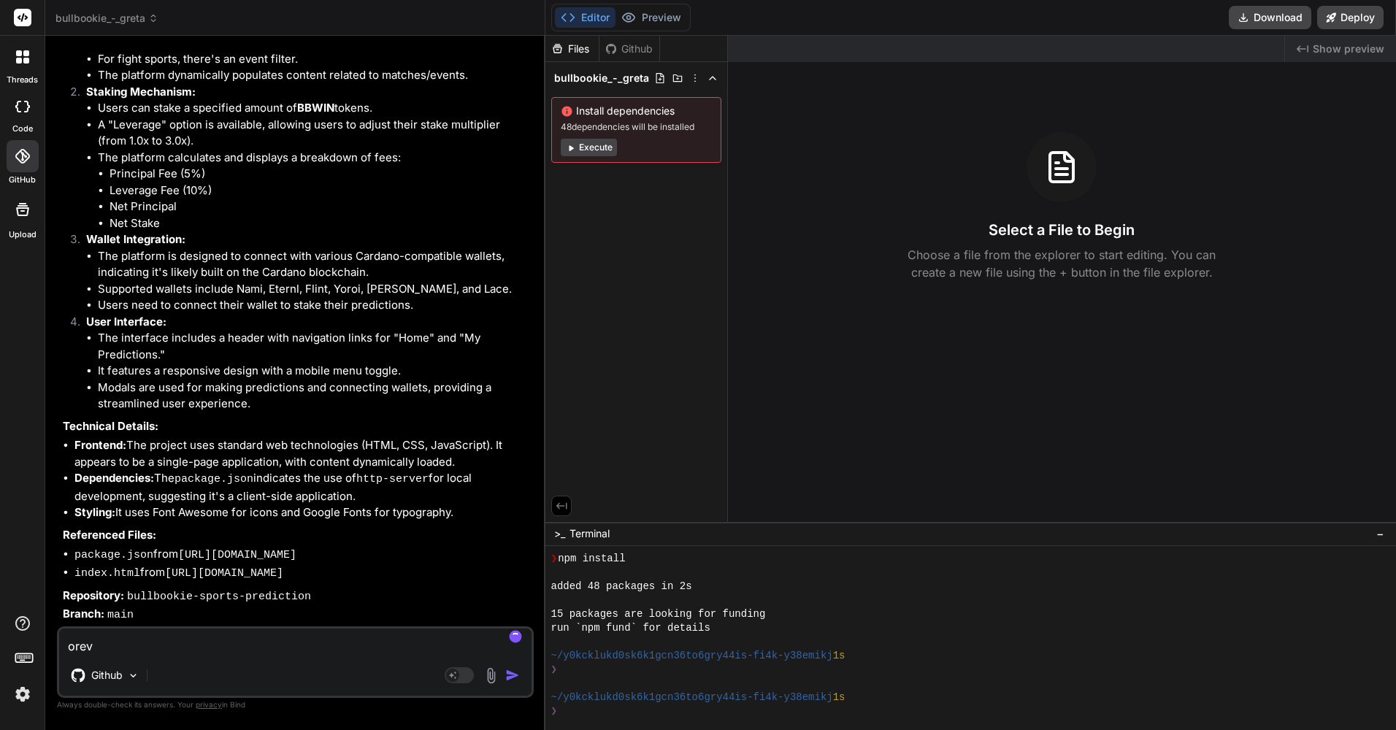
type textarea "ore"
type textarea "x"
type textarea "or"
type textarea "x"
type textarea "o"
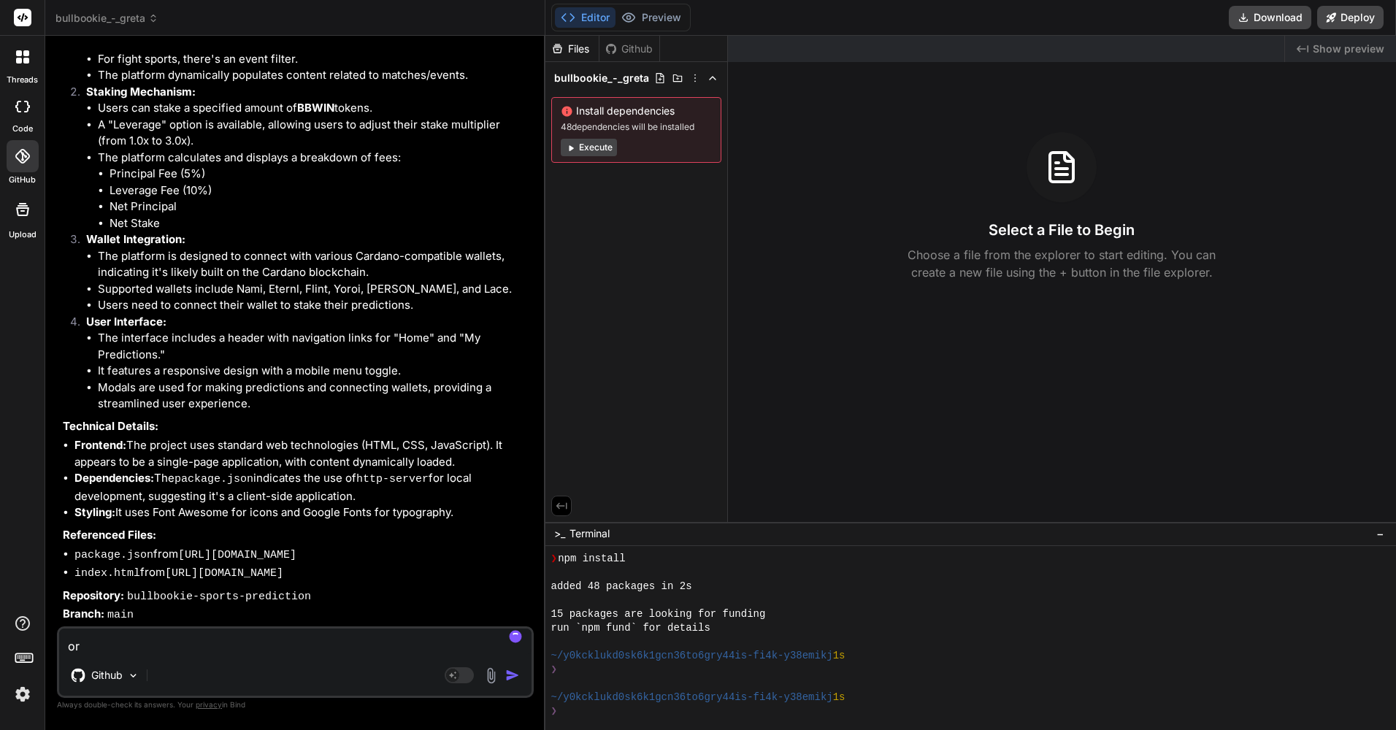
type textarea "x"
type textarea "p"
type textarea "x"
type textarea "pr"
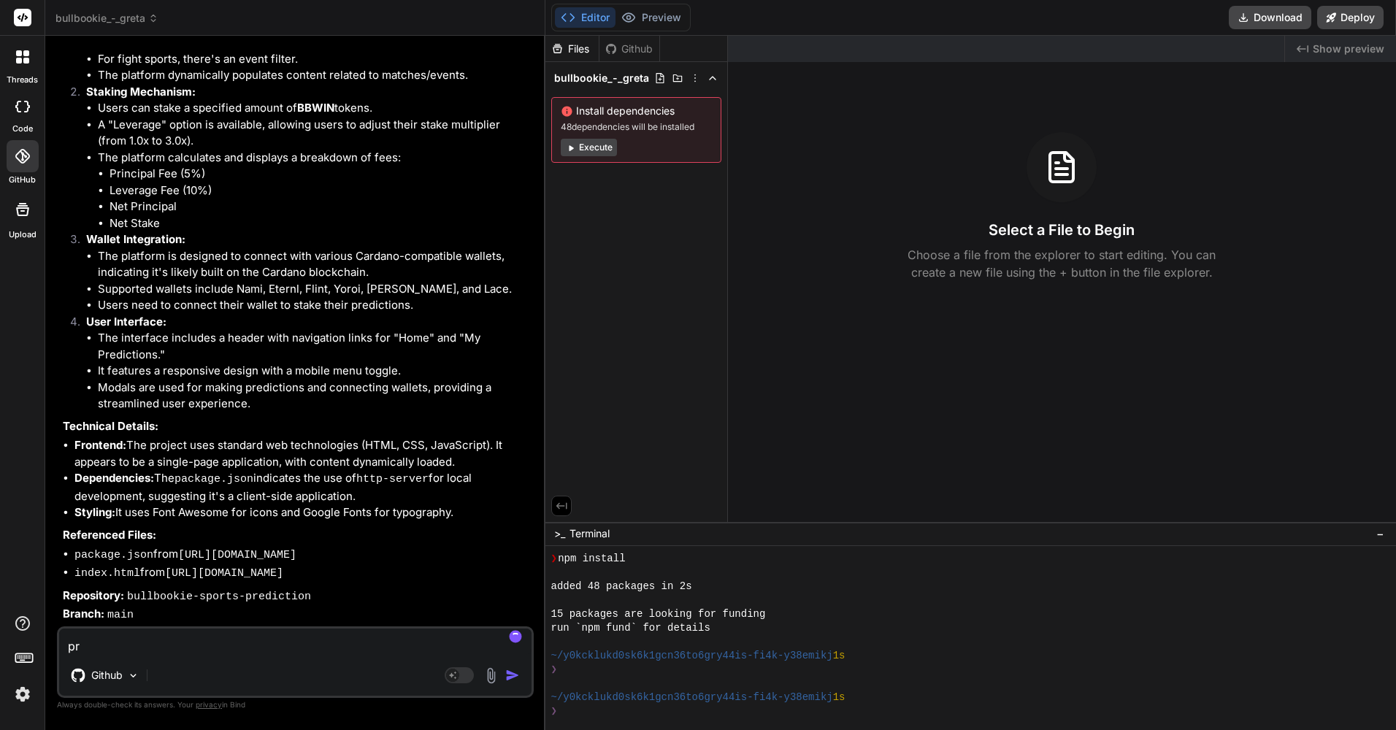
type textarea "x"
type textarea "pre"
type textarea "x"
type textarea "prev"
type textarea "x"
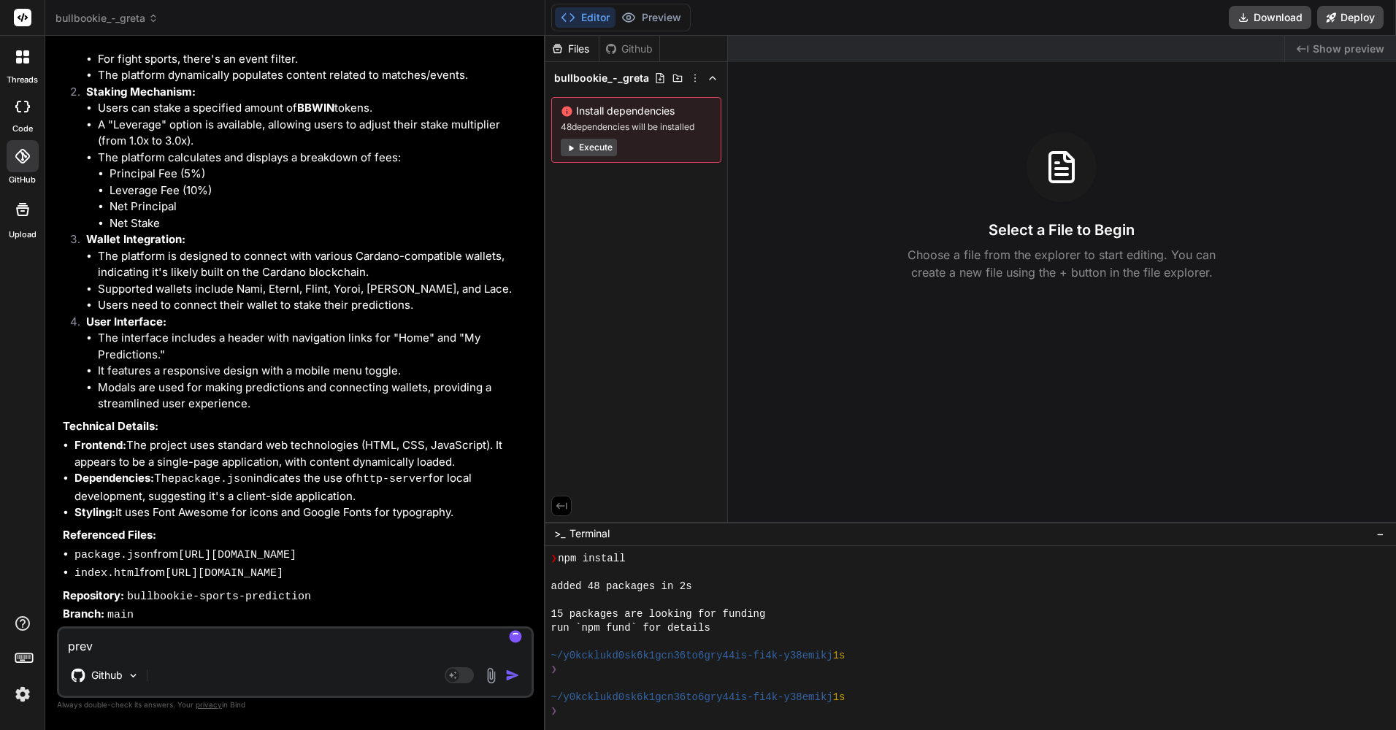
type textarea "previ"
type textarea "x"
type textarea "previe"
type textarea "x"
type textarea "preview"
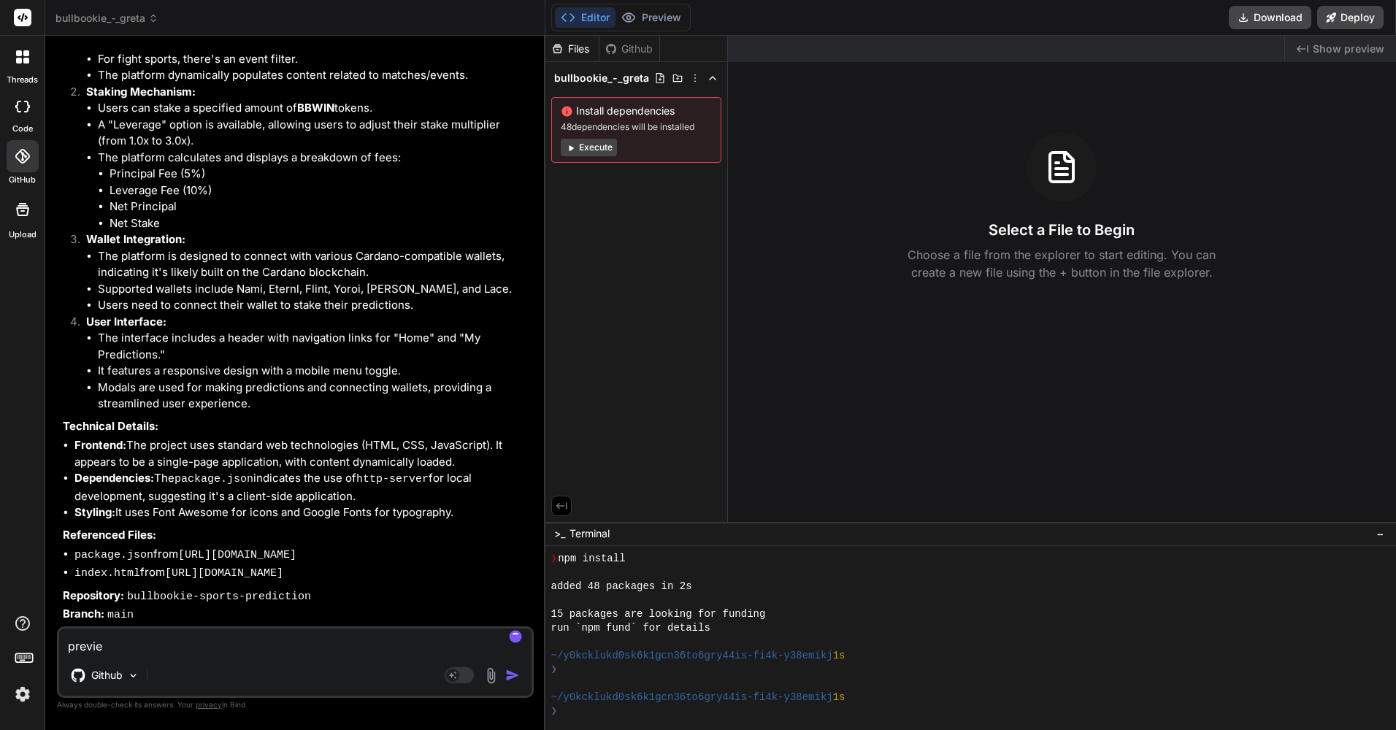
type textarea "x"
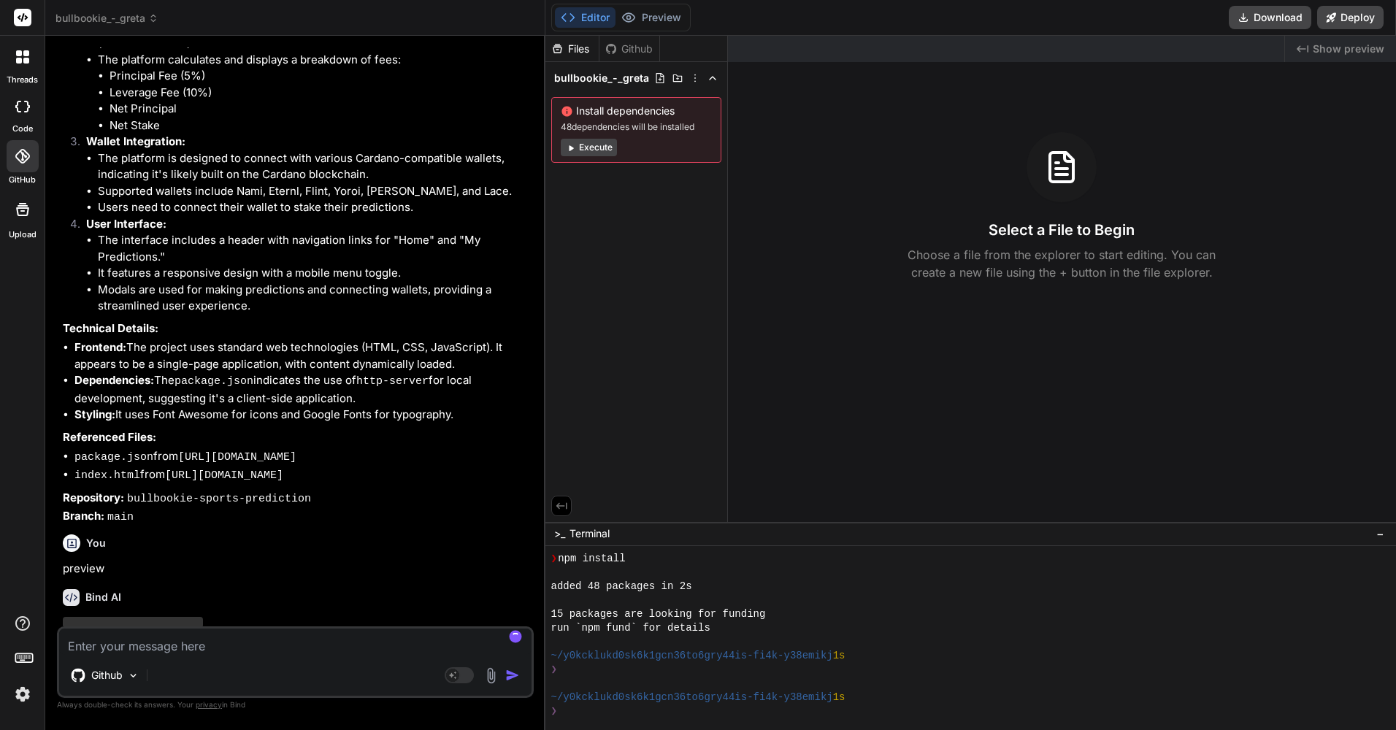
scroll to position [478, 0]
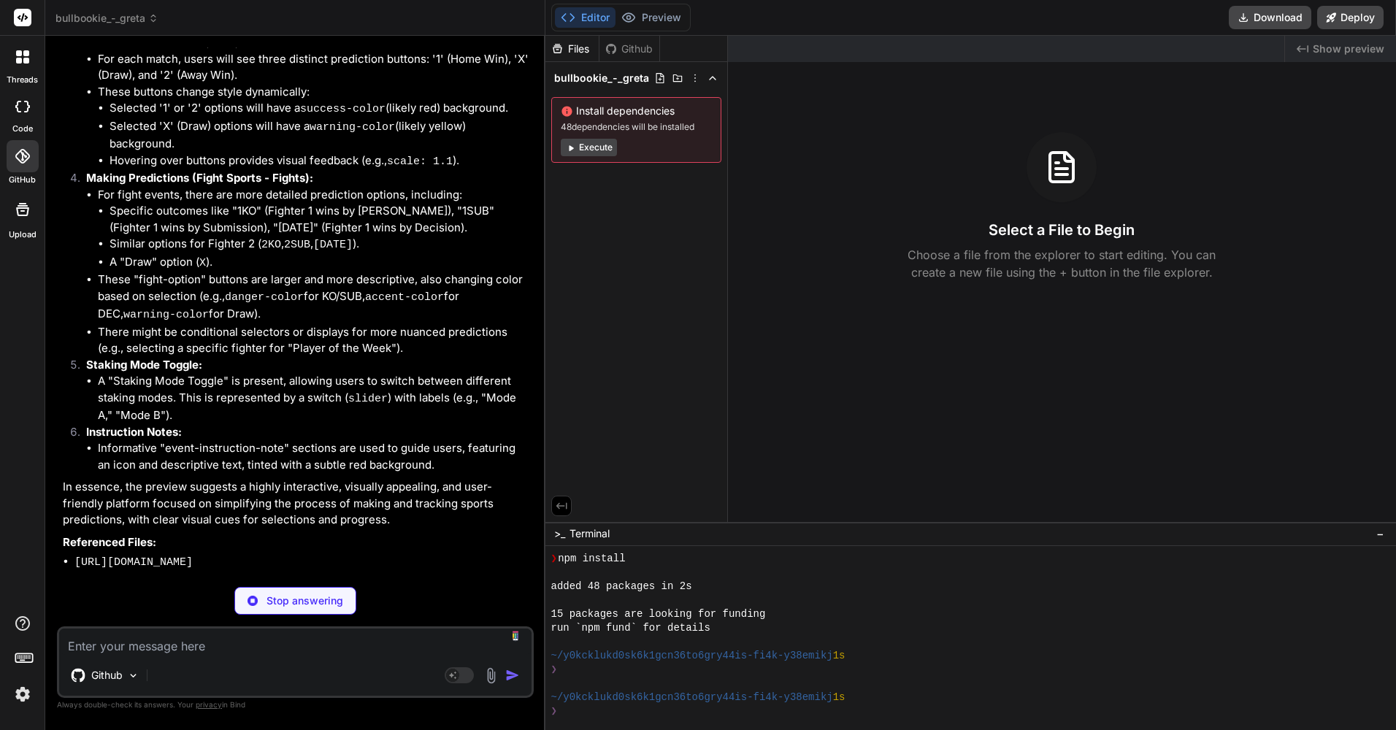
type textarea "x"
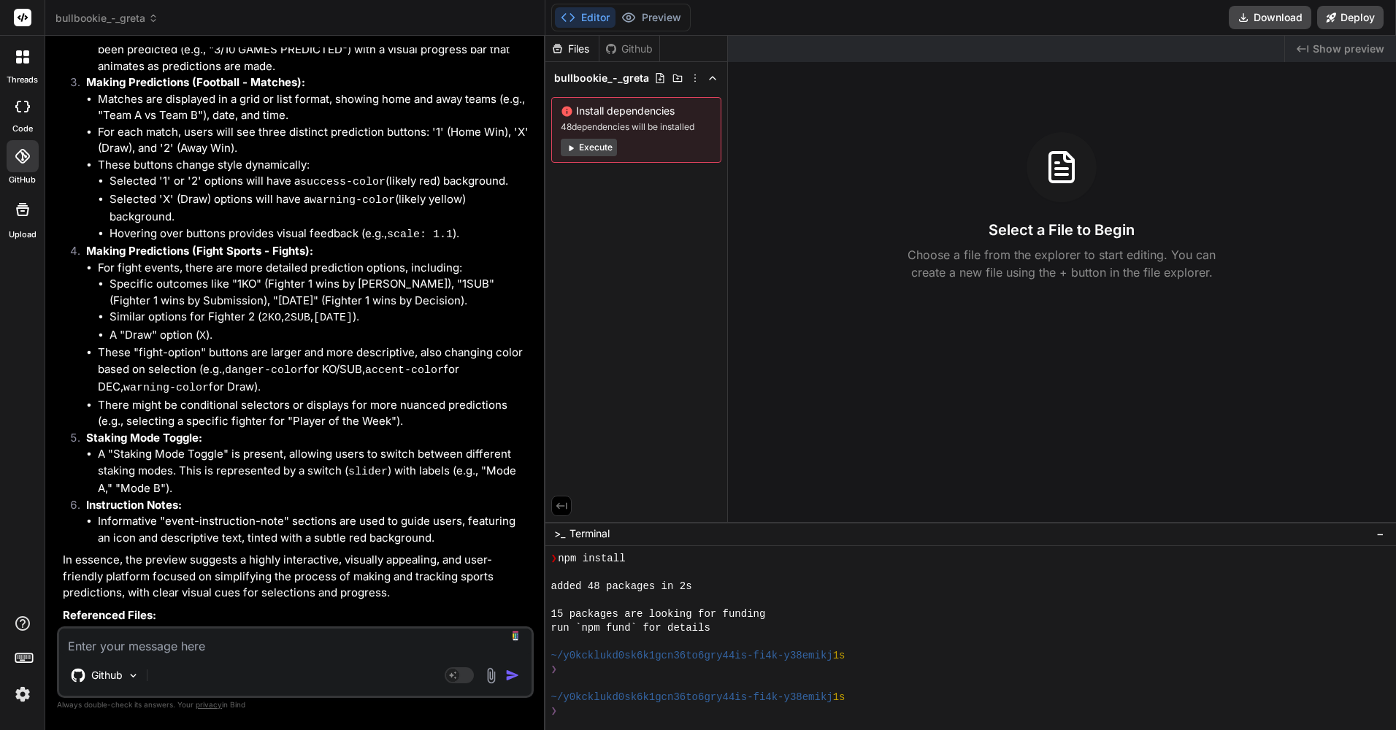
scroll to position [1559, 0]
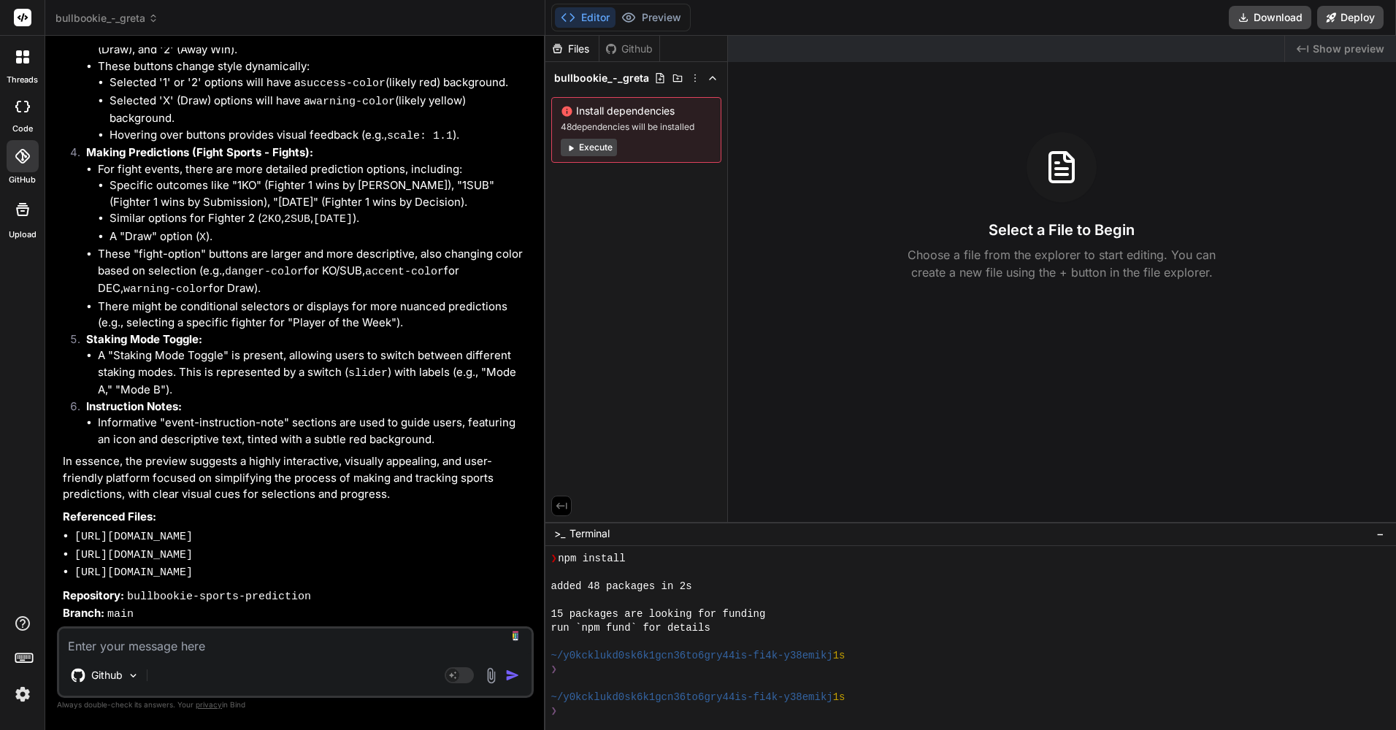
click at [21, 165] on div at bounding box center [23, 156] width 32 height 32
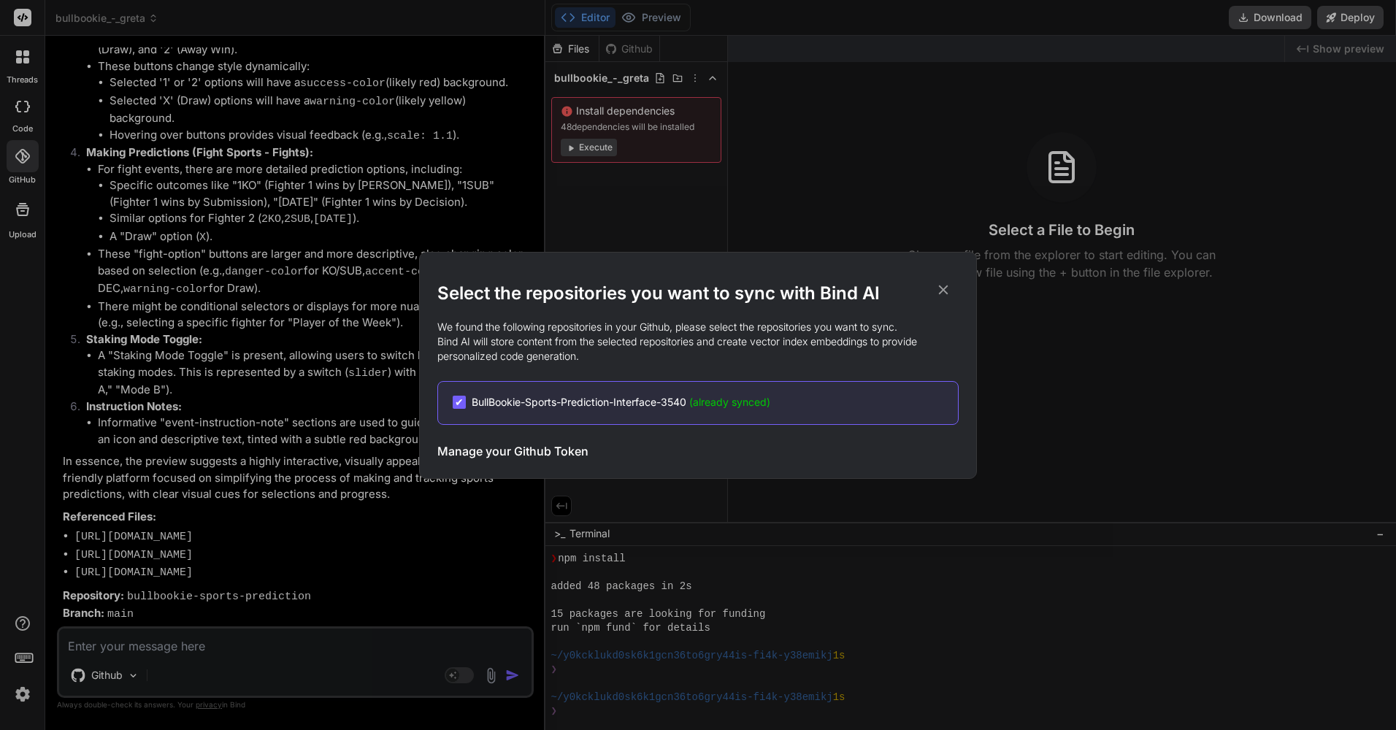
click at [505, 402] on span "BullBookie-Sports-Prediction-Interface-3540 (already synced)" at bounding box center [621, 402] width 299 height 15
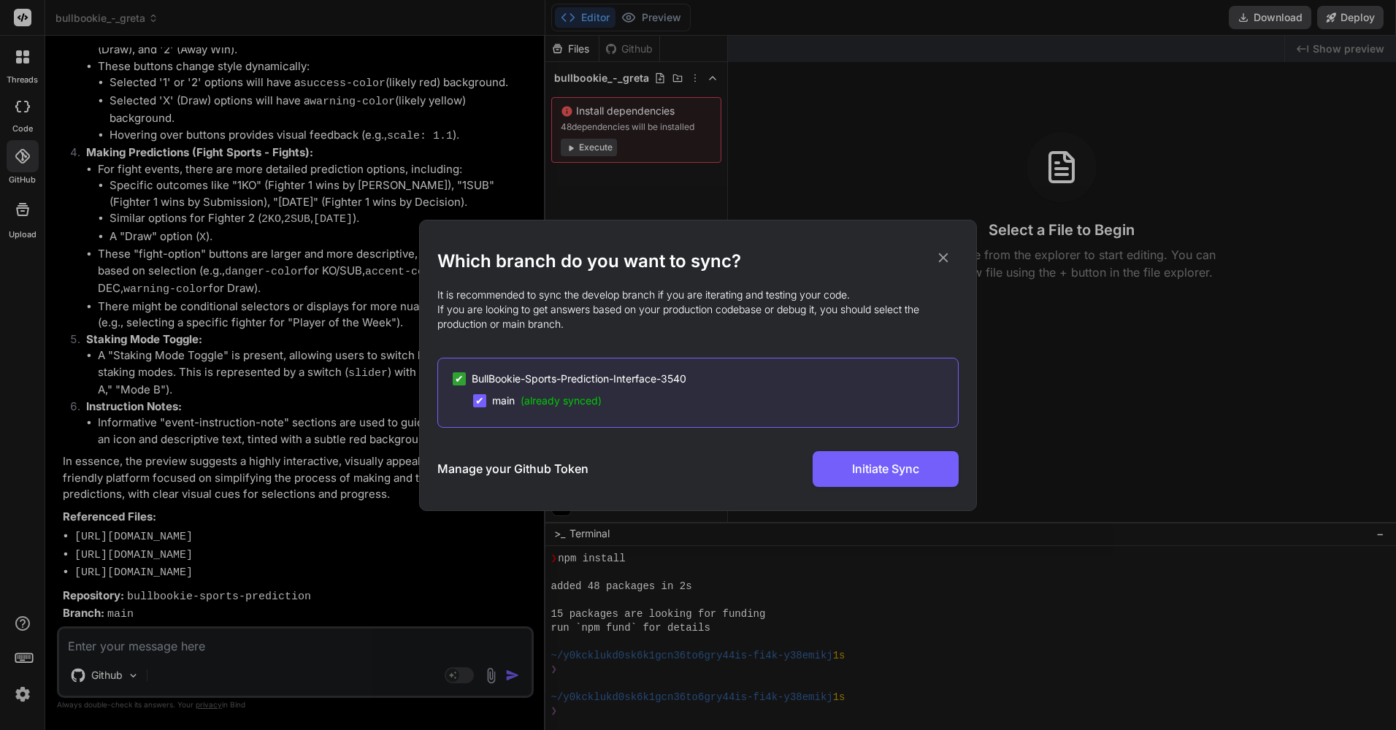
click at [519, 380] on span "BullBookie-Sports-Prediction-Interface-3540" at bounding box center [579, 379] width 215 height 15
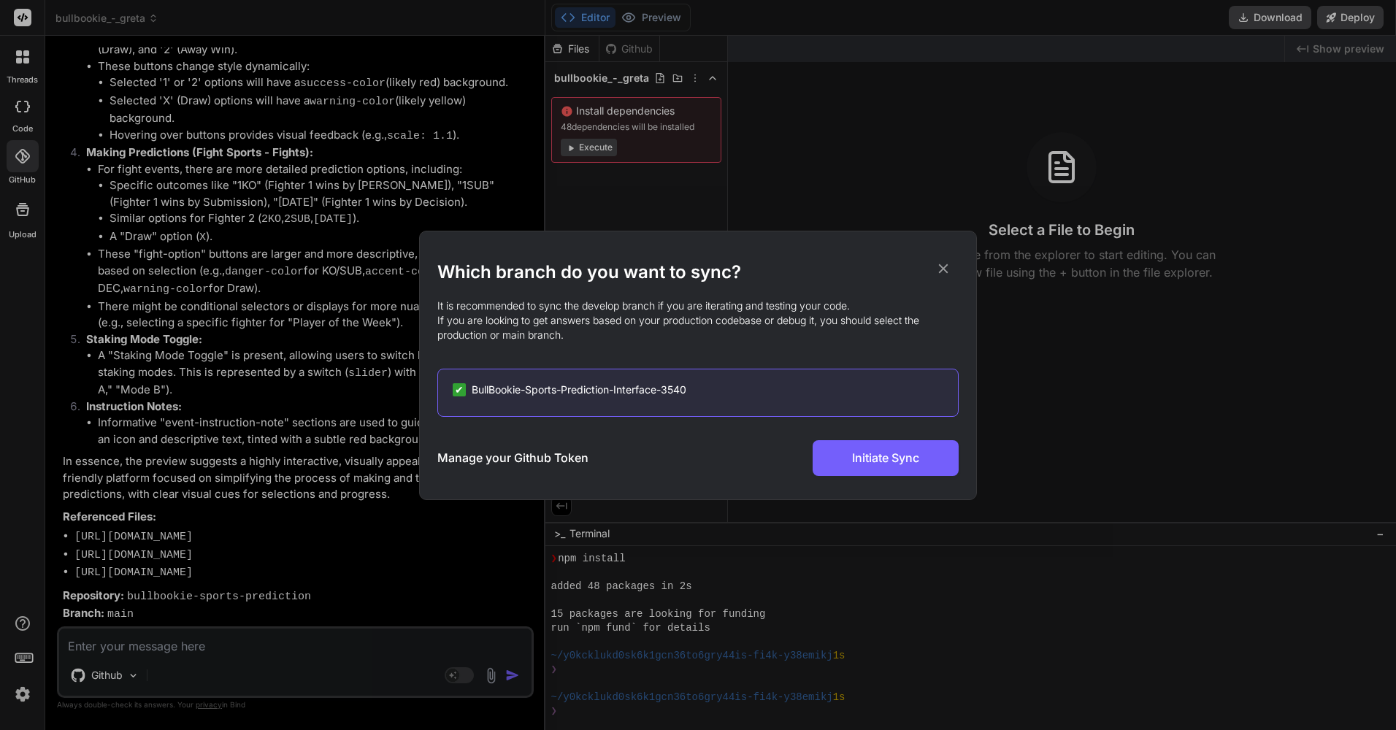
click at [519, 380] on div "✔ BullBookie-Sports-Prediction-Interface-3540" at bounding box center [697, 393] width 521 height 48
click at [516, 389] on span "BullBookie-Sports-Prediction-Interface-3540" at bounding box center [579, 390] width 215 height 15
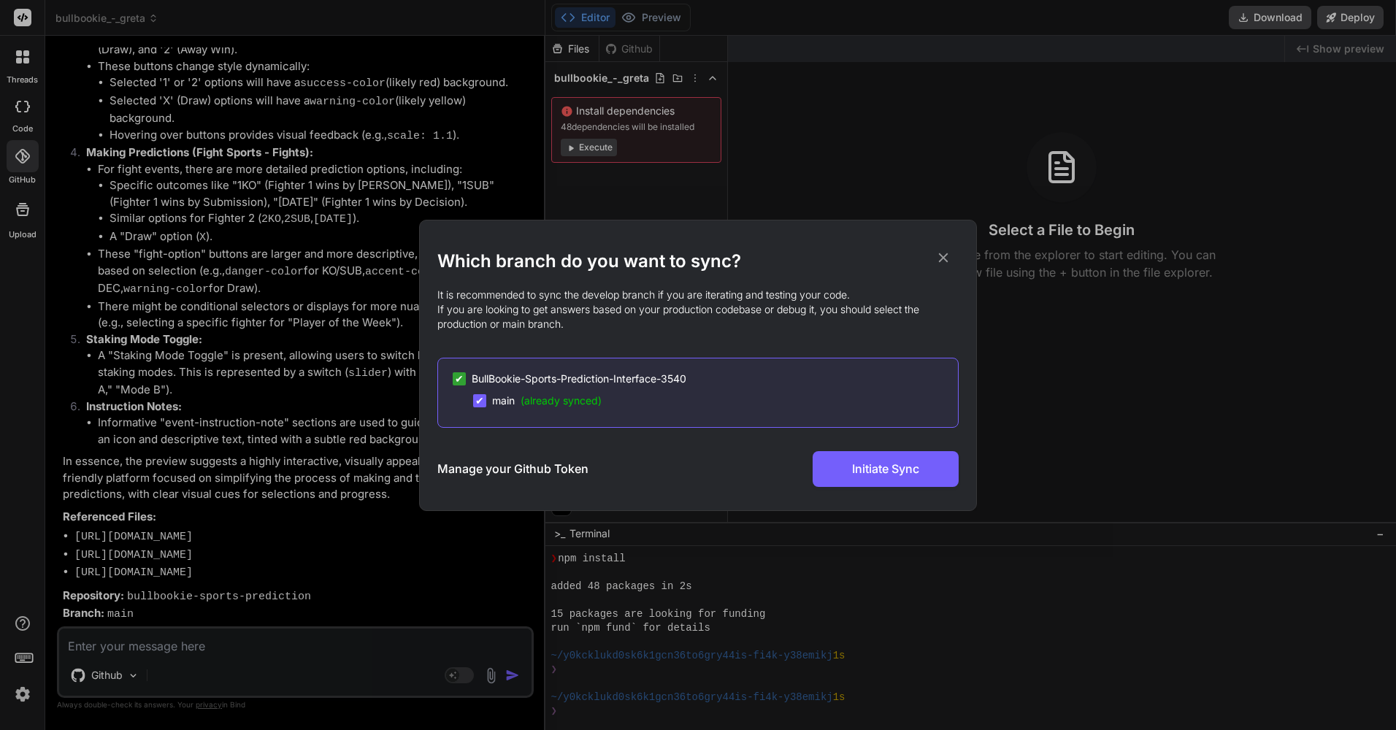
click at [516, 403] on span "main (already synced)" at bounding box center [547, 401] width 110 height 15
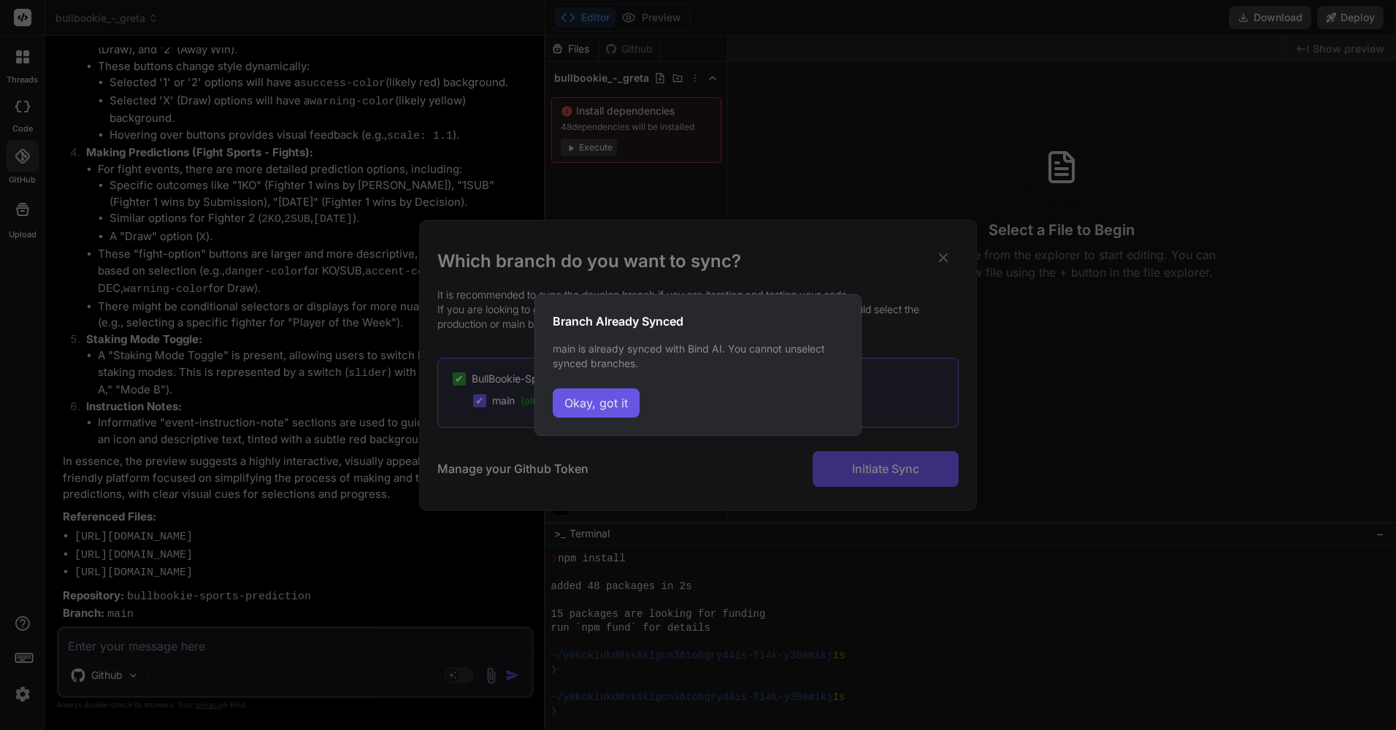
click at [611, 405] on button "Okay, got it" at bounding box center [596, 403] width 87 height 29
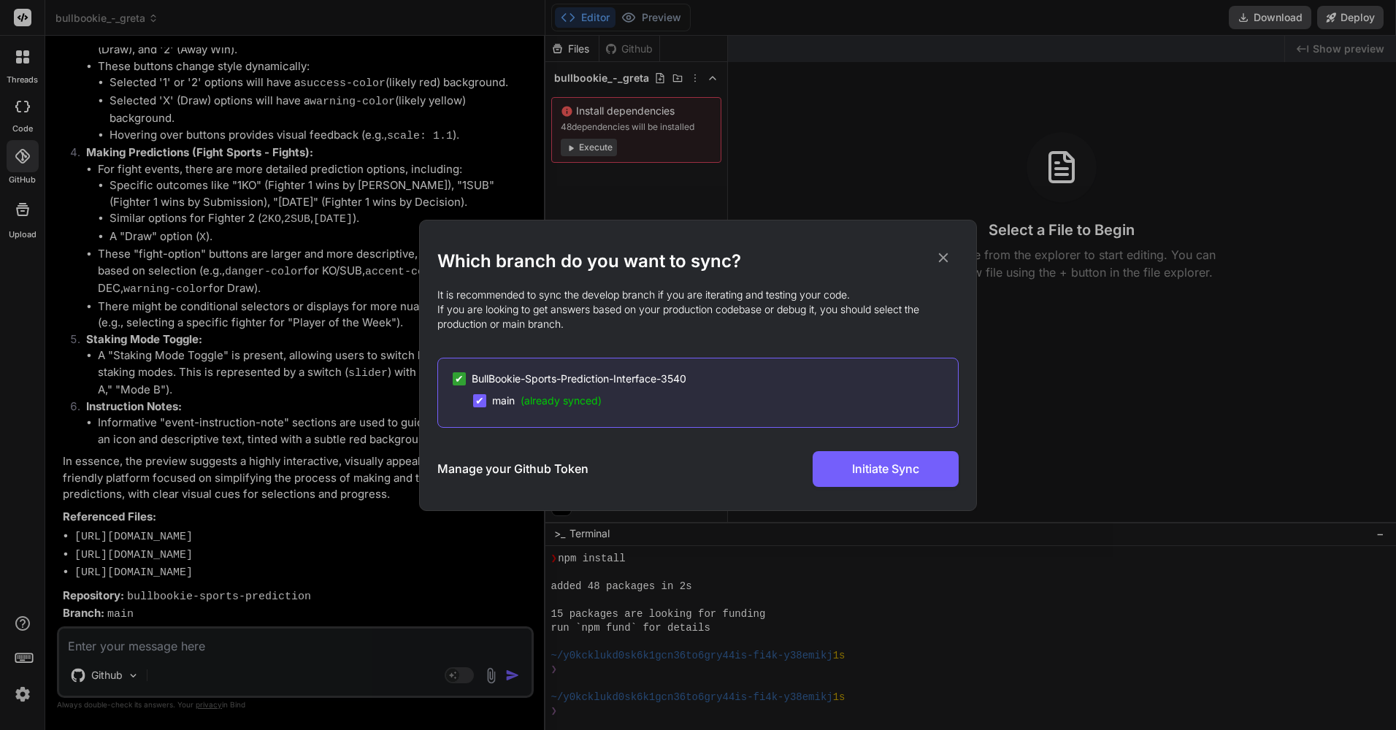
click at [946, 257] on icon at bounding box center [944, 258] width 16 height 16
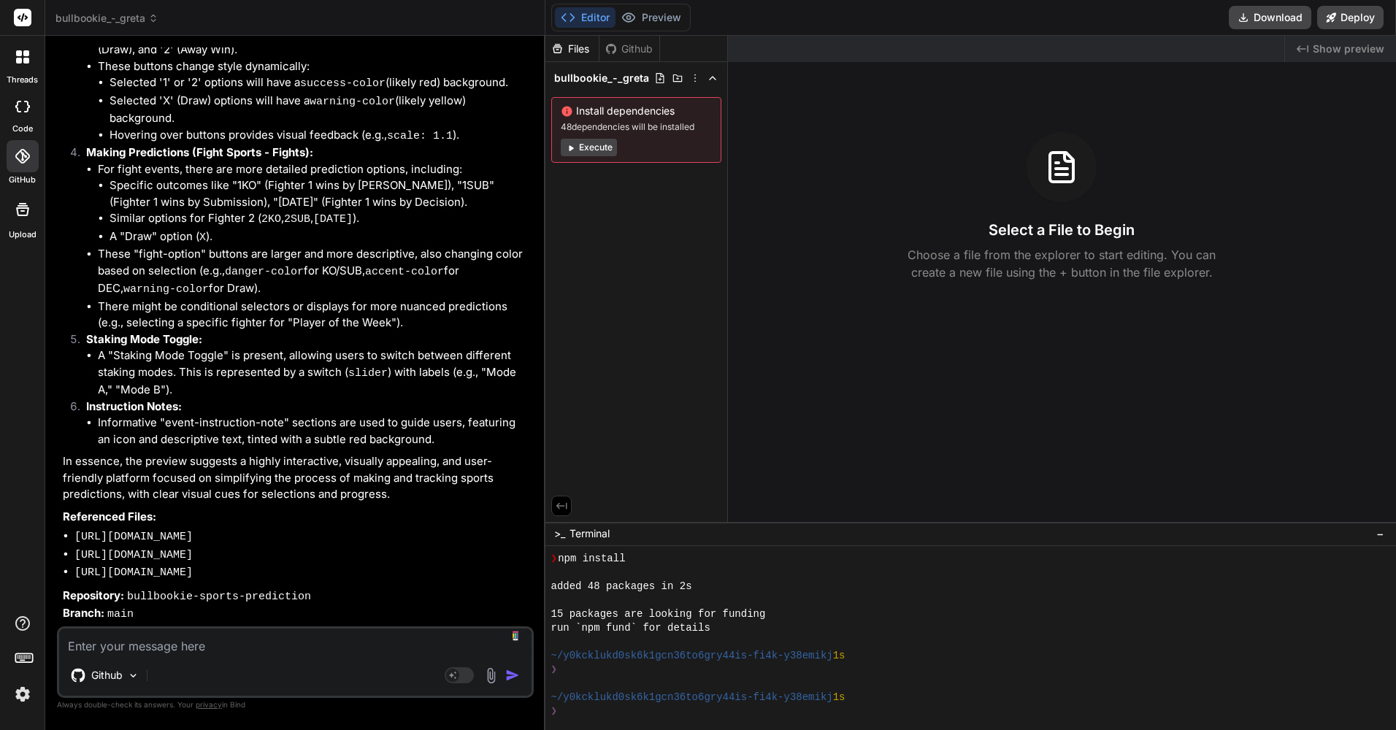
click at [199, 649] on textarea at bounding box center [295, 642] width 473 height 26
type textarea "h"
type textarea "x"
type textarea "ho"
type textarea "x"
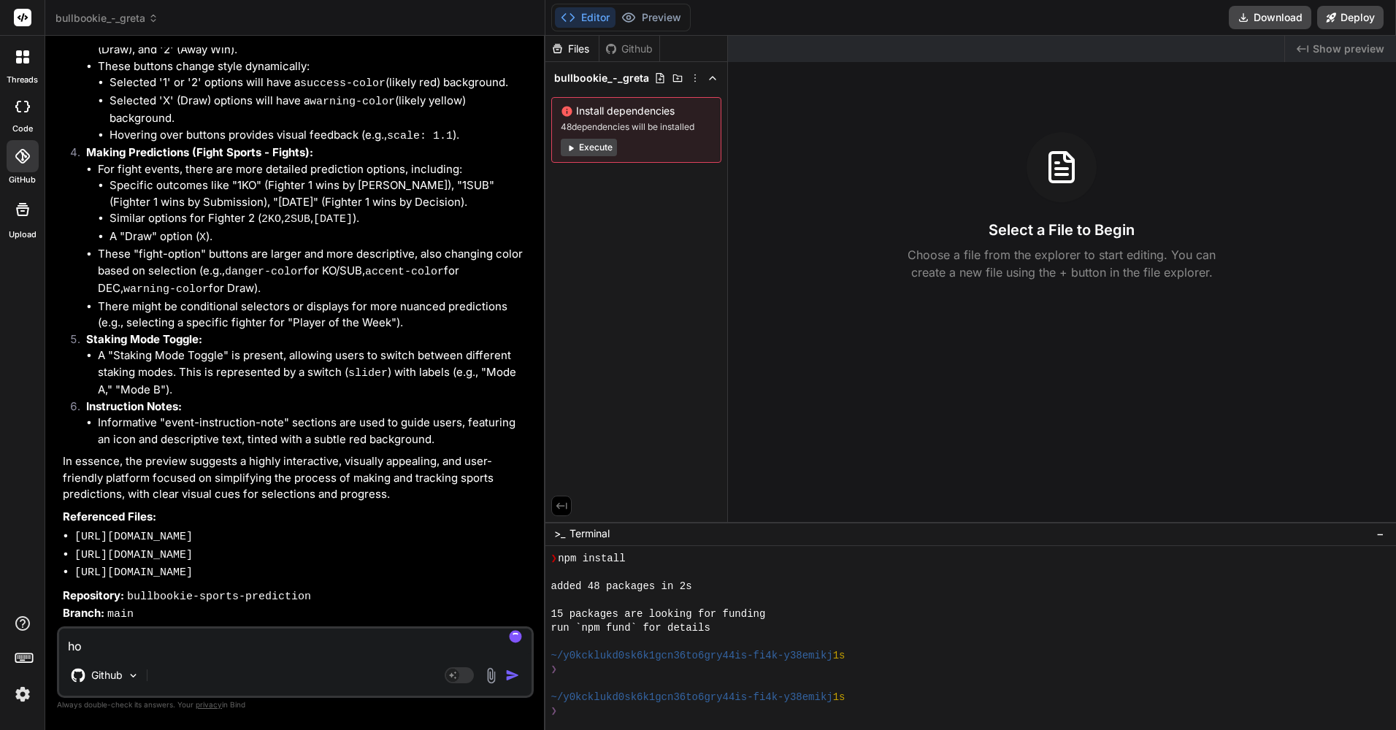
type textarea "how"
type textarea "x"
type textarea "how"
type textarea "x"
type textarea "how i"
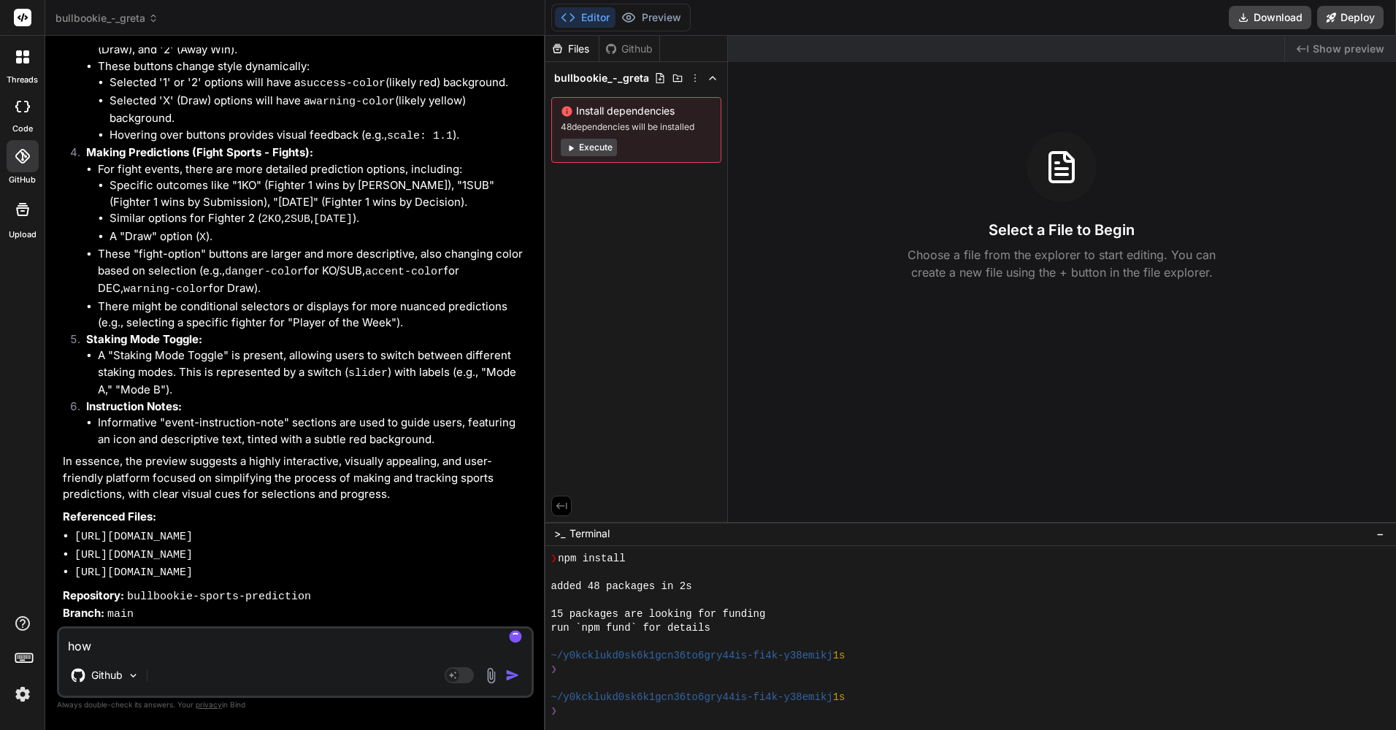
type textarea "x"
type textarea "how is"
type textarea "x"
type textarea "how is"
type textarea "x"
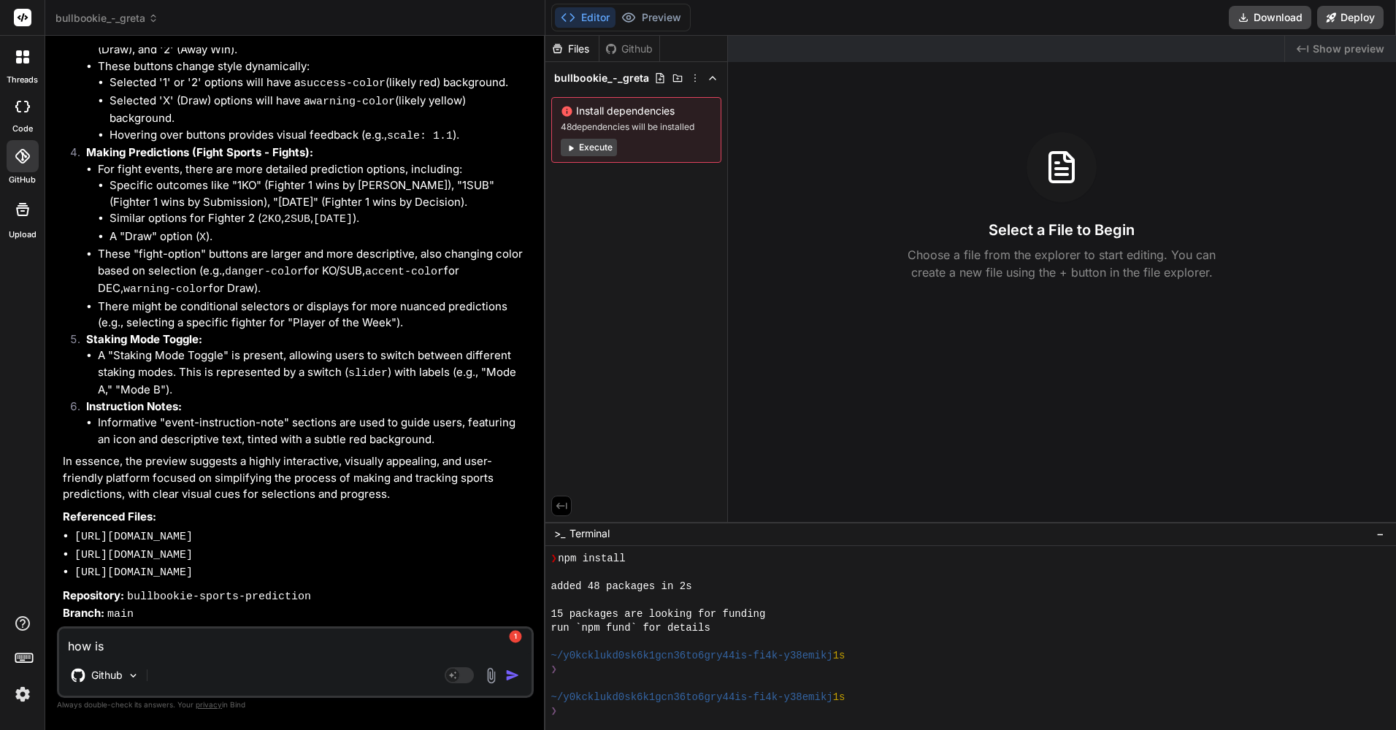
type textarea "how is t"
type textarea "x"
type textarea "how is th"
type textarea "x"
type textarea "how is the"
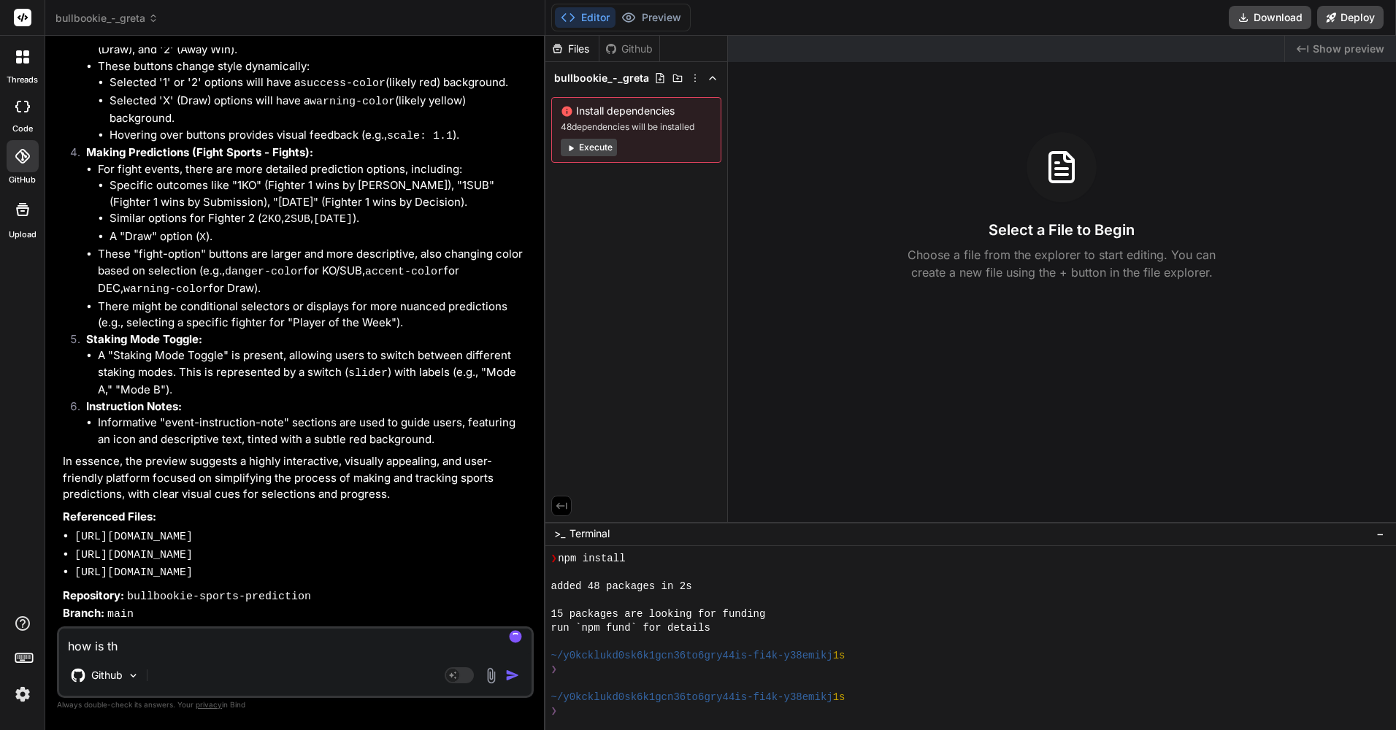
type textarea "x"
type textarea "how is the"
type textarea "x"
type textarea "how is the s"
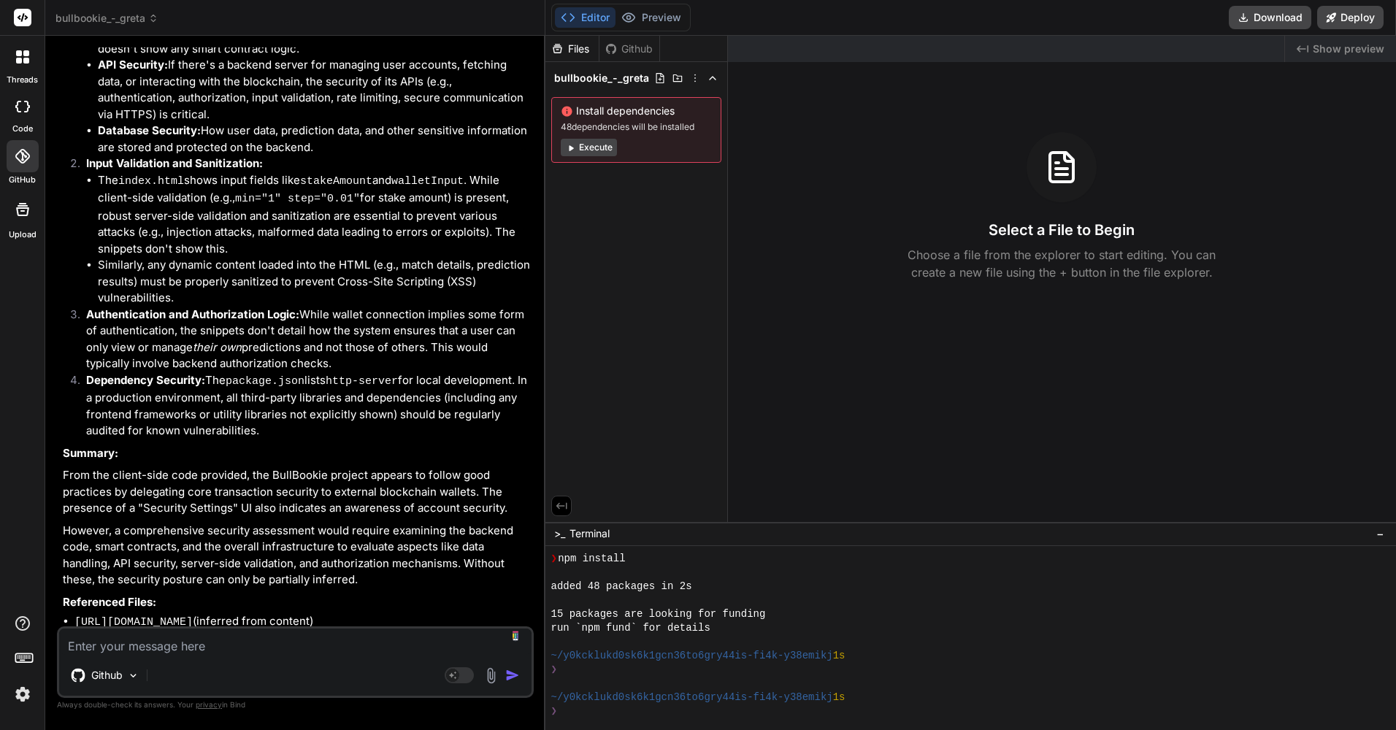
scroll to position [2930, 0]
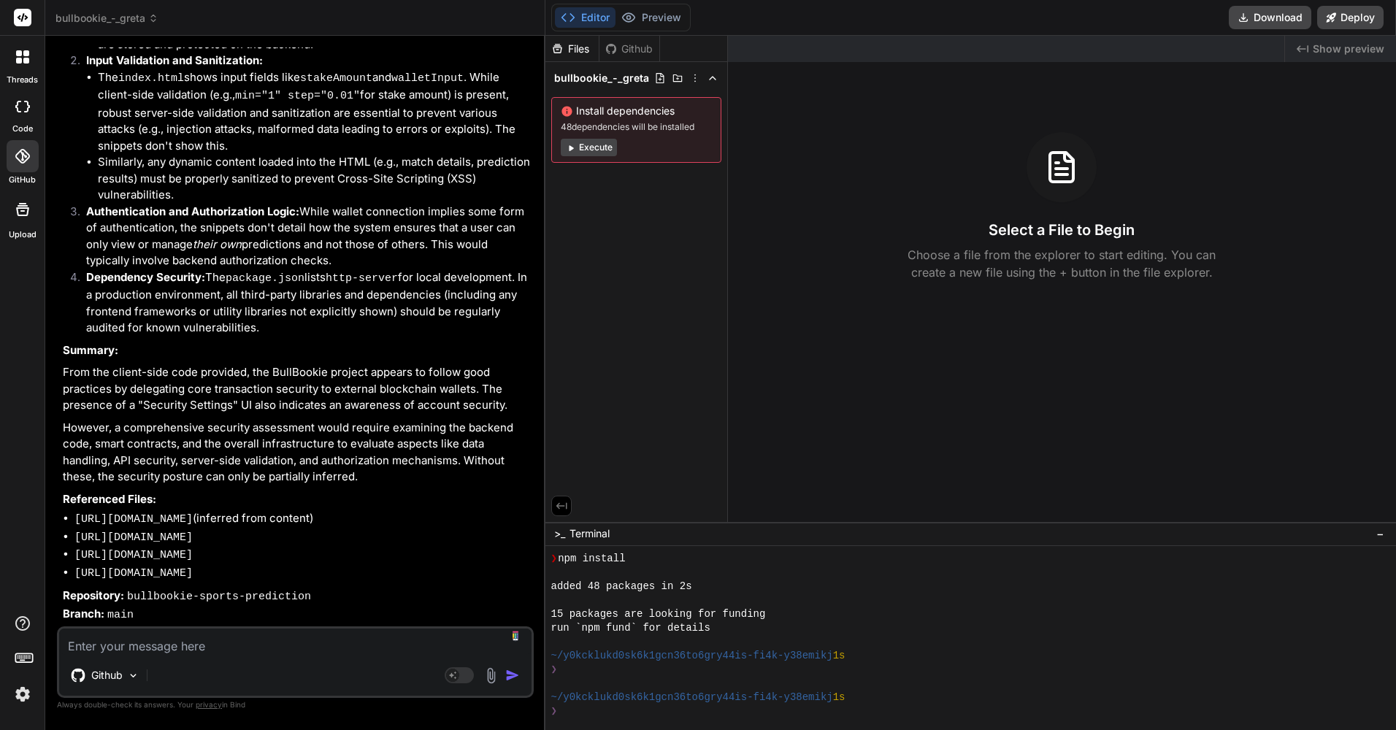
click at [302, 652] on textarea at bounding box center [295, 642] width 473 height 26
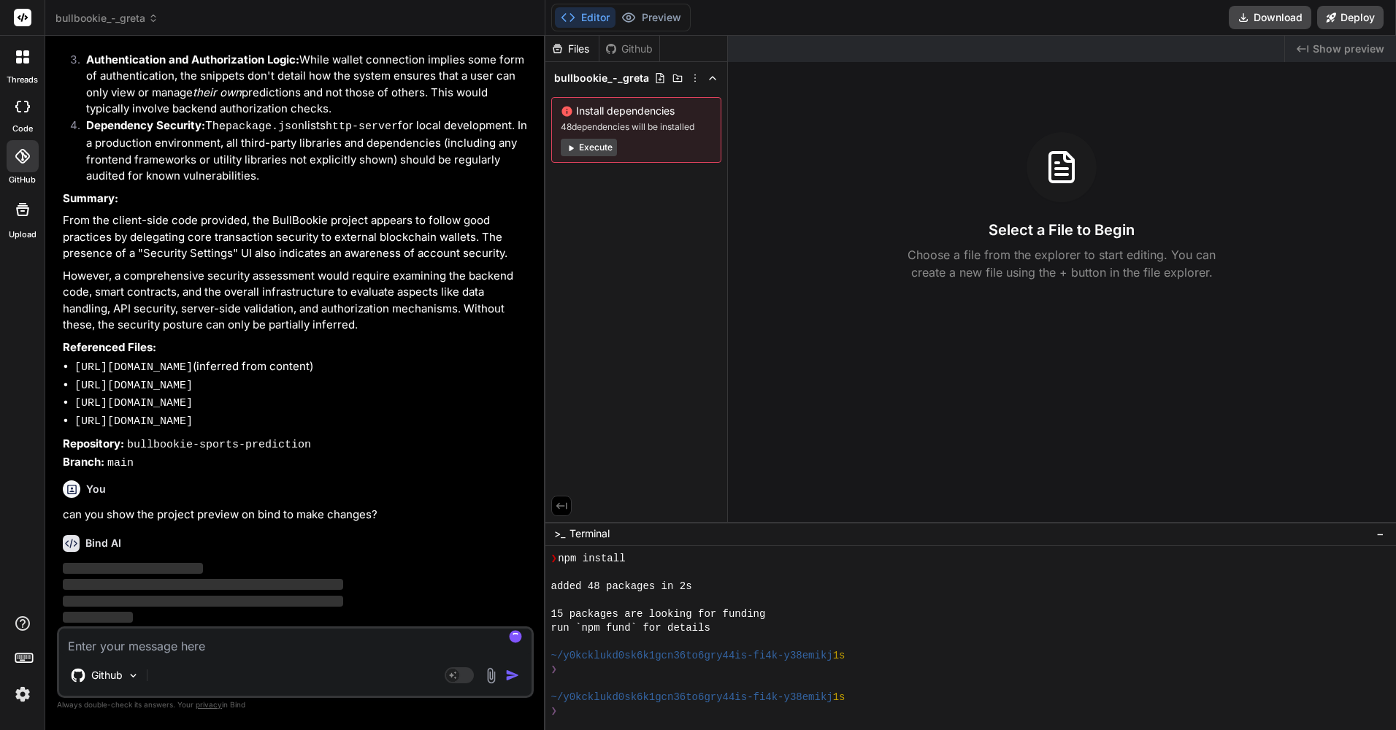
scroll to position [3082, 0]
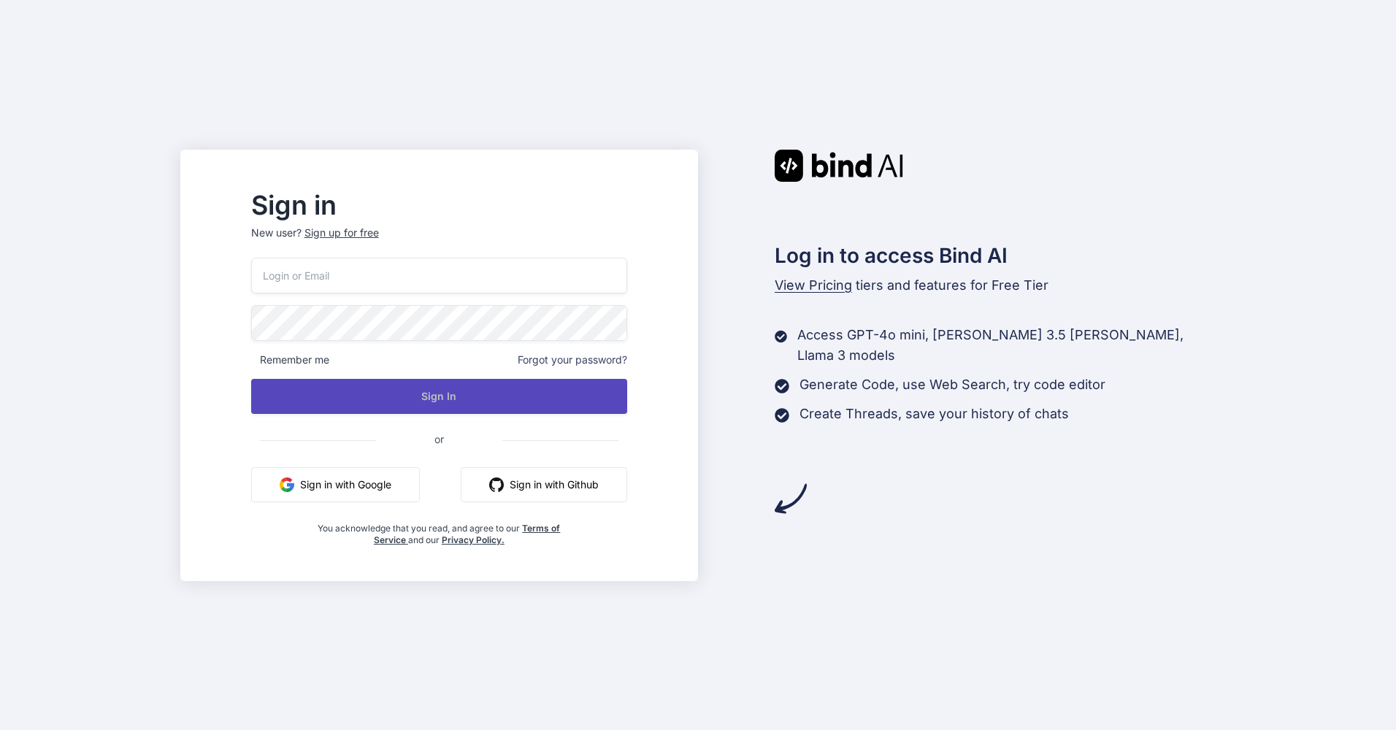
type input "[EMAIL_ADDRESS][DOMAIN_NAME]"
click at [494, 399] on button "Sign In" at bounding box center [439, 396] width 376 height 35
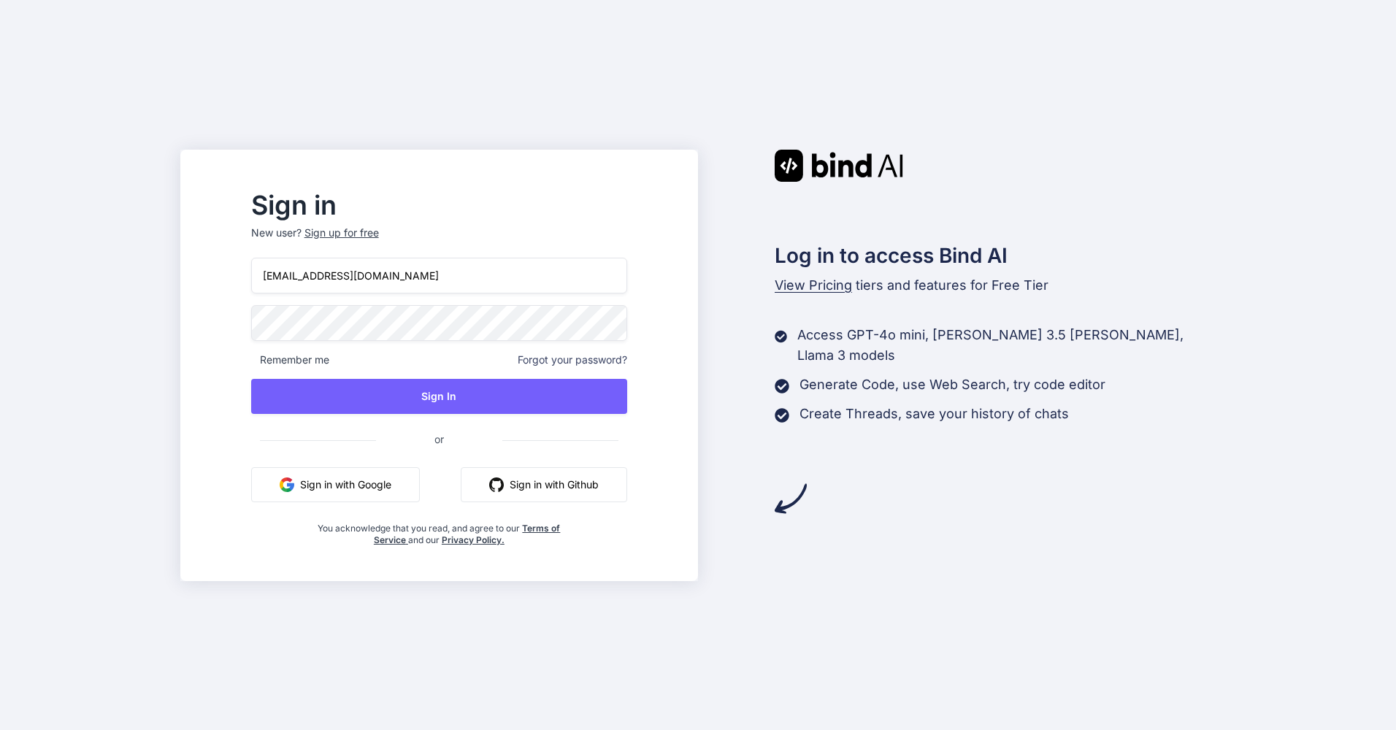
click at [469, 343] on div "[EMAIL_ADDRESS][DOMAIN_NAME] Remember me Forgot your password? Sign In or Sign …" at bounding box center [439, 402] width 376 height 288
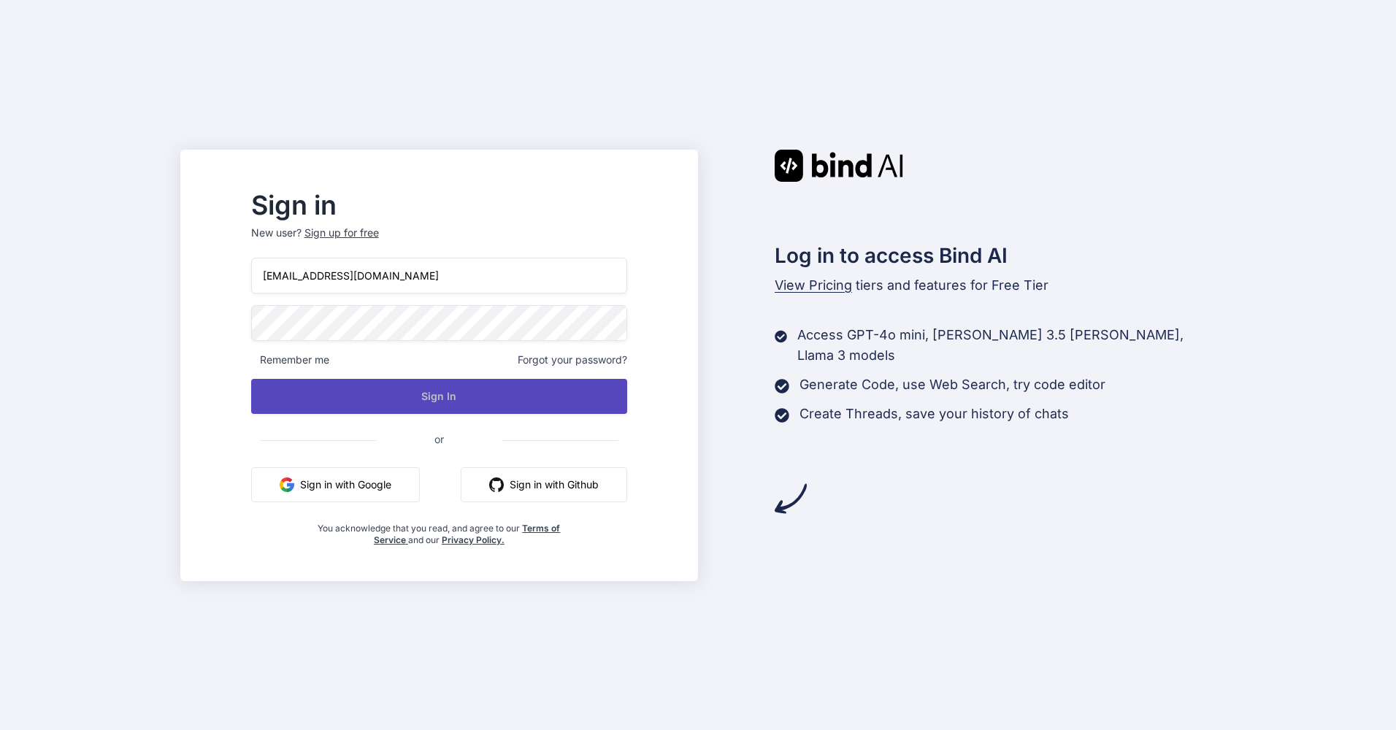
click at [489, 393] on button "Sign In" at bounding box center [439, 396] width 376 height 35
